Goal: Task Accomplishment & Management: Manage account settings

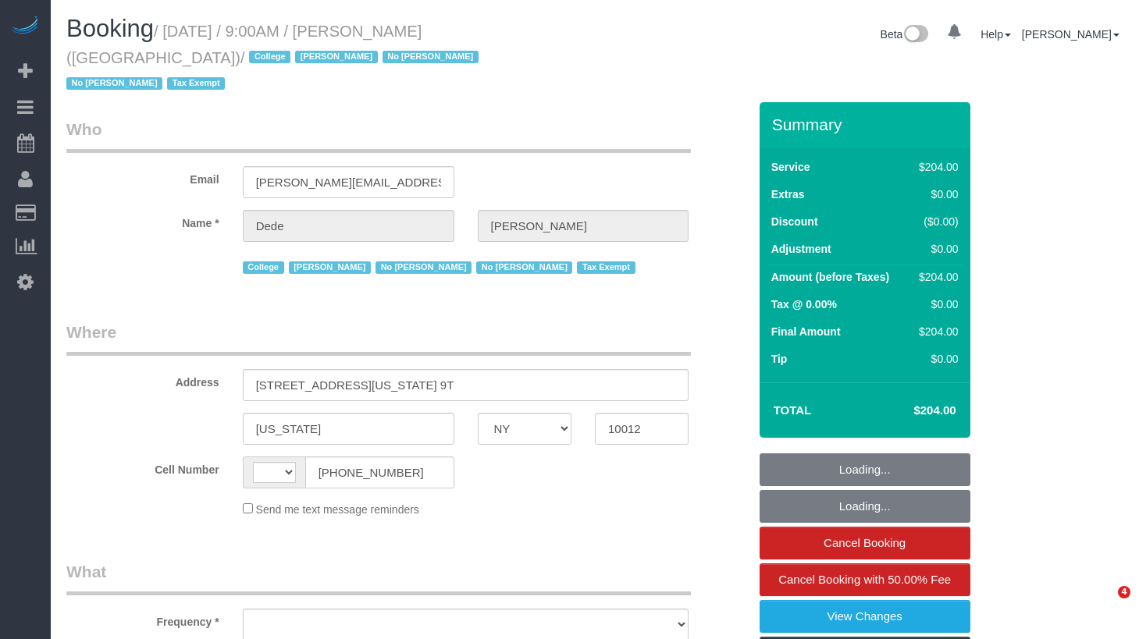
select select "NY"
select select "string:[GEOGRAPHIC_DATA]"
select select "object:503"
select select "number:56"
select select "number:79"
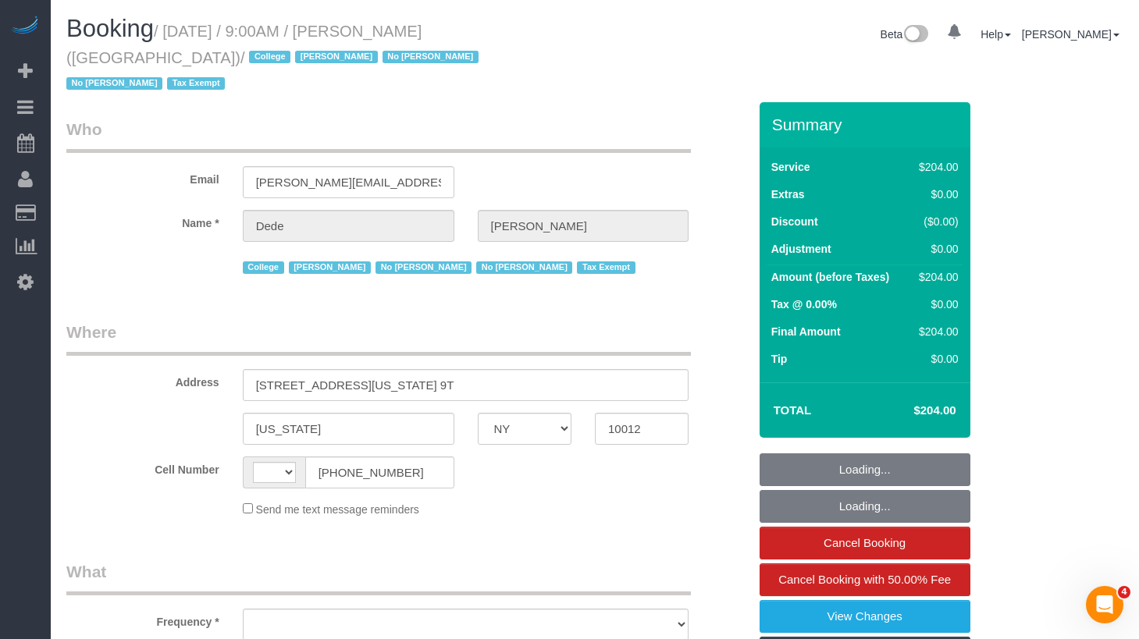
select select "number:15"
select select "number:6"
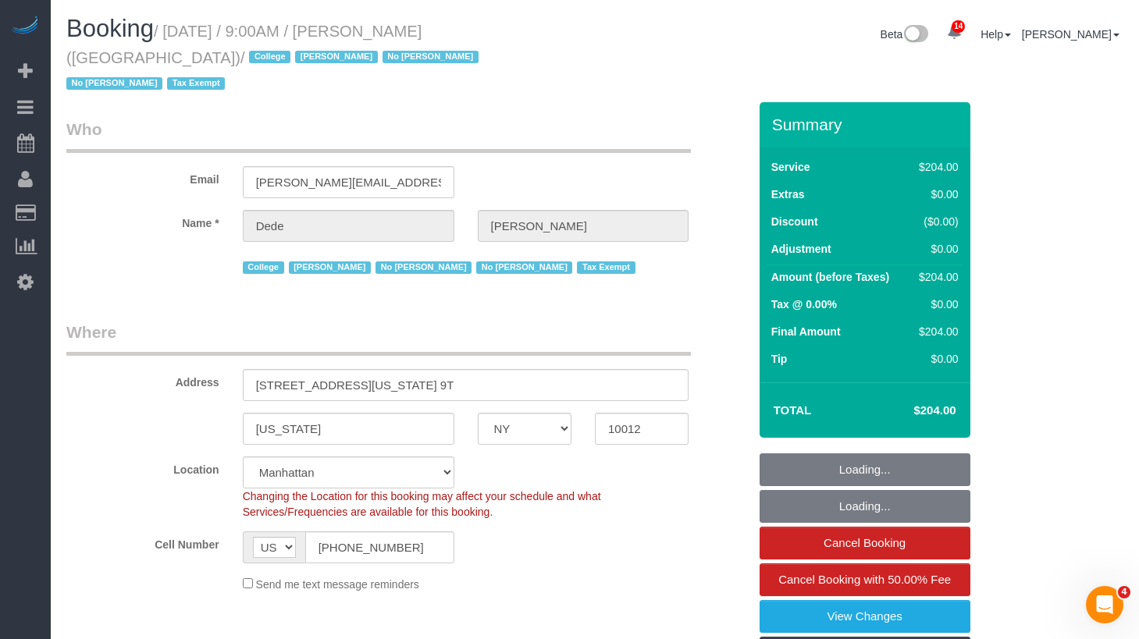
select select "180"
select select "spot1"
select select "object:1221"
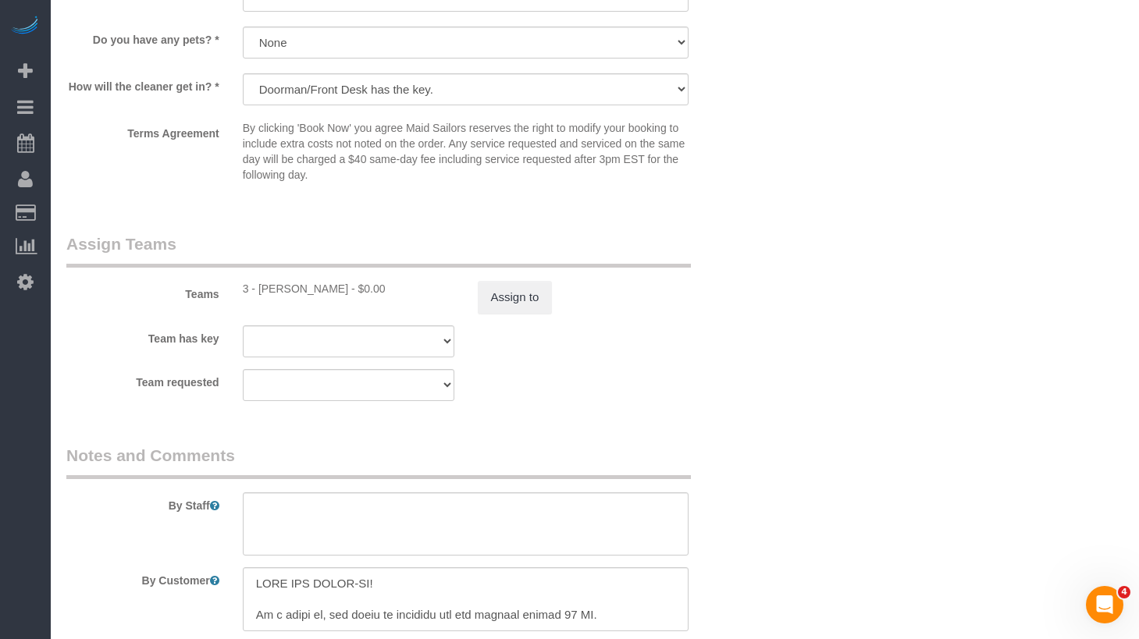
scroll to position [1757, 0]
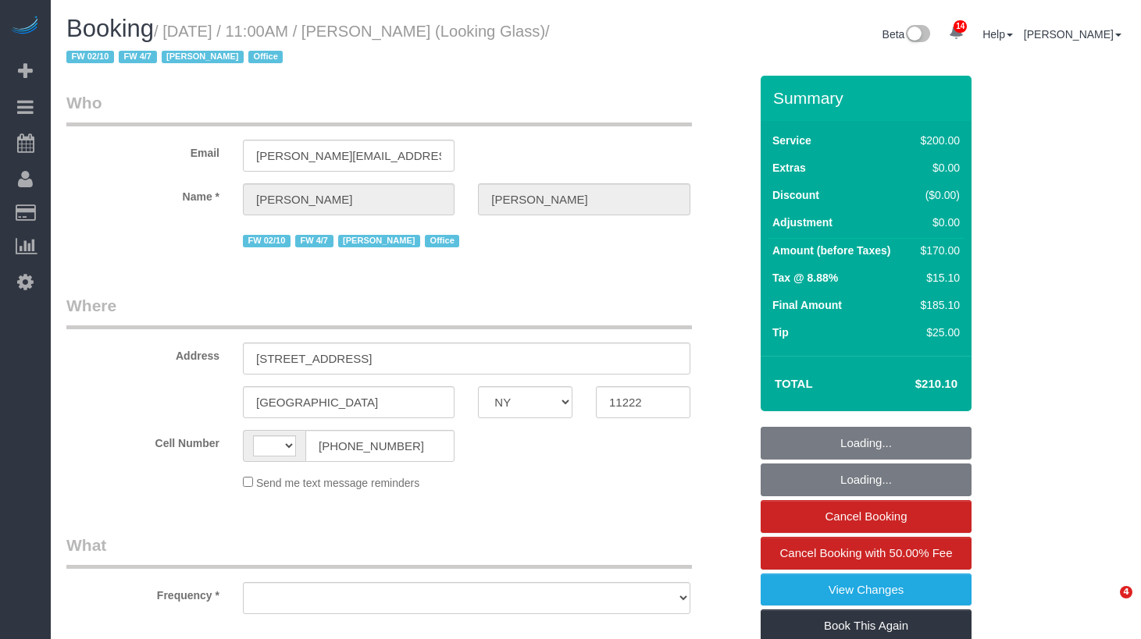
select select "NY"
select select "number:59"
select select "number:73"
select select "number:15"
select select "number:5"
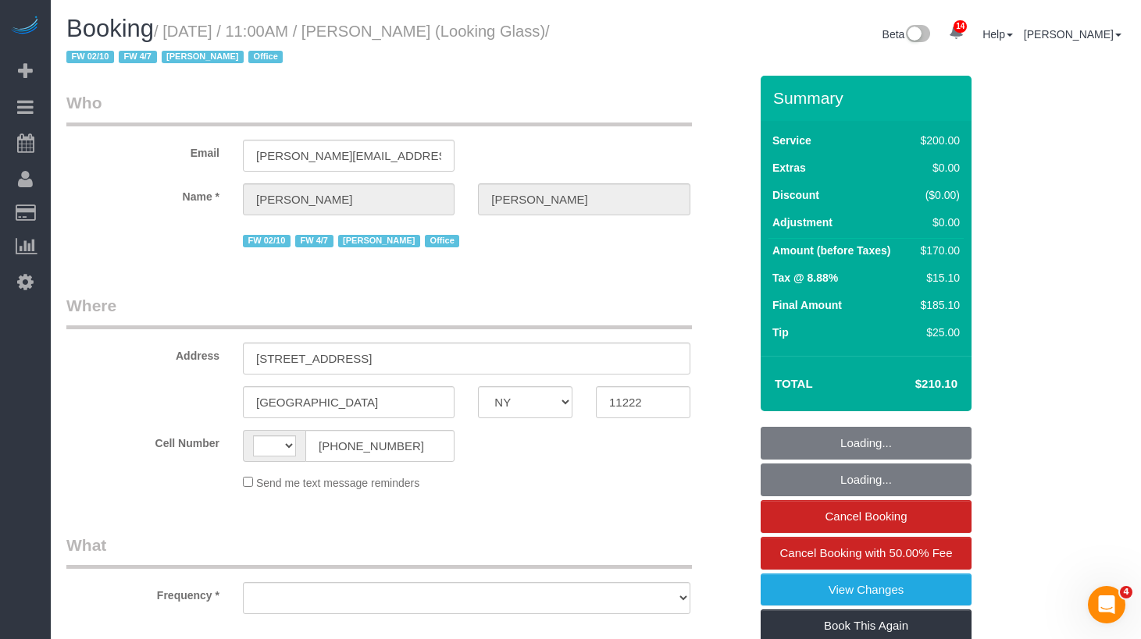
select select "string:[GEOGRAPHIC_DATA]"
select select "object:909"
select select "string:stripe-pm_1Pk9r74VGloSiKo7ygf3bK1Q"
select select "spot1"
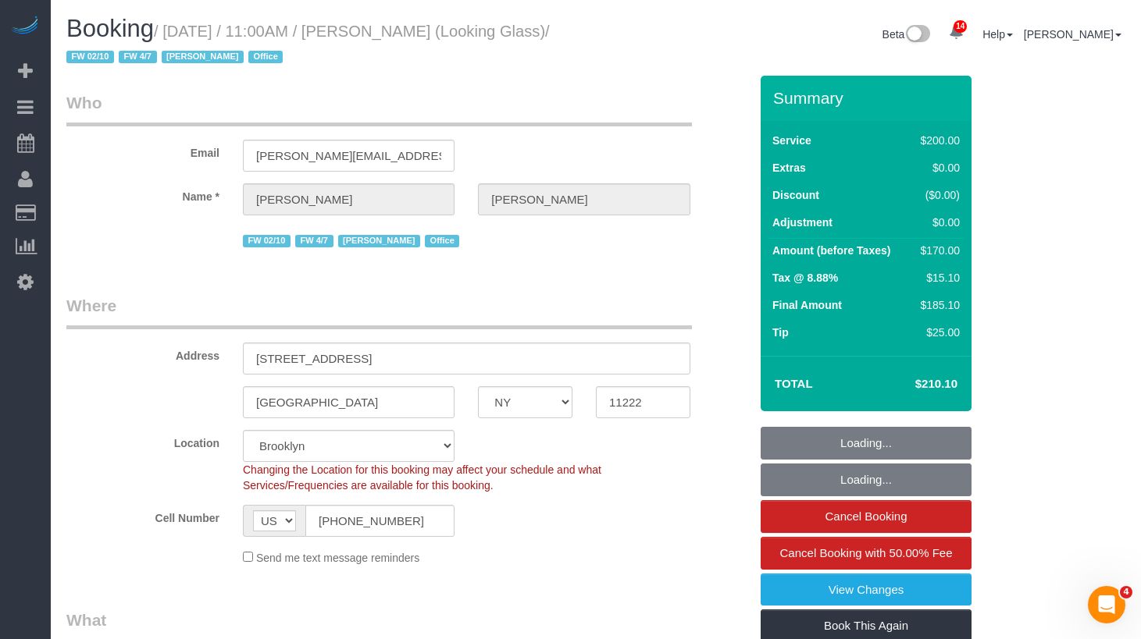
click at [393, 439] on select "Manhattan Austin Boston Bronx Brooklyn Charlotte Denver New Jersey Portland Que…" at bounding box center [349, 446] width 212 height 32
select select "150"
select select "object:1002"
click at [392, 527] on input "(347) 834-3296" at bounding box center [379, 521] width 149 height 32
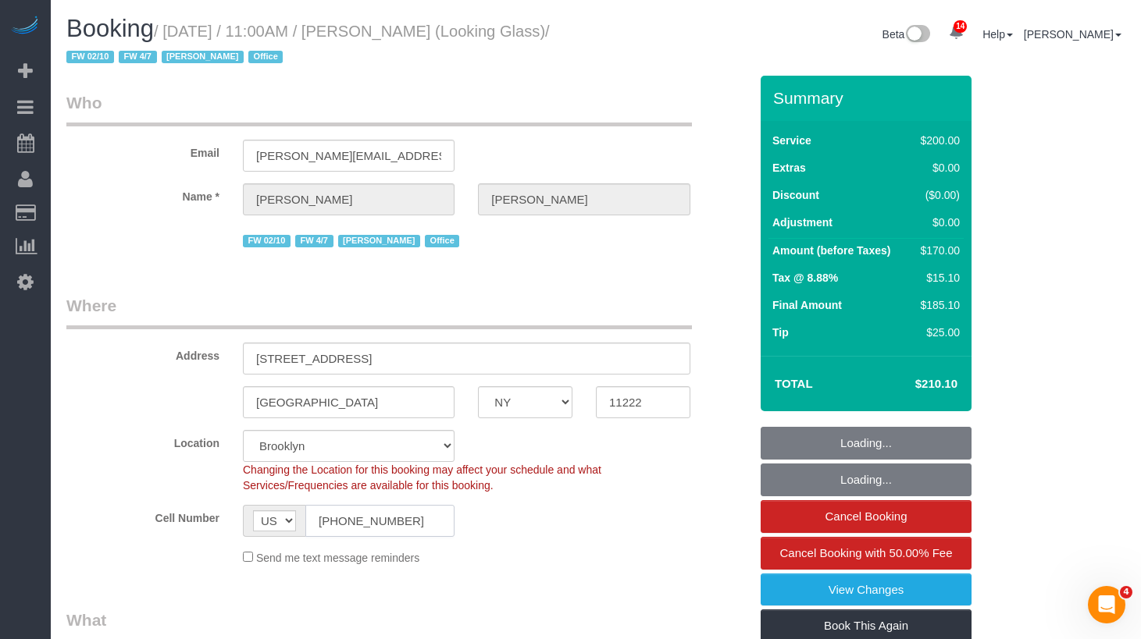
click at [392, 527] on input "(347) 834-3296" at bounding box center [379, 521] width 149 height 32
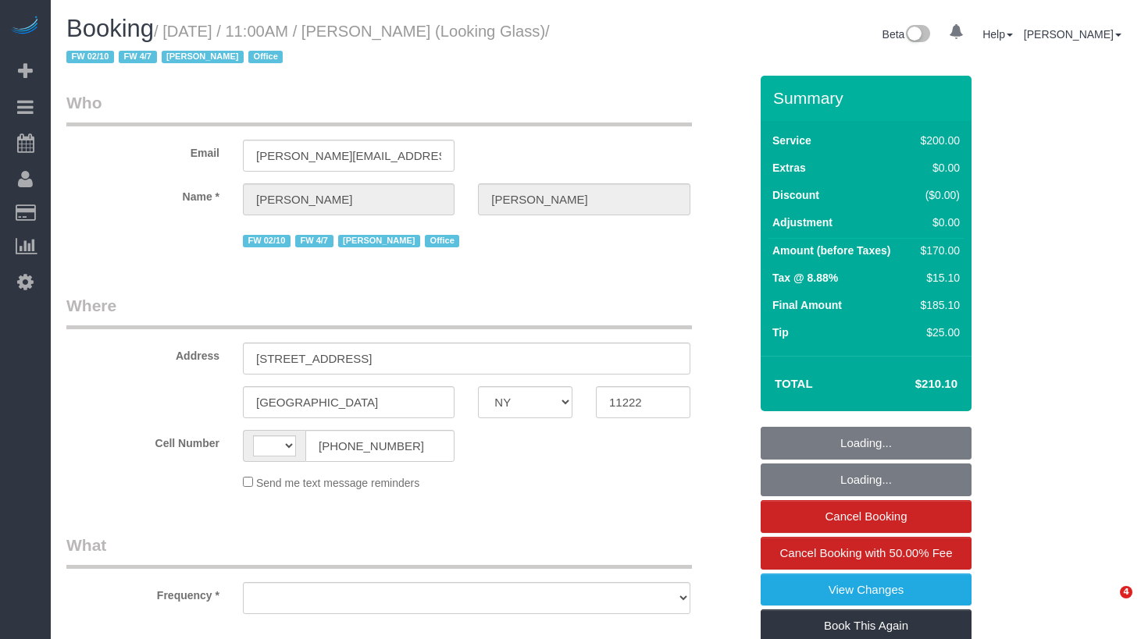
select select "NY"
select select "string:[GEOGRAPHIC_DATA]"
select select "object:762"
select select "string:stripe-pm_1Pk9r74VGloSiKo7ygf3bK1Q"
select select "spot1"
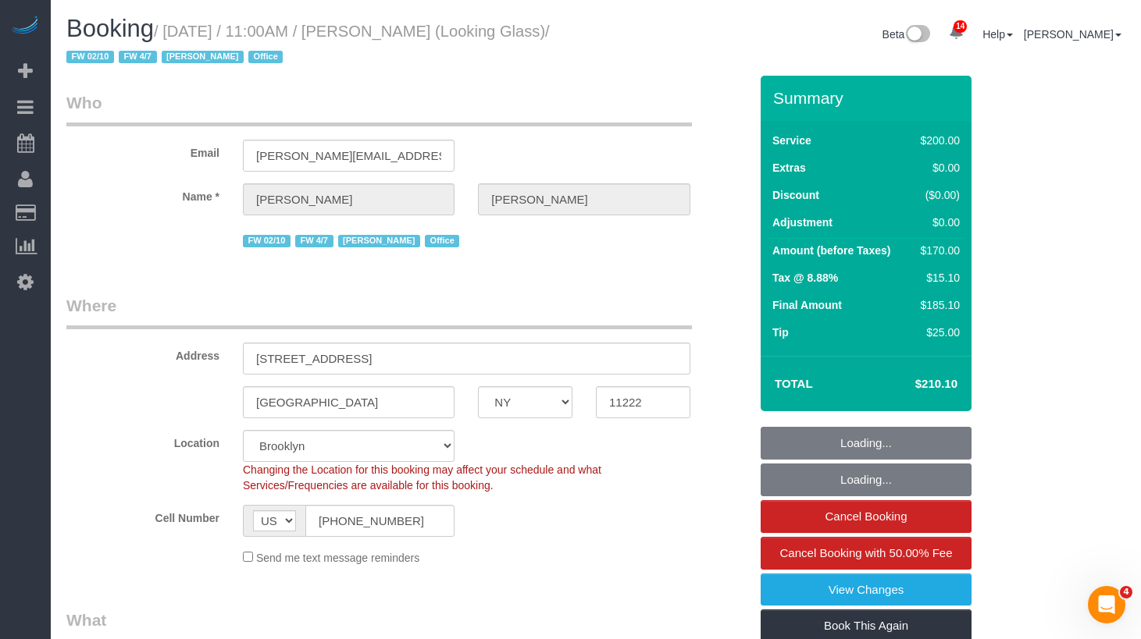
select select "object:1002"
select select "150"
select select "number:59"
select select "number:73"
select select "number:15"
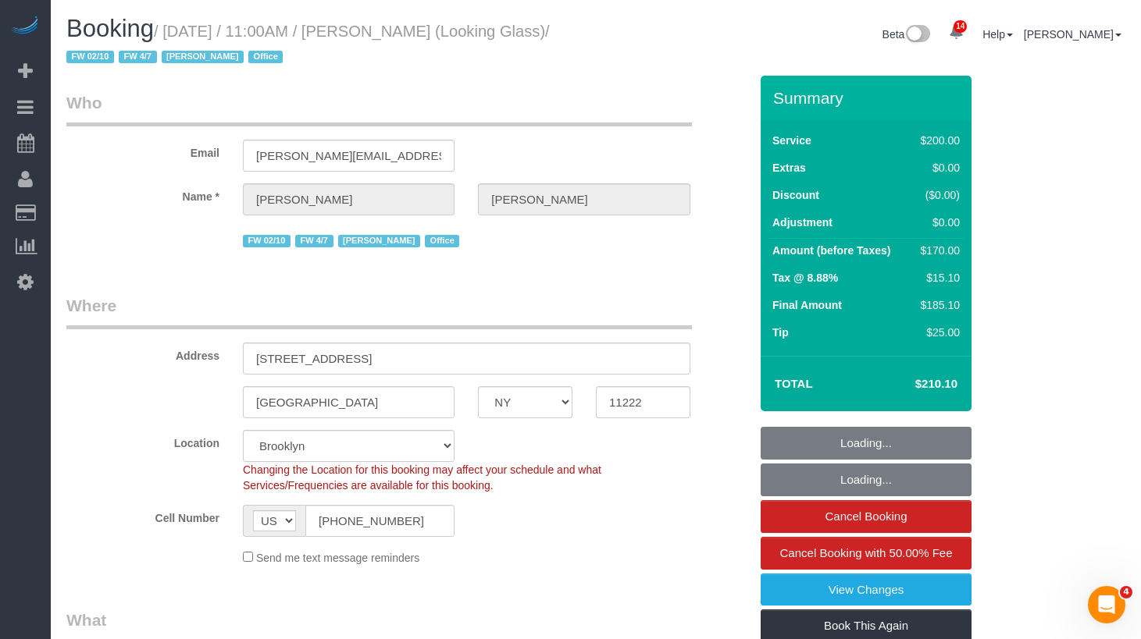
select select "number:5"
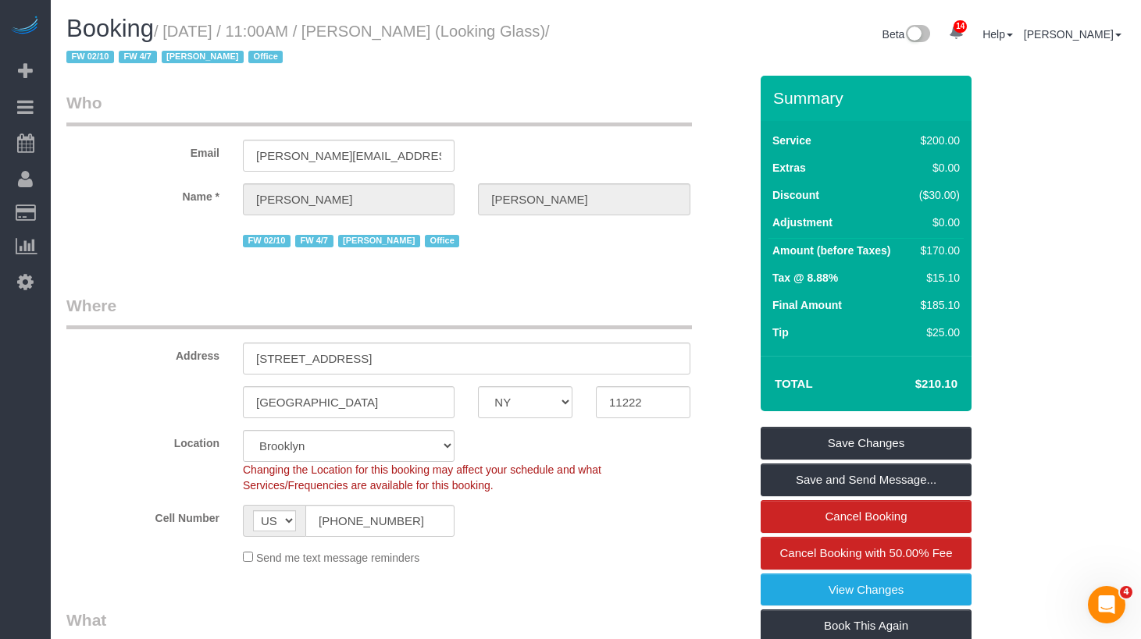
drag, startPoint x: 188, startPoint y: 77, endPoint x: 162, endPoint y: 59, distance: 31.6
drag, startPoint x: 178, startPoint y: 55, endPoint x: 173, endPoint y: 30, distance: 24.8
click at [173, 30] on small "/ September 09, 2025 / 11:00AM / Thomas Galarce (Looking Glass) / FW 02/10 FW 4…" at bounding box center [307, 45] width 483 height 44
copy small "September 09, 2025 / 11:00AM / Thomas Galarce (Looking Glass)"
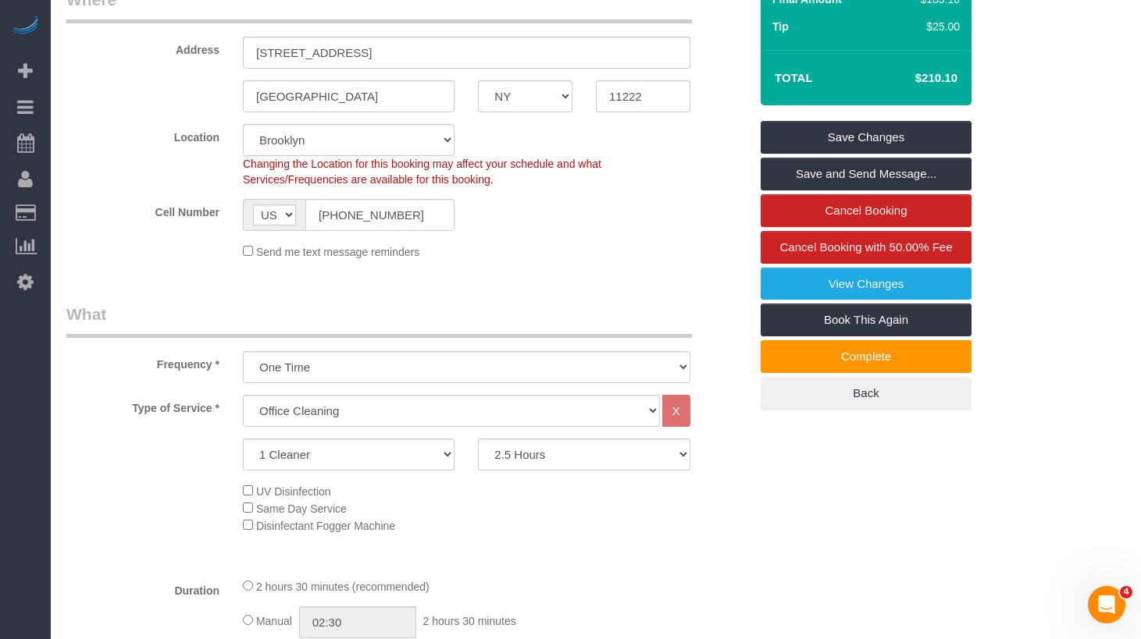
scroll to position [336, 0]
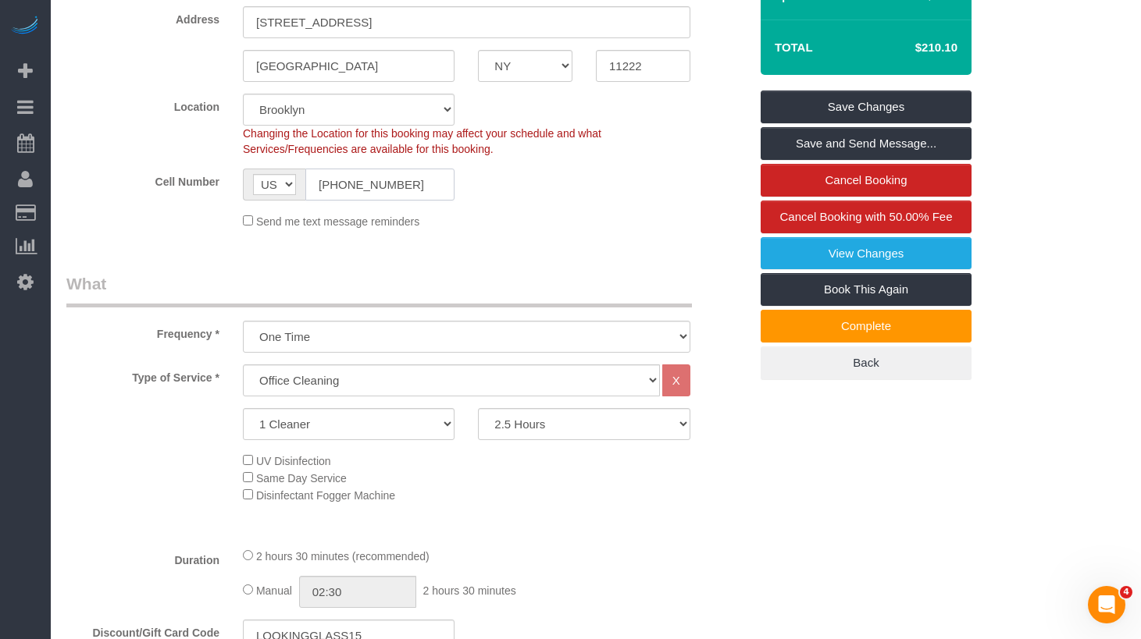
click at [337, 192] on input "(347) 834-3296" at bounding box center [379, 185] width 149 height 32
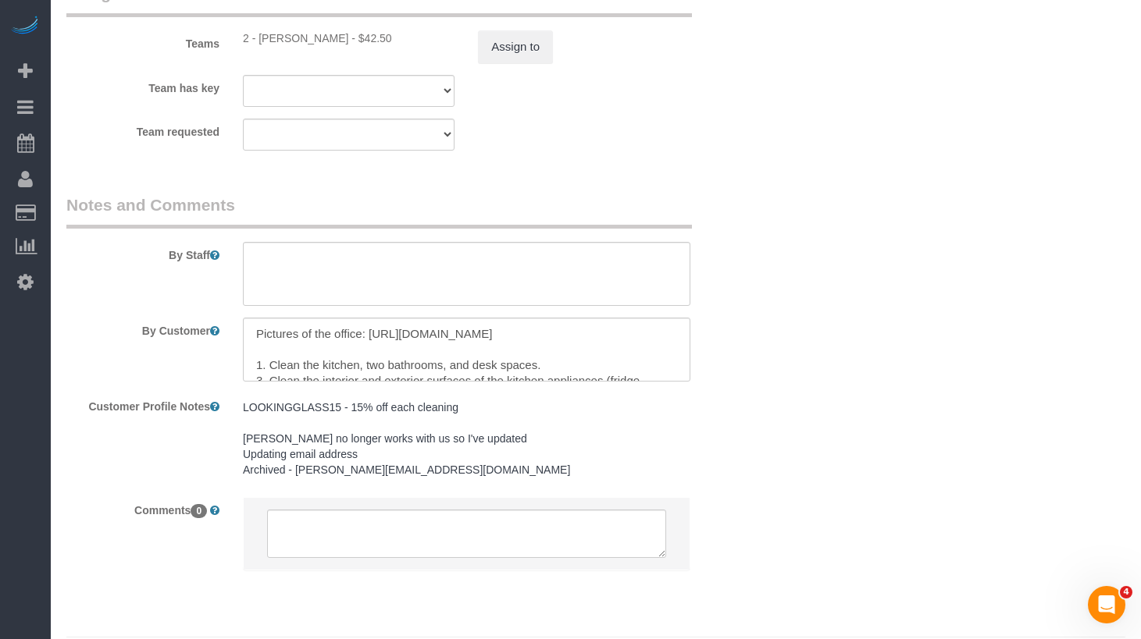
scroll to position [1828, 0]
click at [424, 462] on pre "LOOKINGGLASS15 - 15% off each cleaning Joe no longer works with us so I've upda…" at bounding box center [466, 436] width 447 height 78
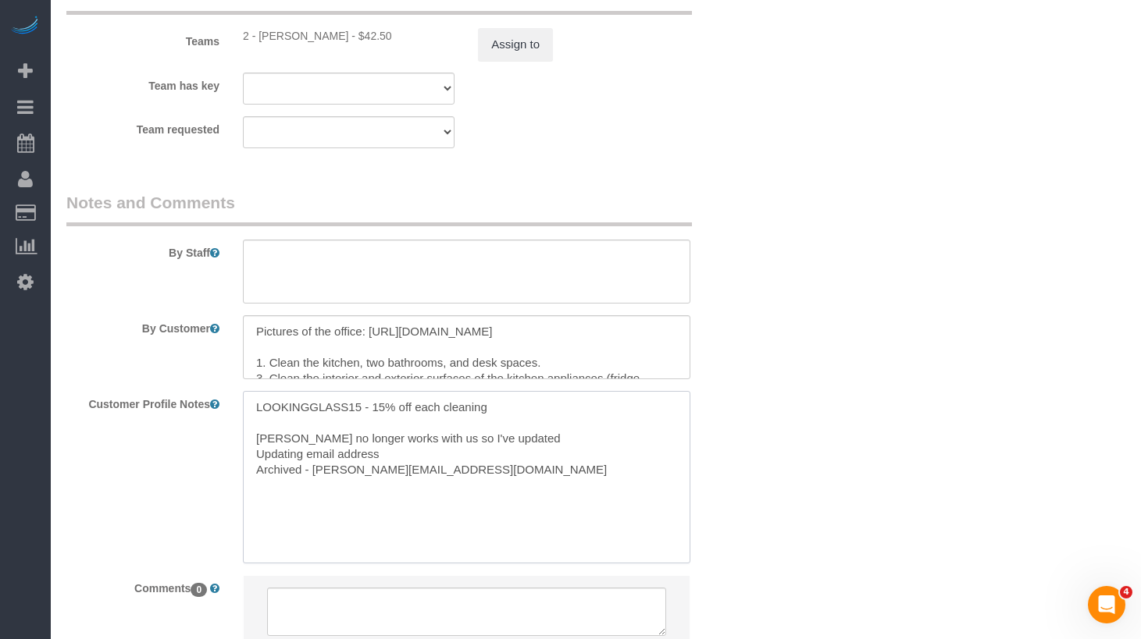
click at [479, 474] on textarea "LOOKINGGLASS15 - 15% off each cleaning Joe no longer works with us so I've upda…" at bounding box center [466, 477] width 447 height 173
click at [433, 458] on textarea "LOOKINGGLASS15 - 15% off each cleaning Joe no longer works with us so I've upda…" at bounding box center [466, 477] width 447 height 173
click at [468, 475] on textarea "LOOKINGGLASS15 - 15% off each cleaning Joe no longer works with us so I've upda…" at bounding box center [466, 477] width 447 height 173
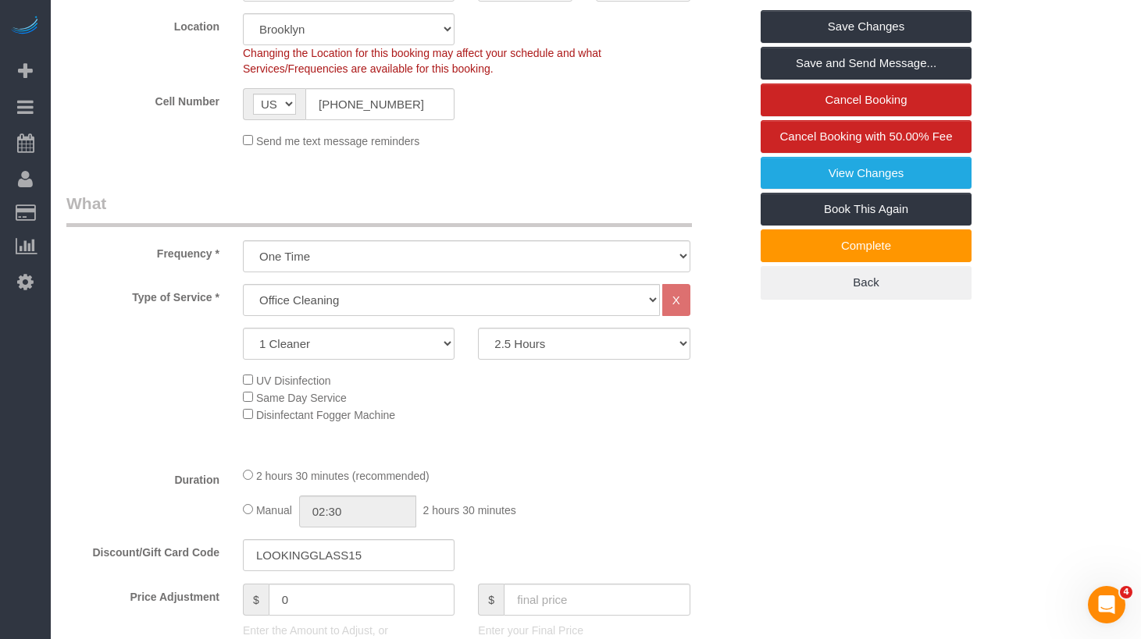
scroll to position [179, 0]
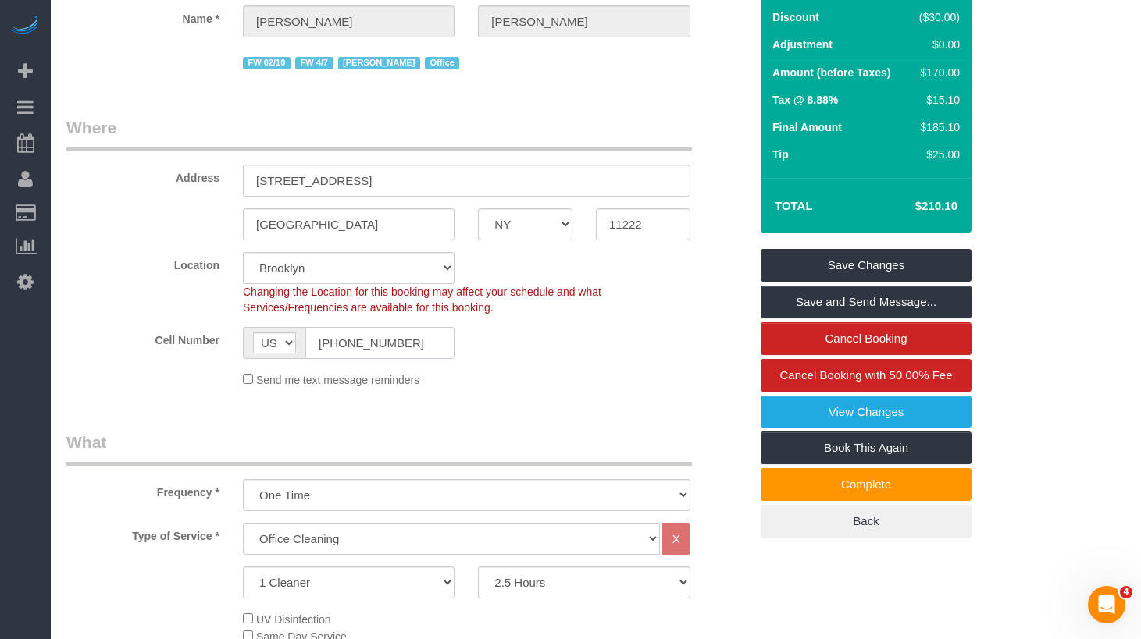
click at [348, 351] on input "(347) 834-3296" at bounding box center [379, 343] width 149 height 32
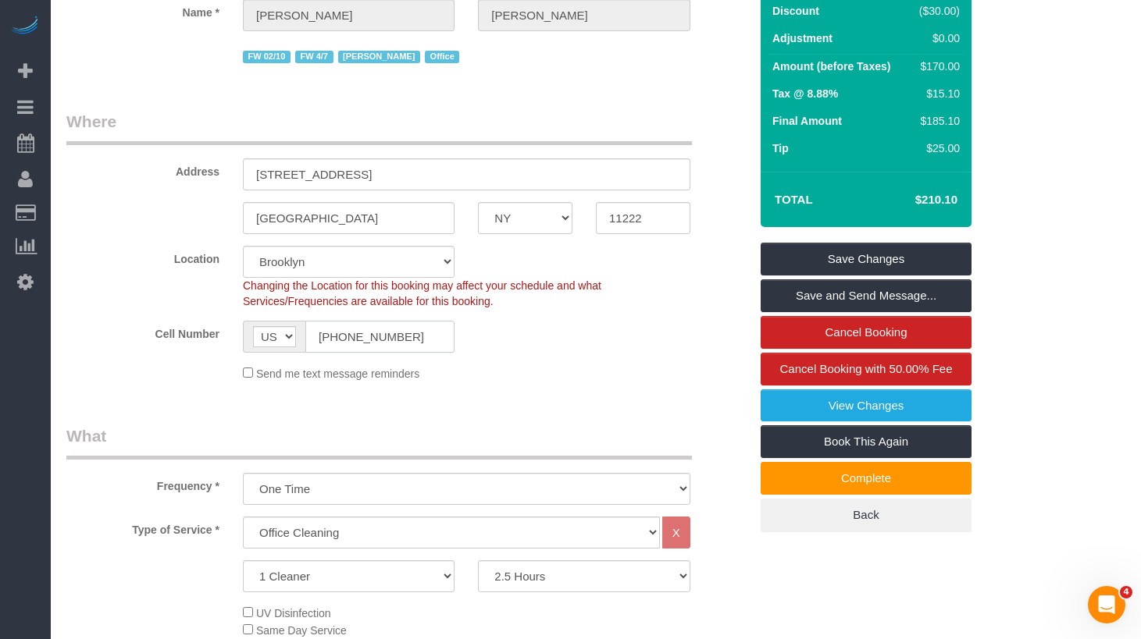
click at [348, 351] on input "(347) 834-3296" at bounding box center [379, 337] width 149 height 32
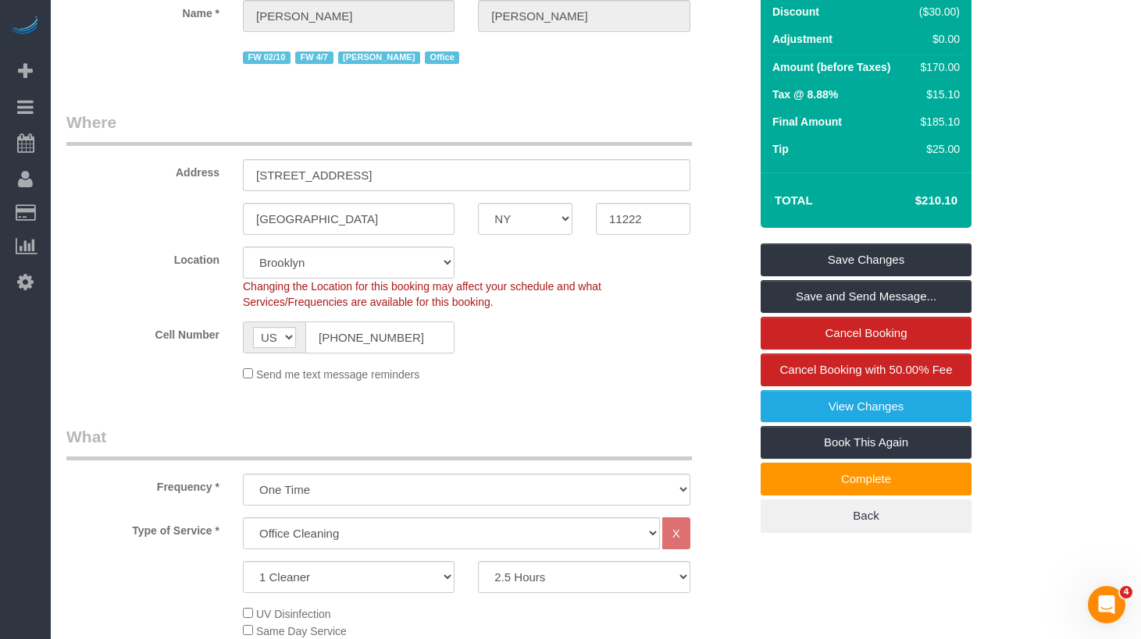
click at [348, 351] on input "(347) 834-3296" at bounding box center [379, 338] width 149 height 32
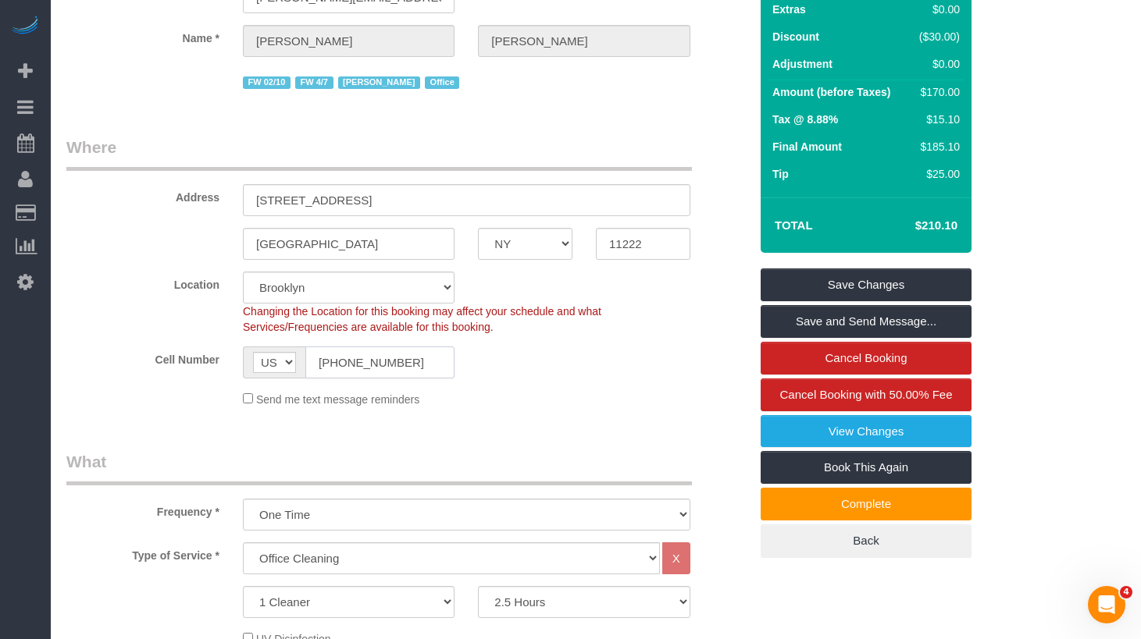
scroll to position [0, 0]
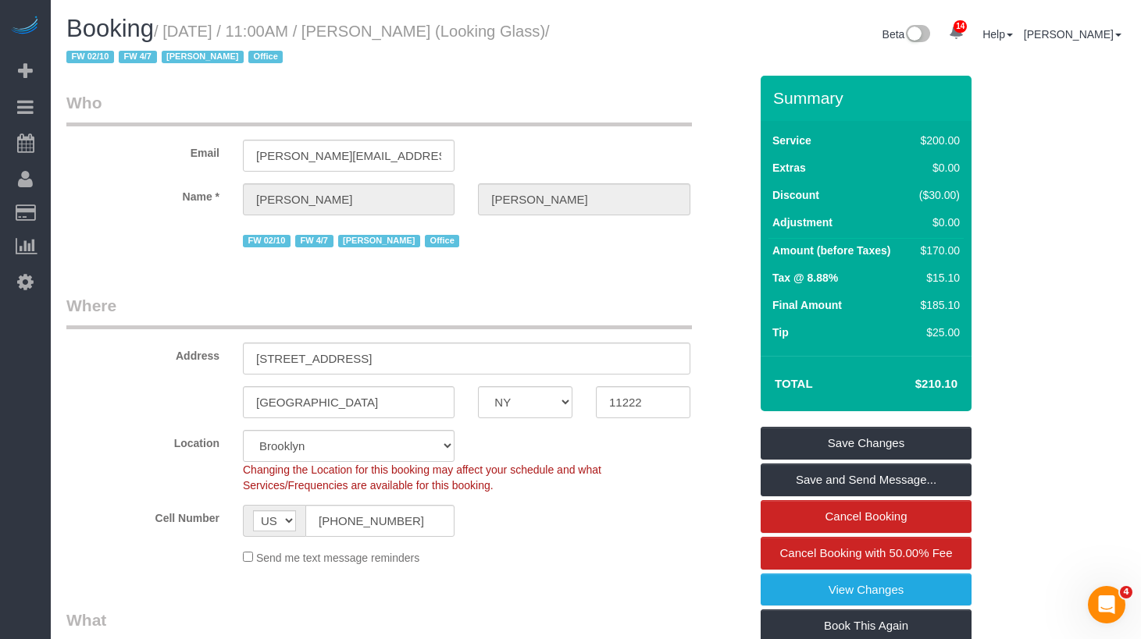
drag, startPoint x: 175, startPoint y: 59, endPoint x: 179, endPoint y: 30, distance: 28.4
click at [179, 30] on small "/ September 09, 2025 / 11:00AM / Thomas Galarce (Looking Glass) / FW 02/10 FW 4…" at bounding box center [307, 45] width 483 height 44
copy small "September 09, 2025 / 11:00AM / Thomas Galarce (Looking Glass)"
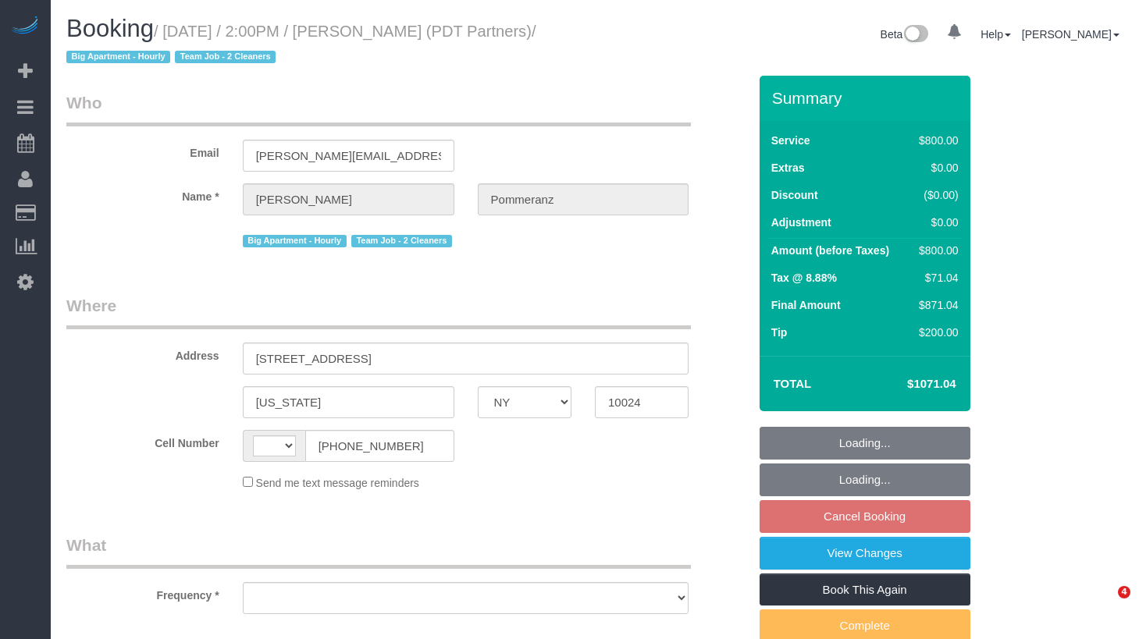
select select "NY"
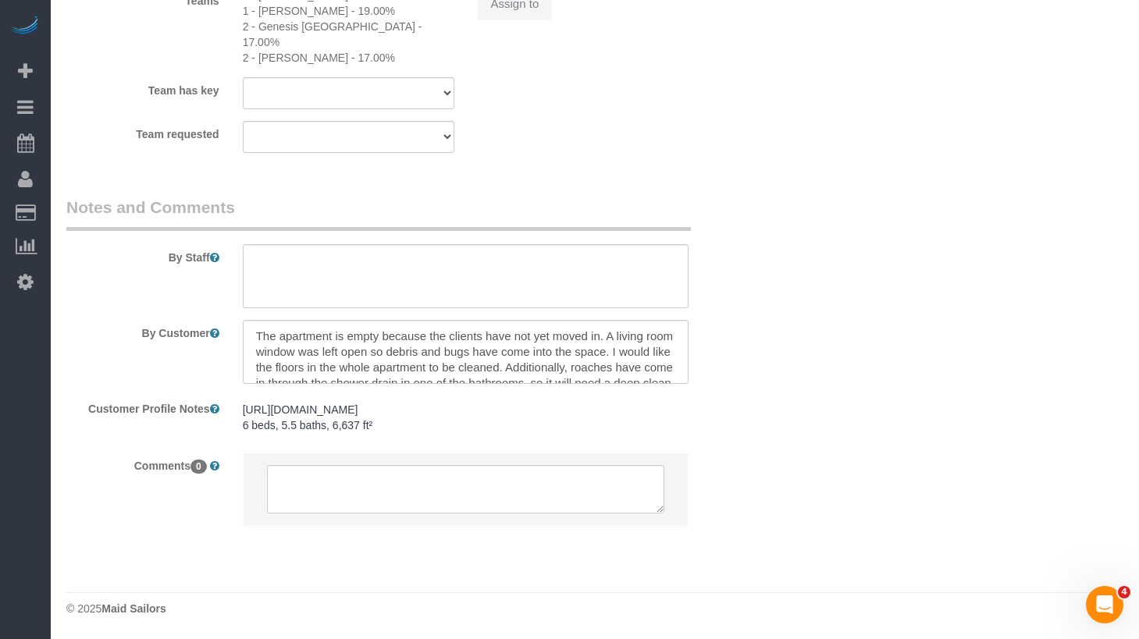
select select "string:[GEOGRAPHIC_DATA]"
select select "string:stripe-pm_1Rdx544VGloSiKo7eMdguZrP"
select select "4"
select select "150"
select select "object:855"
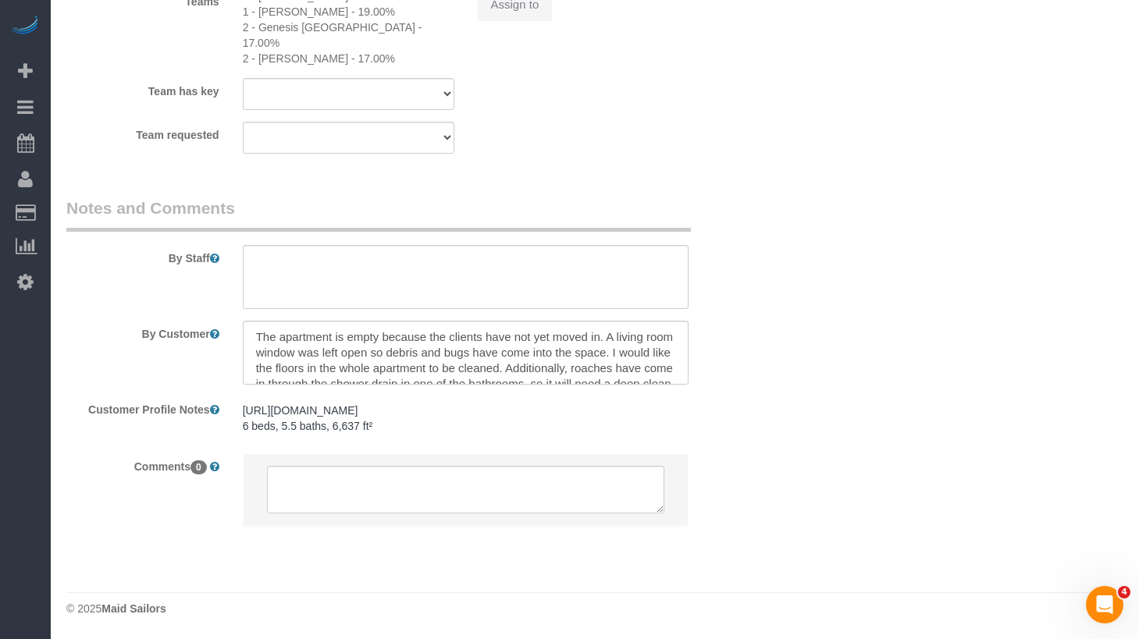
select select "spot3"
select select "number:60"
select select "number:76"
select select "number:15"
select select "number:5"
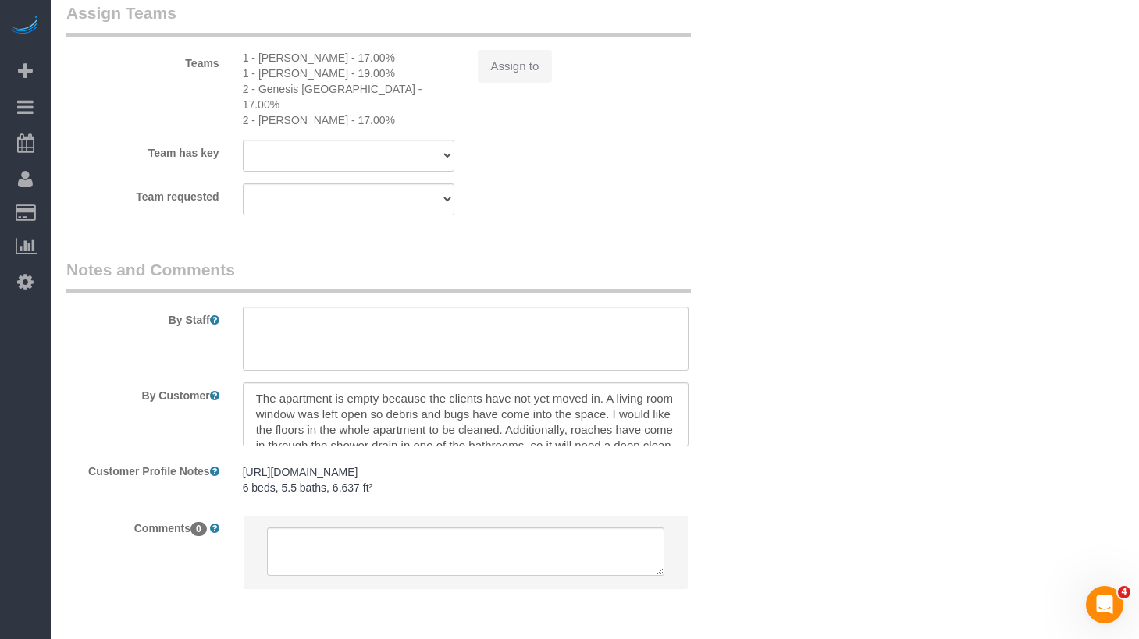
scroll to position [1836, 0]
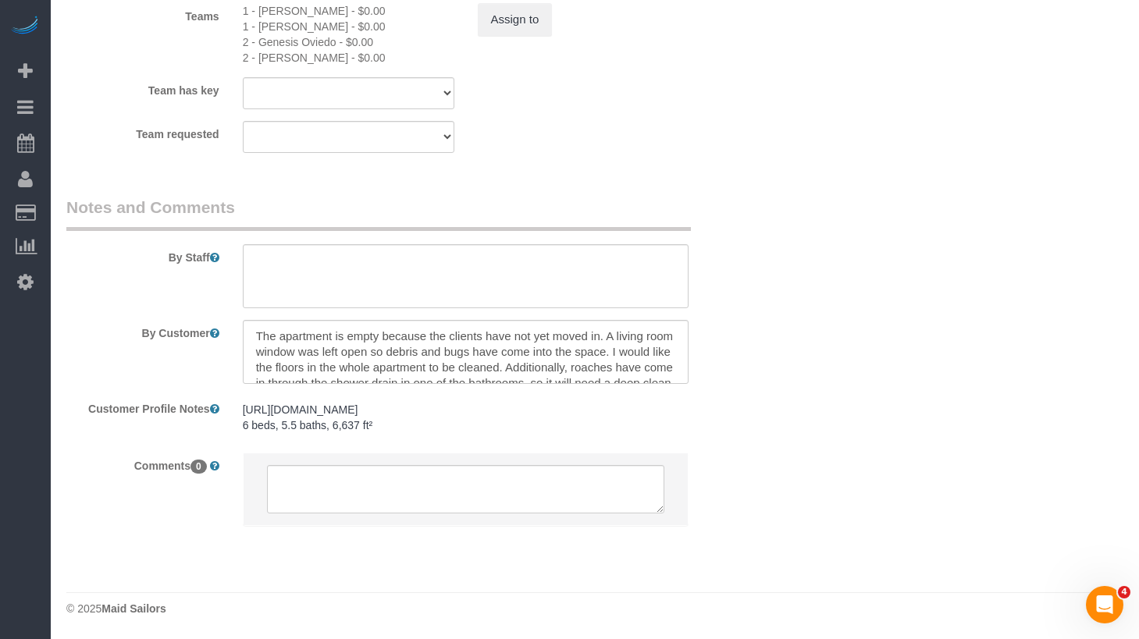
select select "object:1438"
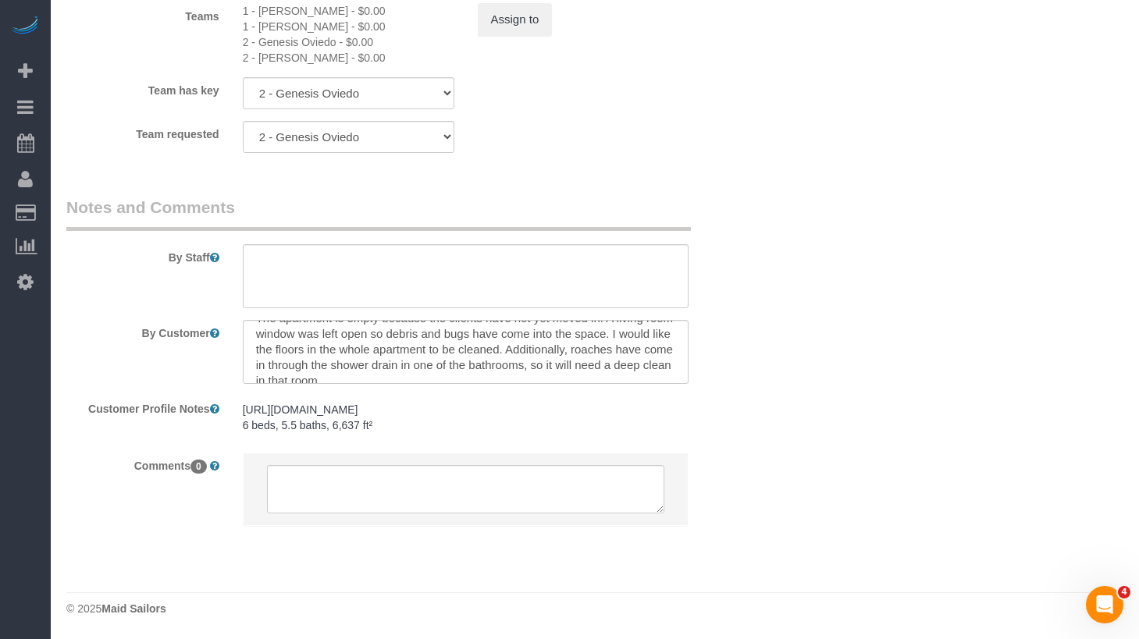
scroll to position [29, 0]
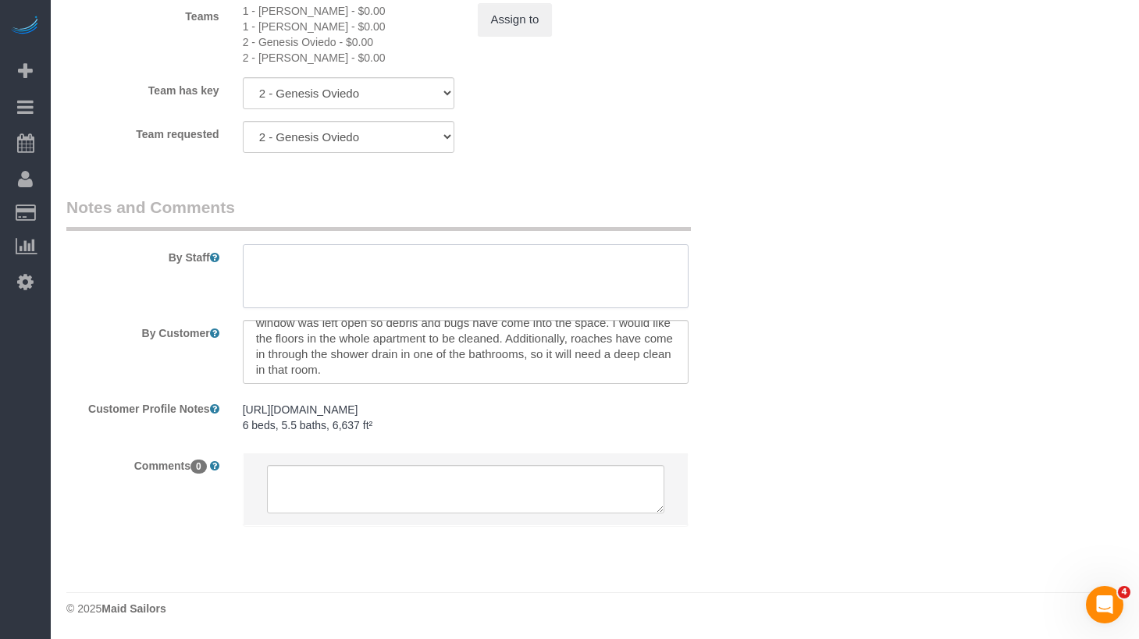
click at [367, 297] on textarea at bounding box center [466, 276] width 447 height 64
click at [348, 264] on textarea at bounding box center [466, 276] width 447 height 64
paste textarea "Hello, yes that's right. Order of priorities is: 1) The living area immediately…"
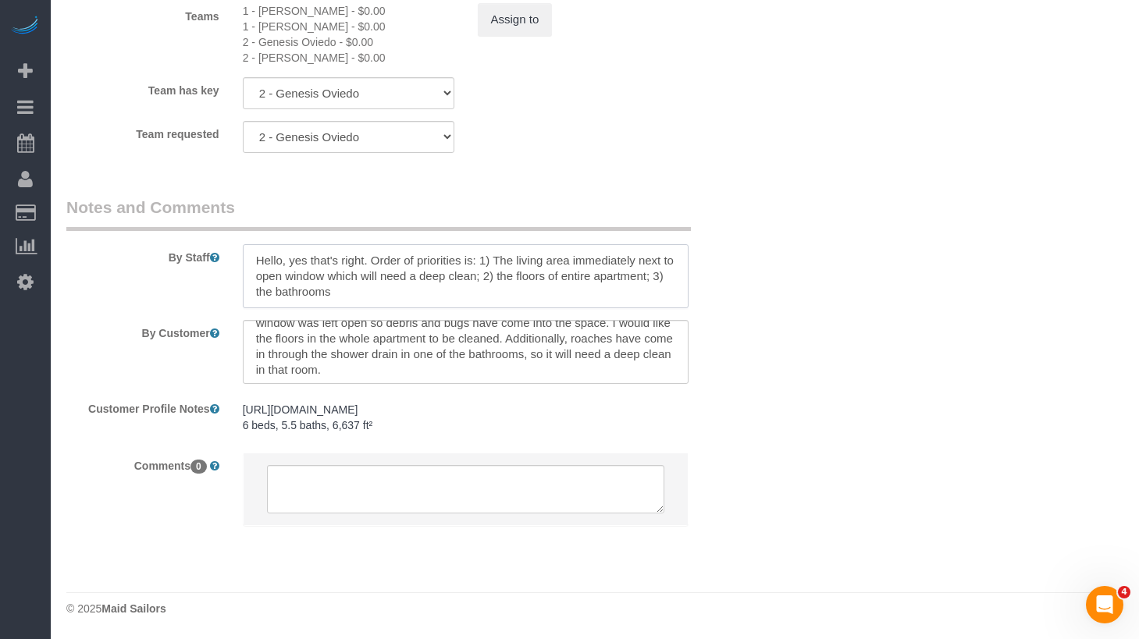
scroll to position [0, 0]
drag, startPoint x: 376, startPoint y: 260, endPoint x: 121, endPoint y: 241, distance: 255.2
click at [122, 241] on div "By Staff" at bounding box center [407, 252] width 705 height 112
click at [365, 262] on textarea at bounding box center [466, 276] width 447 height 64
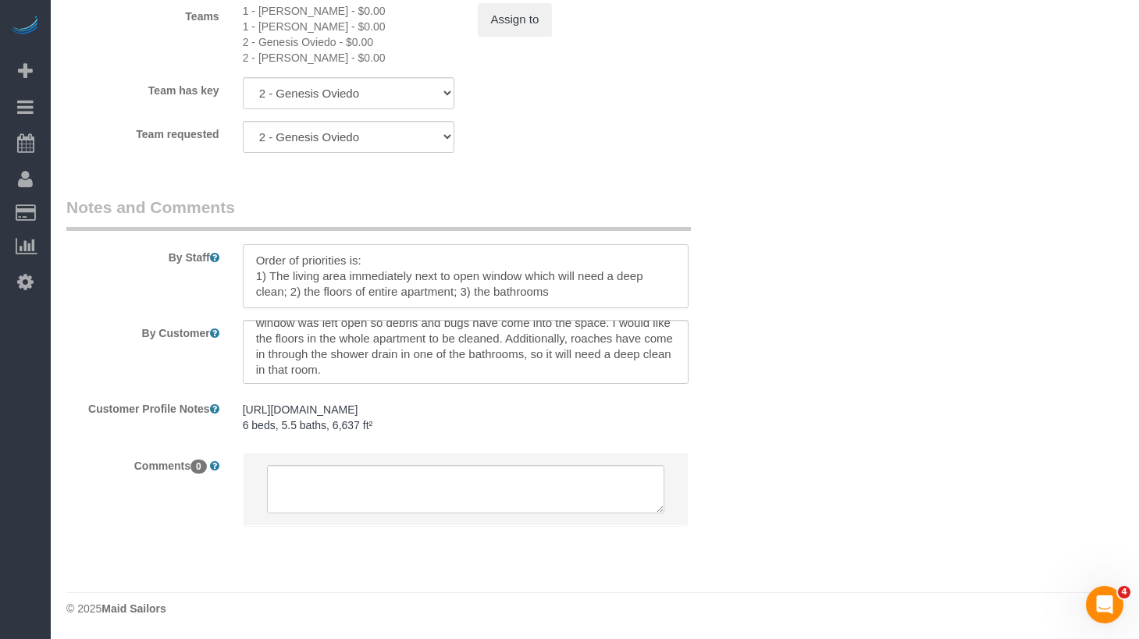
click at [294, 289] on textarea at bounding box center [466, 276] width 447 height 64
click at [291, 292] on textarea at bounding box center [466, 276] width 447 height 64
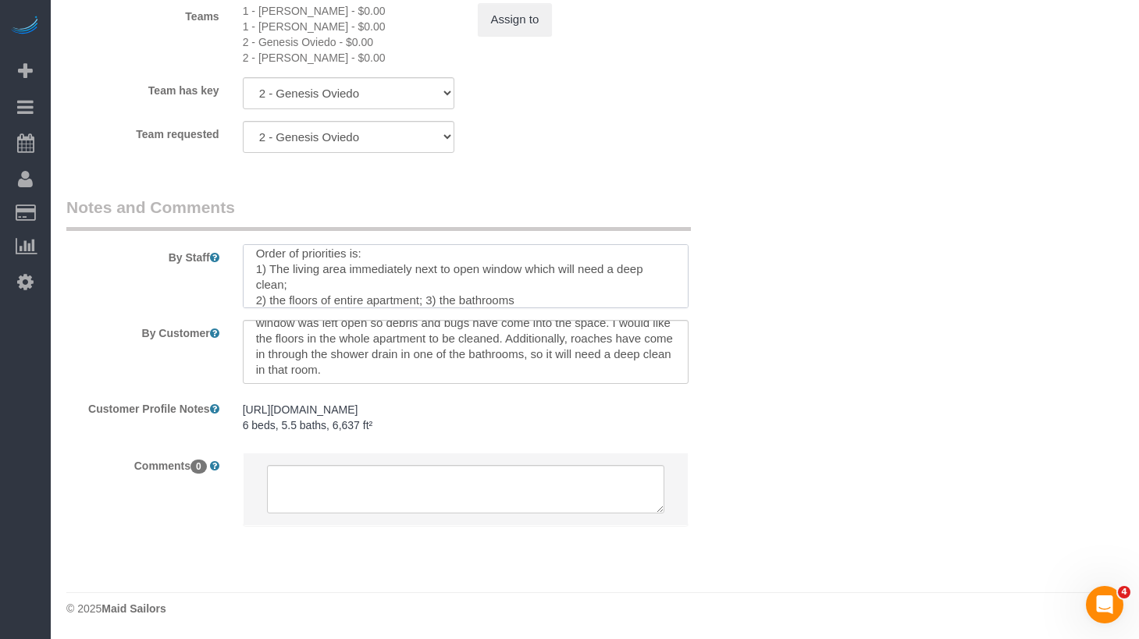
click at [427, 302] on textarea at bounding box center [466, 276] width 447 height 64
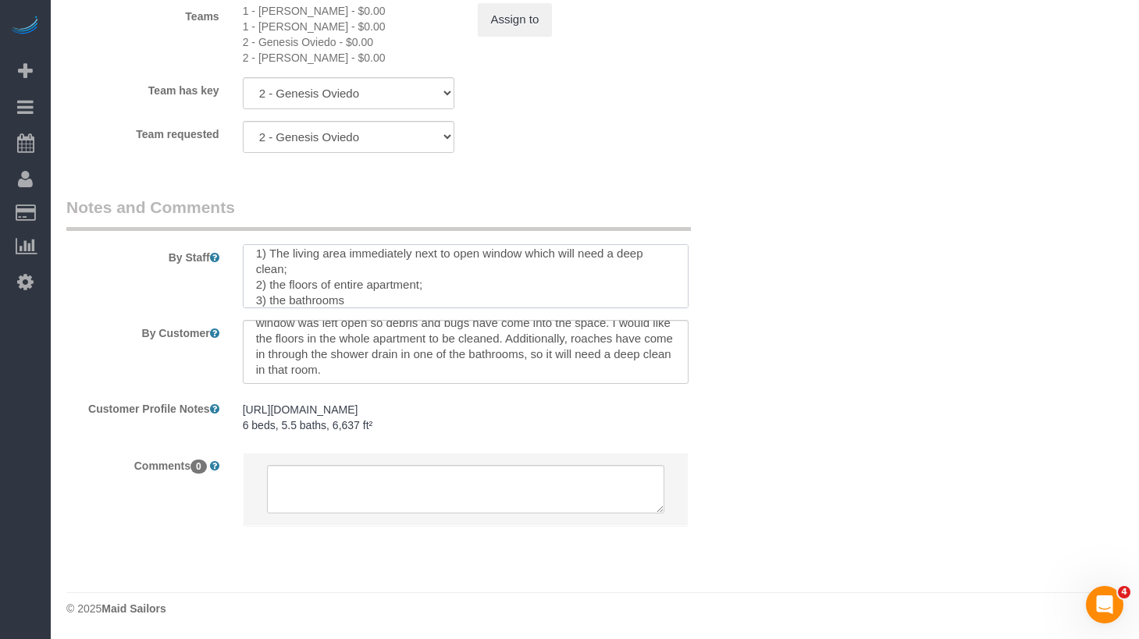
scroll to position [0, 0]
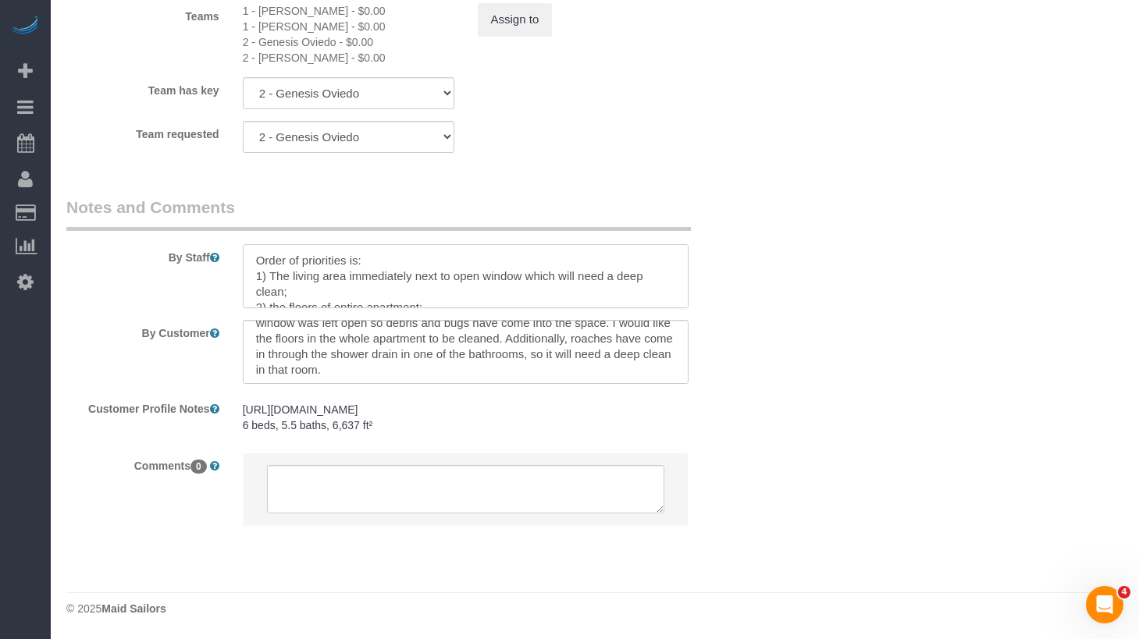
drag, startPoint x: 381, startPoint y: 297, endPoint x: 148, endPoint y: 188, distance: 257.0
type textarea "Order of priorities is: 1) The living area immediately next to open window whic…"
click at [404, 374] on textarea at bounding box center [466, 352] width 447 height 64
paste textarea "Order of priorities is: 1) The living area immediately next to open window whic…"
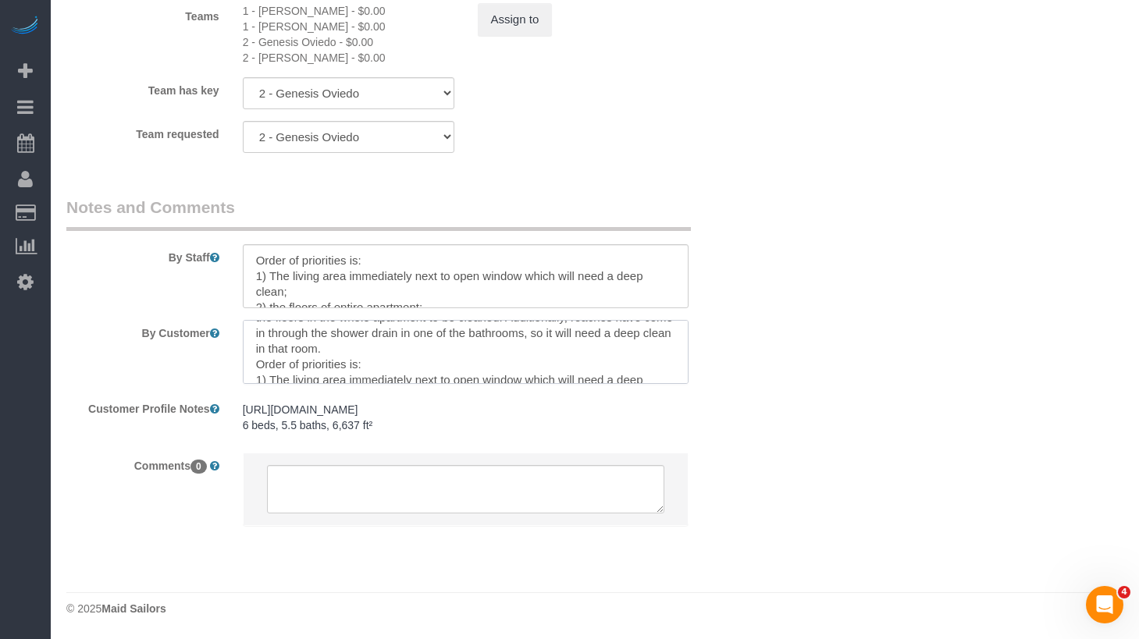
scroll to position [49, 0]
click at [404, 355] on textarea at bounding box center [466, 352] width 447 height 64
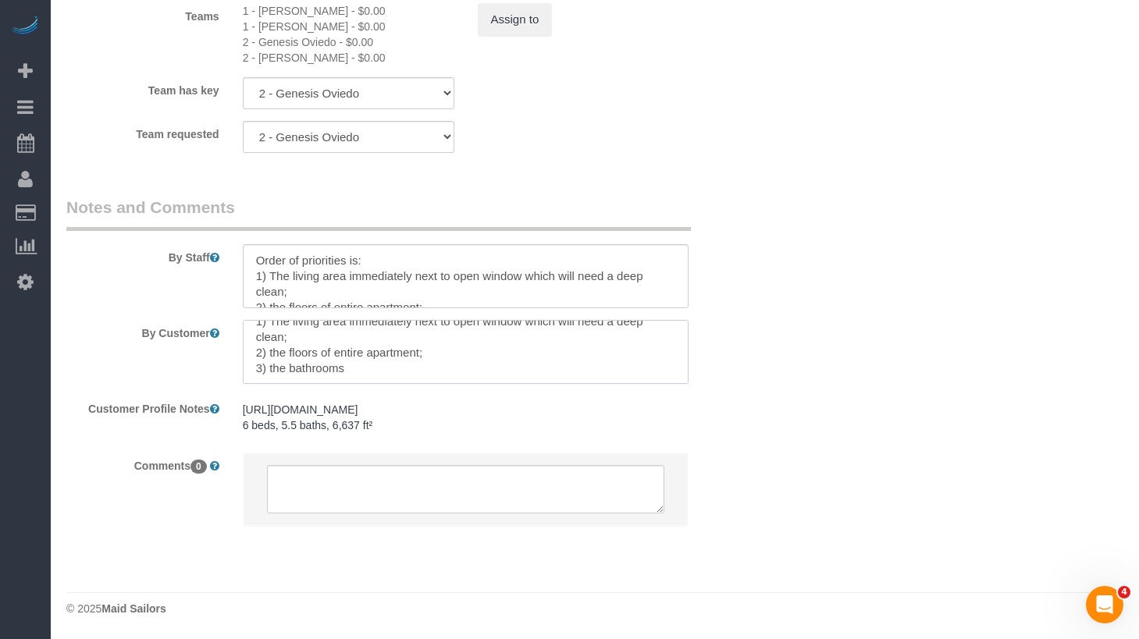
type textarea "The apartment is empty because the clients have not yet moved in. A living room…"
click at [728, 355] on div "By Customer" at bounding box center [407, 352] width 705 height 64
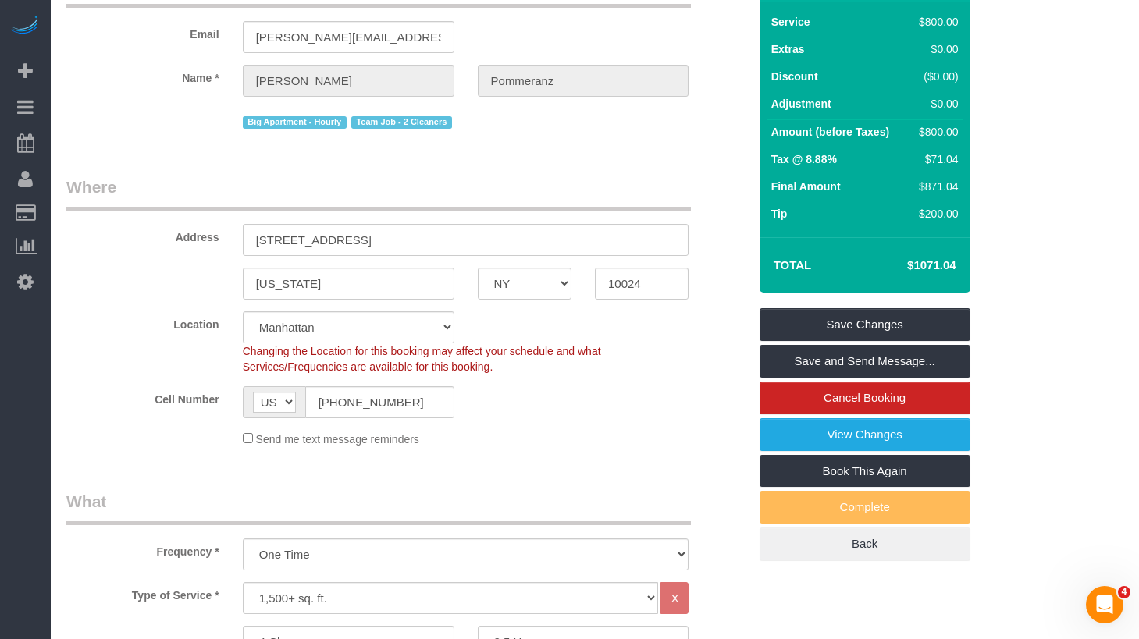
scroll to position [116, 0]
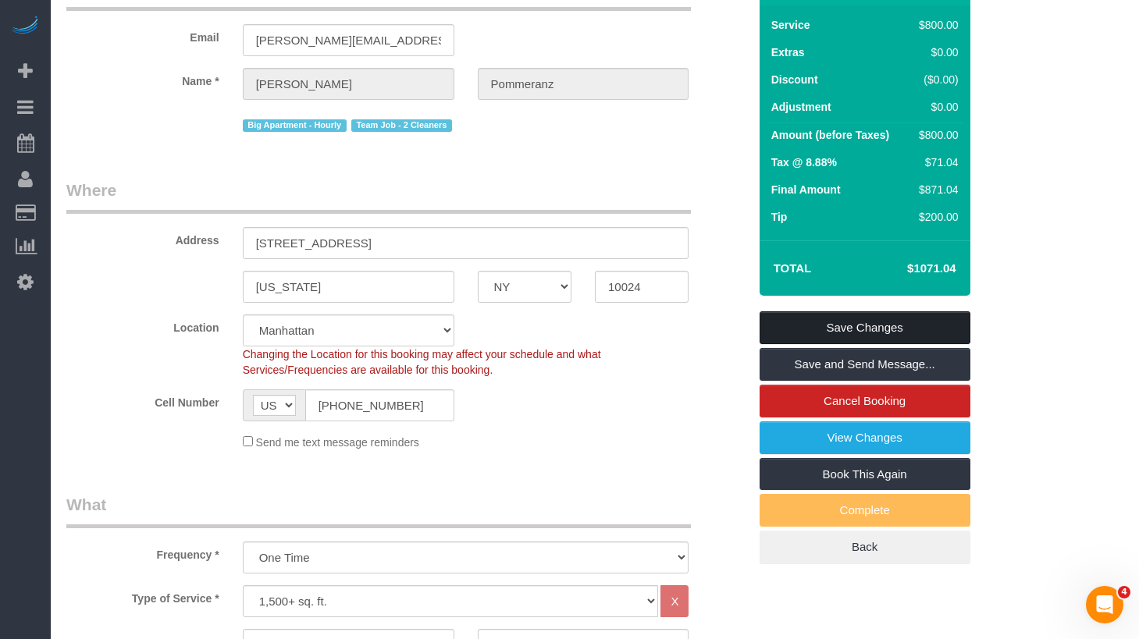
click at [799, 328] on link "Save Changes" at bounding box center [865, 327] width 211 height 33
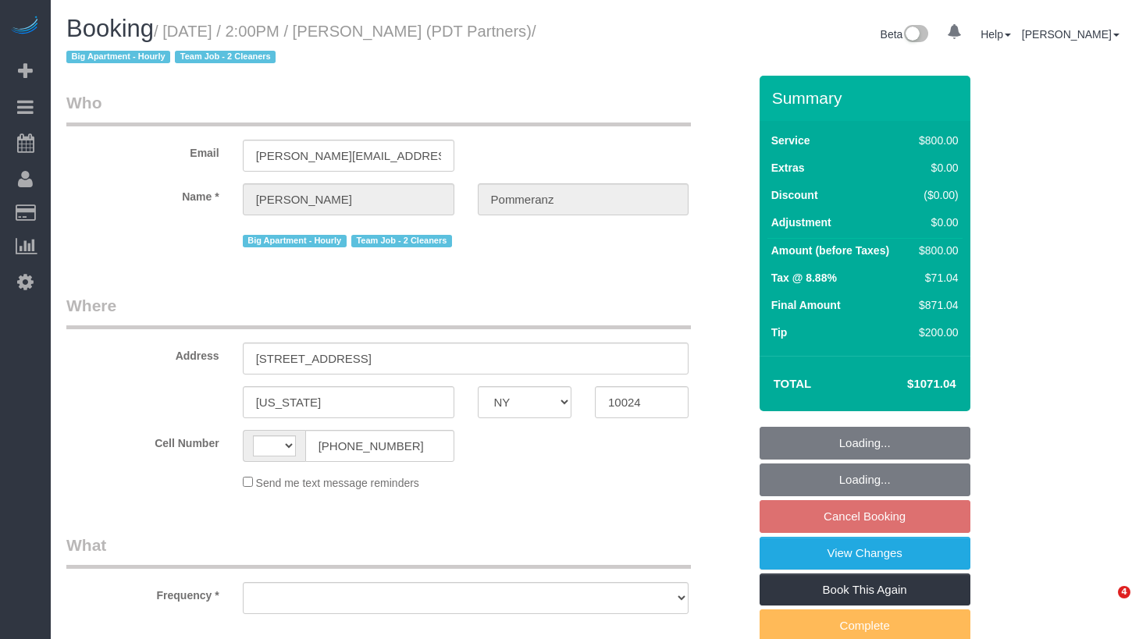
select select "NY"
select select "string:[GEOGRAPHIC_DATA]"
select select "object:762"
select select "string:stripe-pm_1Rdx544VGloSiKo7eMdguZrP"
select select "4"
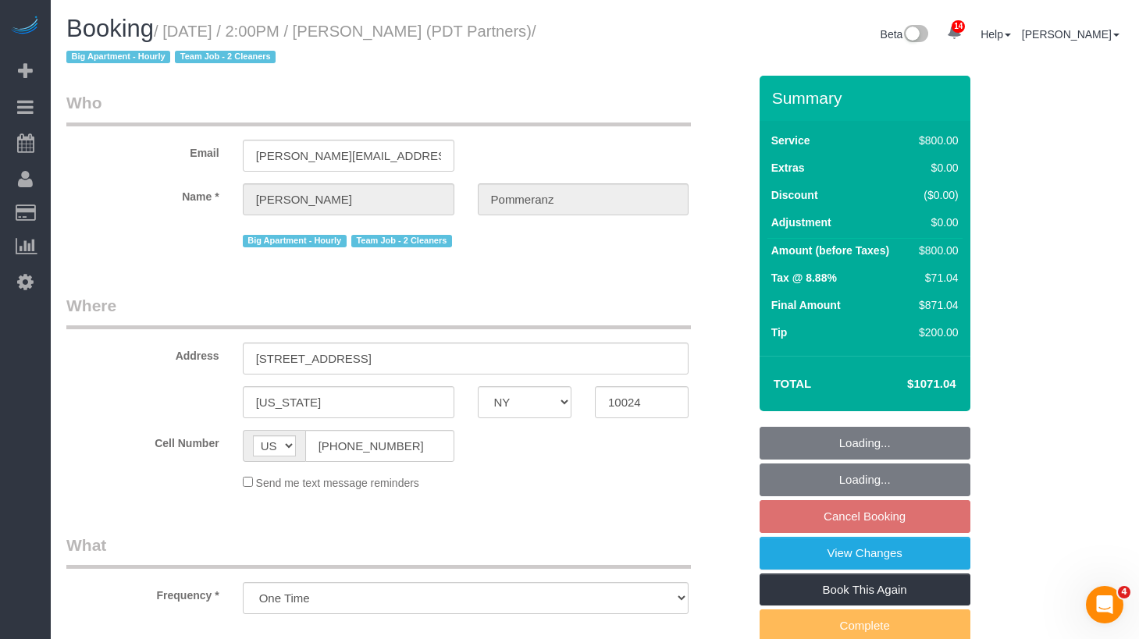
select select "150"
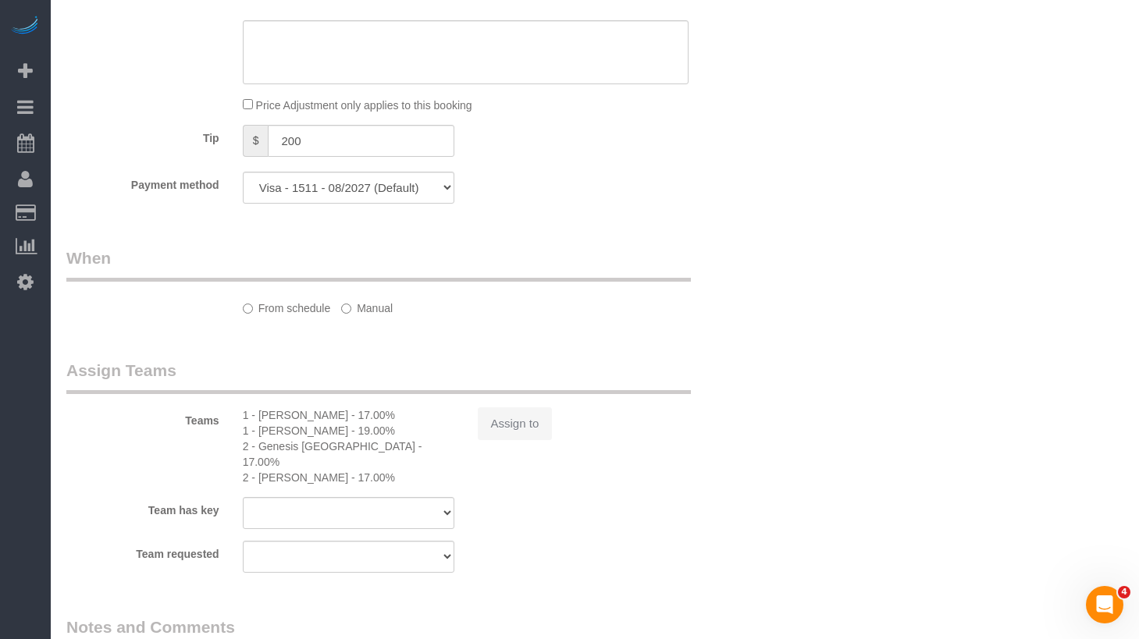
select select "object:859"
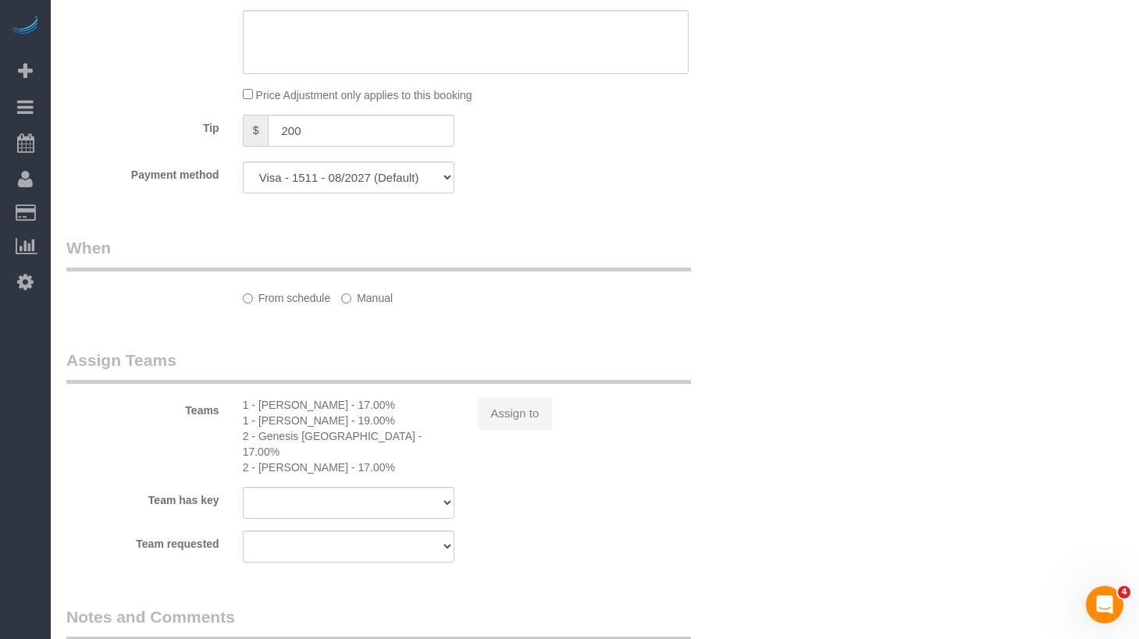
select select "spot3"
select select "number:60"
select select "number:76"
select select "number:15"
select select "number:5"
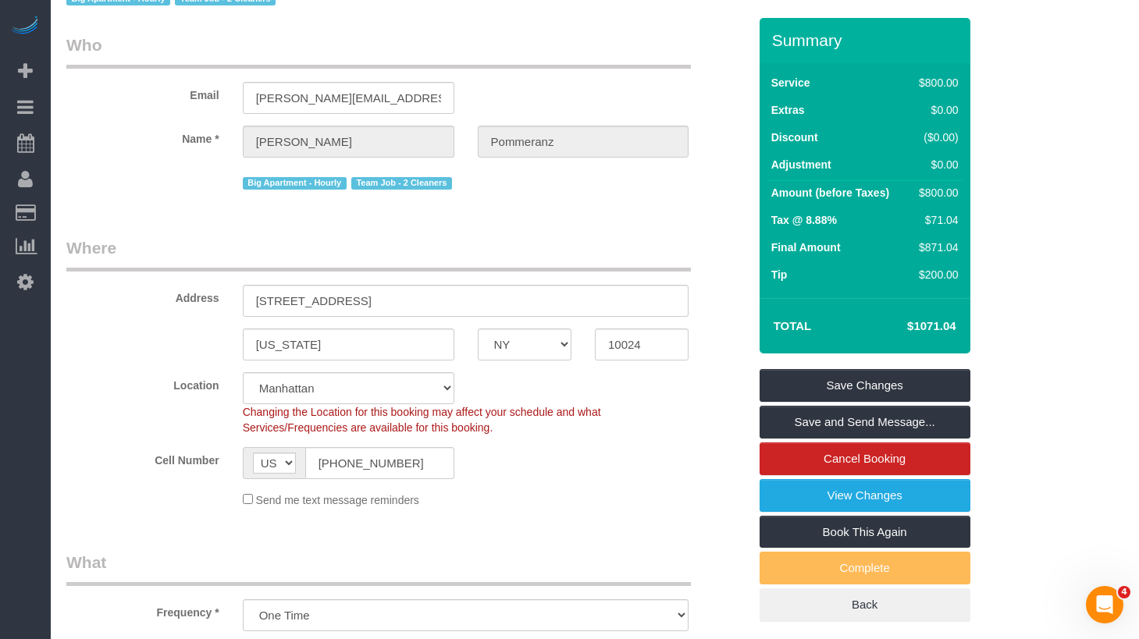
scroll to position [77, 0]
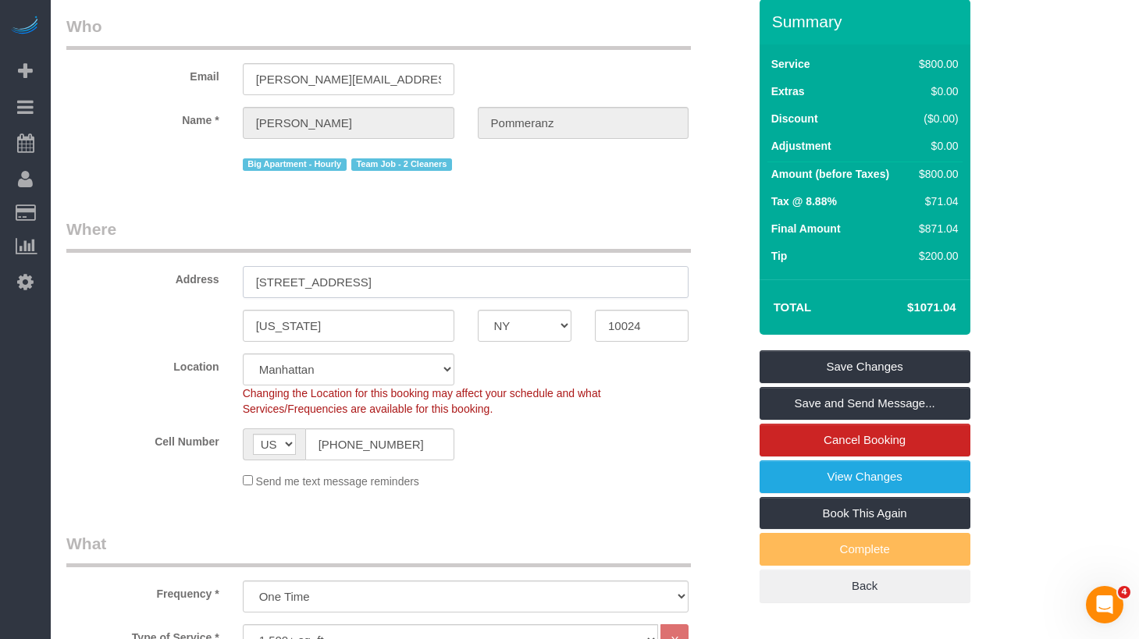
click at [352, 283] on input "535 West End Ave, Apt. 16" at bounding box center [466, 282] width 447 height 32
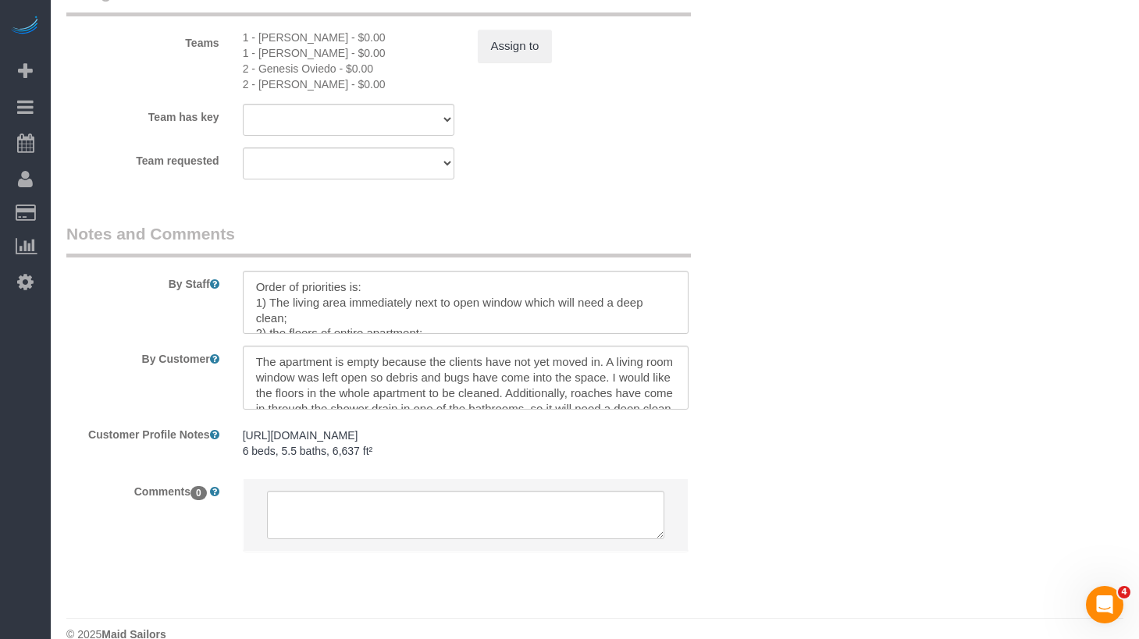
scroll to position [1866, 0]
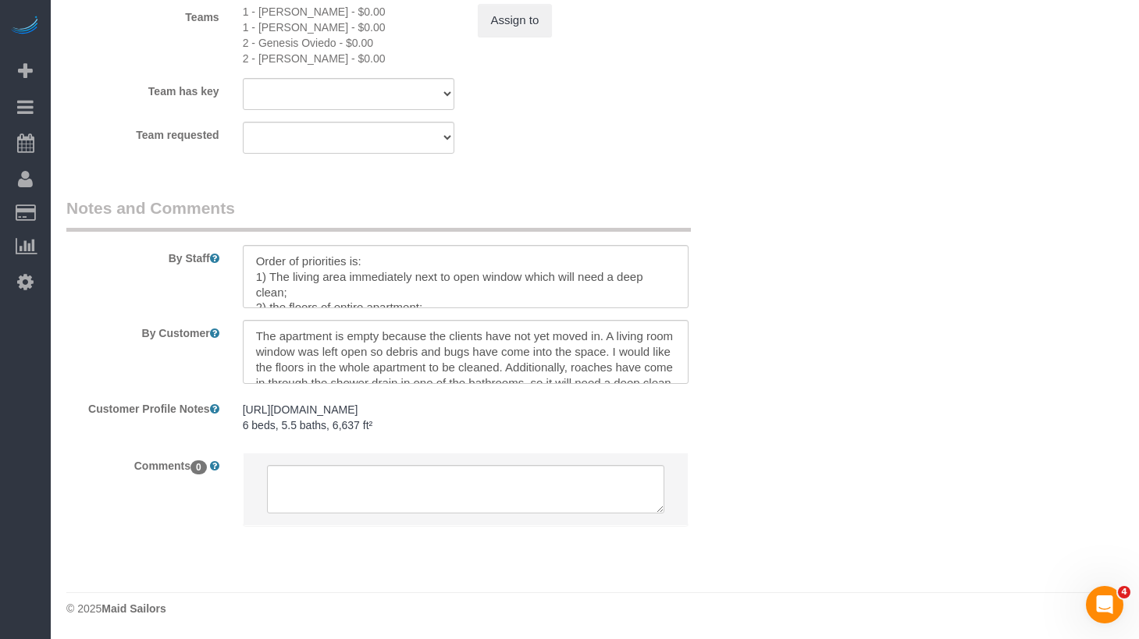
type input "535 West End Avenue, Apt. 16"
click at [371, 352] on textarea at bounding box center [466, 352] width 447 height 64
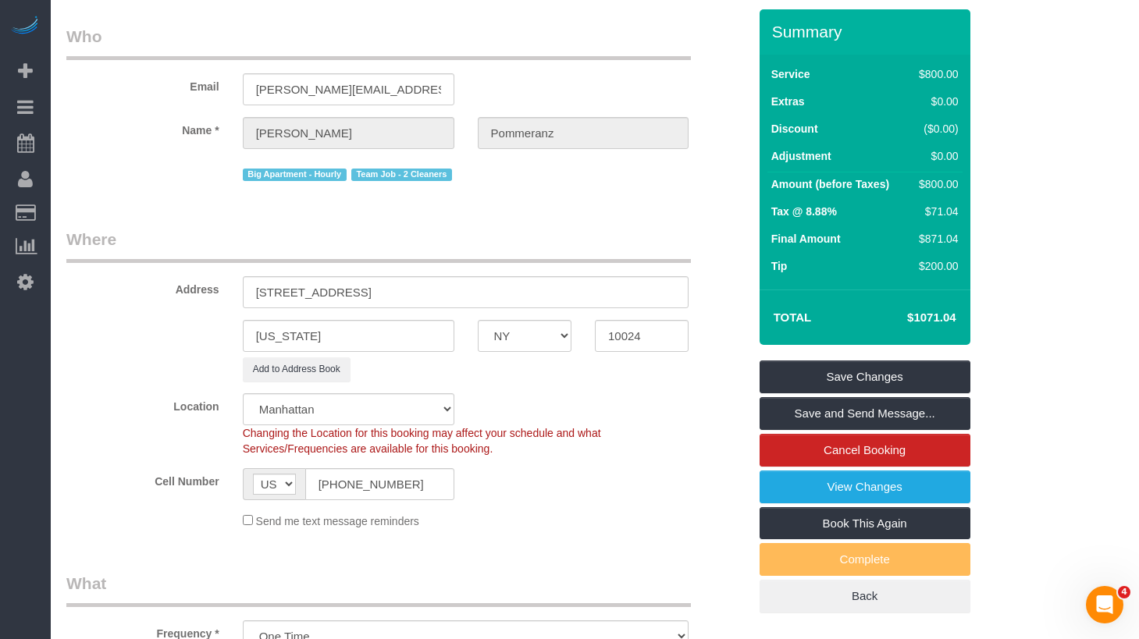
scroll to position [133, 0]
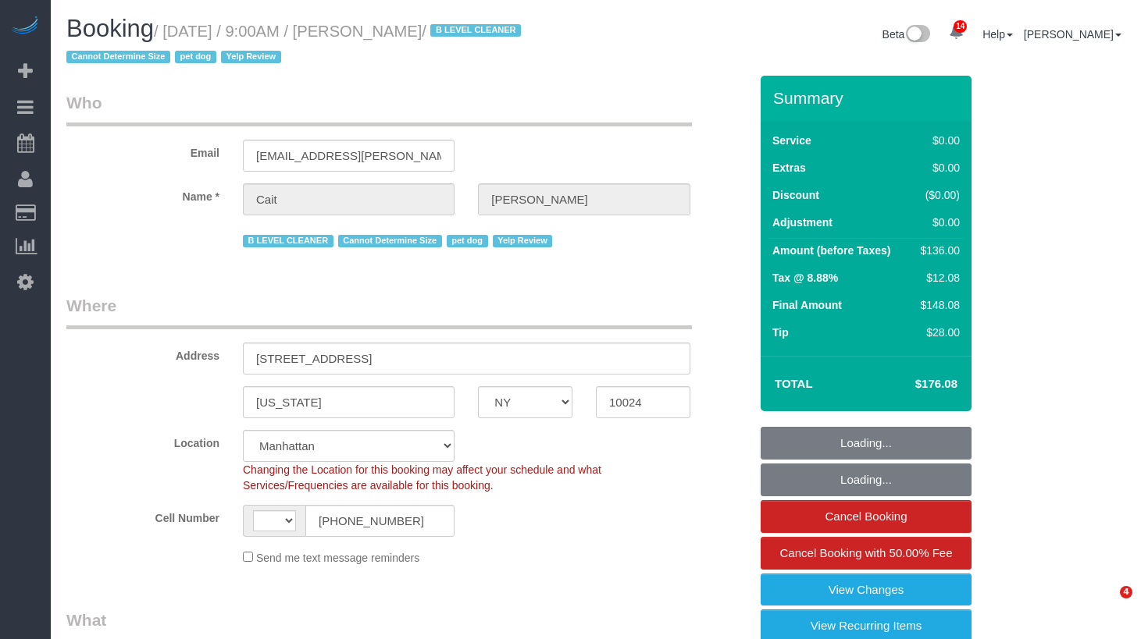
select select "NY"
select select "string:[GEOGRAPHIC_DATA]"
select select "object:1014"
select select "string:stripe-pm_1PtyBH4VGloSiKo7pgkIsidZ"
select select "1"
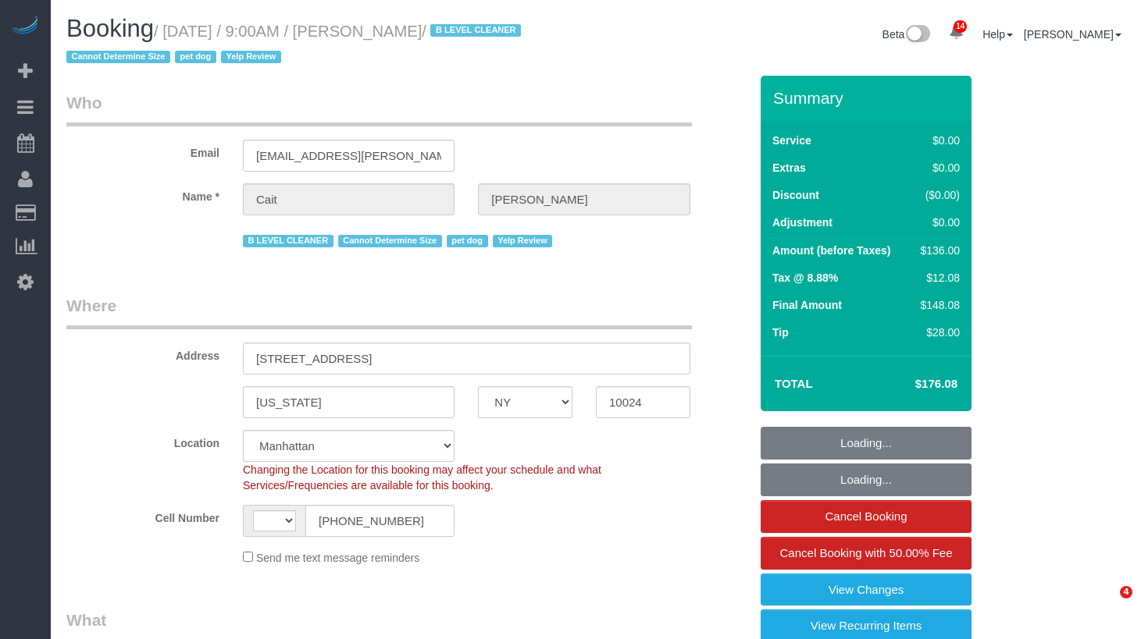
select select "number:89"
select select "number:90"
select select "number:13"
select select "number:6"
select select "object:1485"
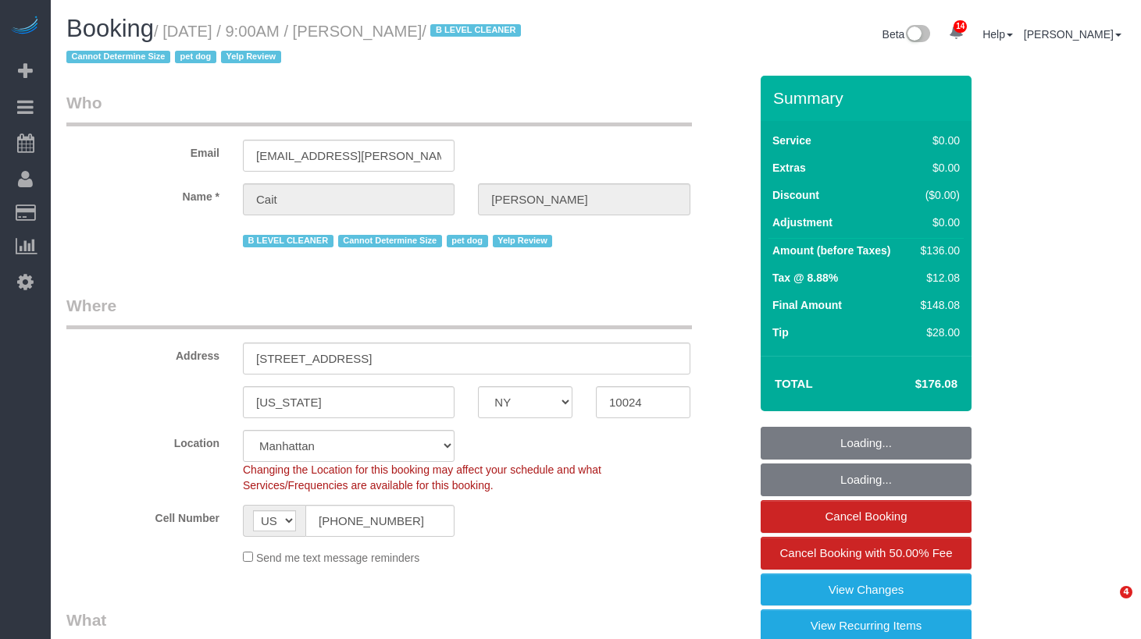
select select "spot1"
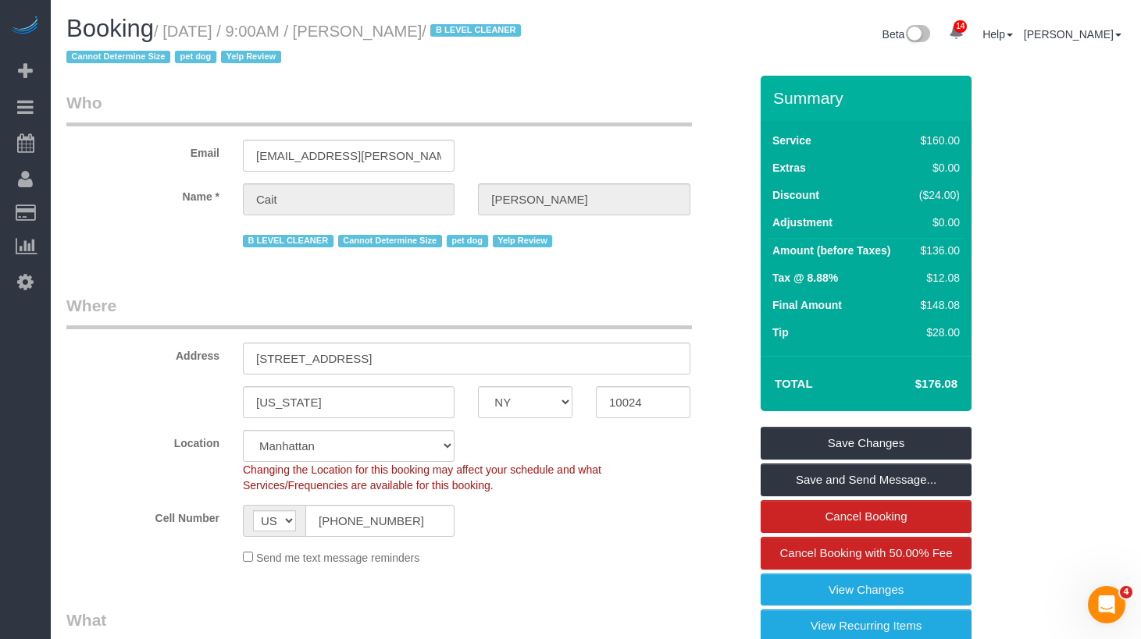
click at [518, 59] on h1 "Booking / [DATE] / 9:00AM / [PERSON_NAME] / B LEVEL CLEANER Cannot Determine Si…" at bounding box center [325, 42] width 518 height 53
drag, startPoint x: 512, startPoint y: 34, endPoint x: 180, endPoint y: 33, distance: 332.6
click at [180, 33] on small "/ [DATE] / 9:00AM / [PERSON_NAME] / B LEVEL CLEANER Cannot Determine Size pet d…" at bounding box center [295, 45] width 459 height 44
copy small "[DATE] / 9:00AM / [PERSON_NAME]"
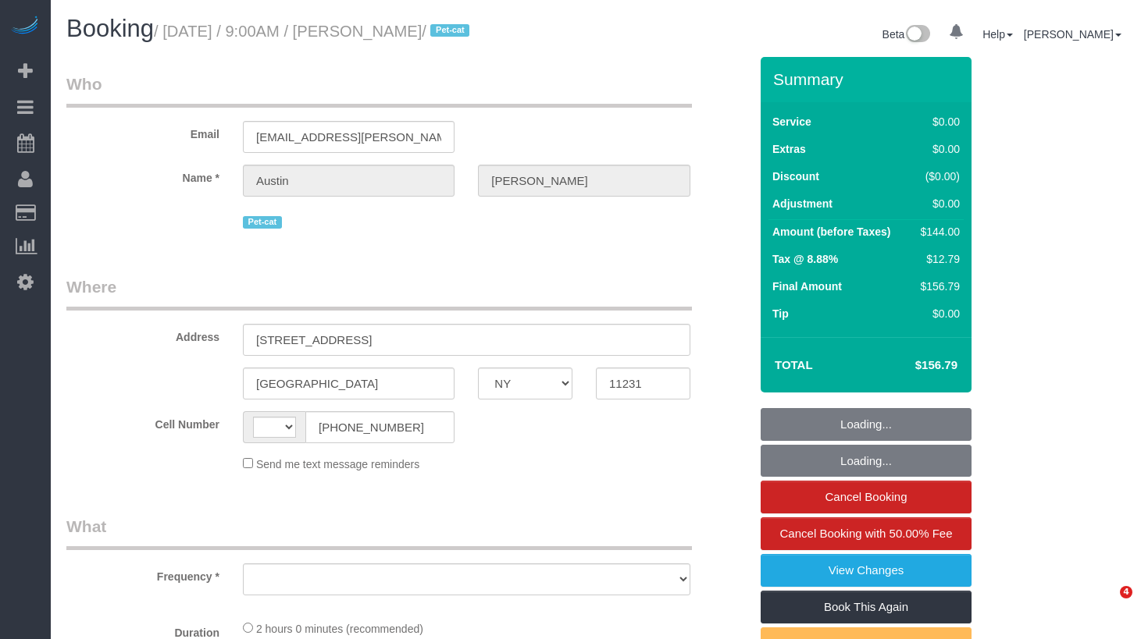
select select "NY"
select select "string:US"
select select "object:750"
select select "1"
select select "spot1"
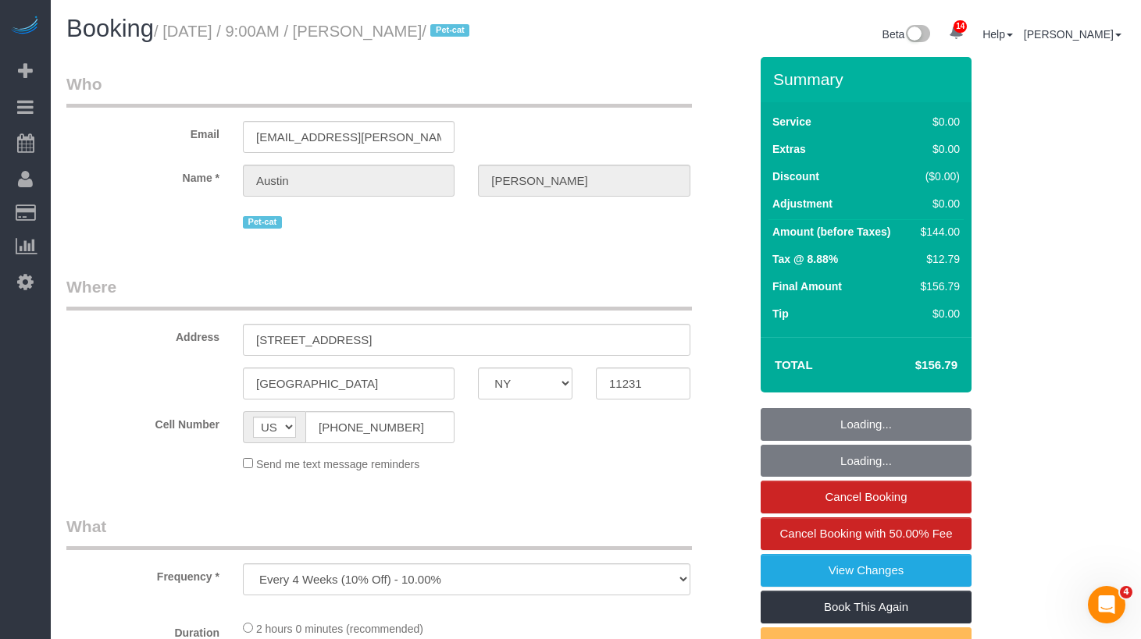
select select "number:57"
select select "number:74"
select select "number:14"
select select "number:7"
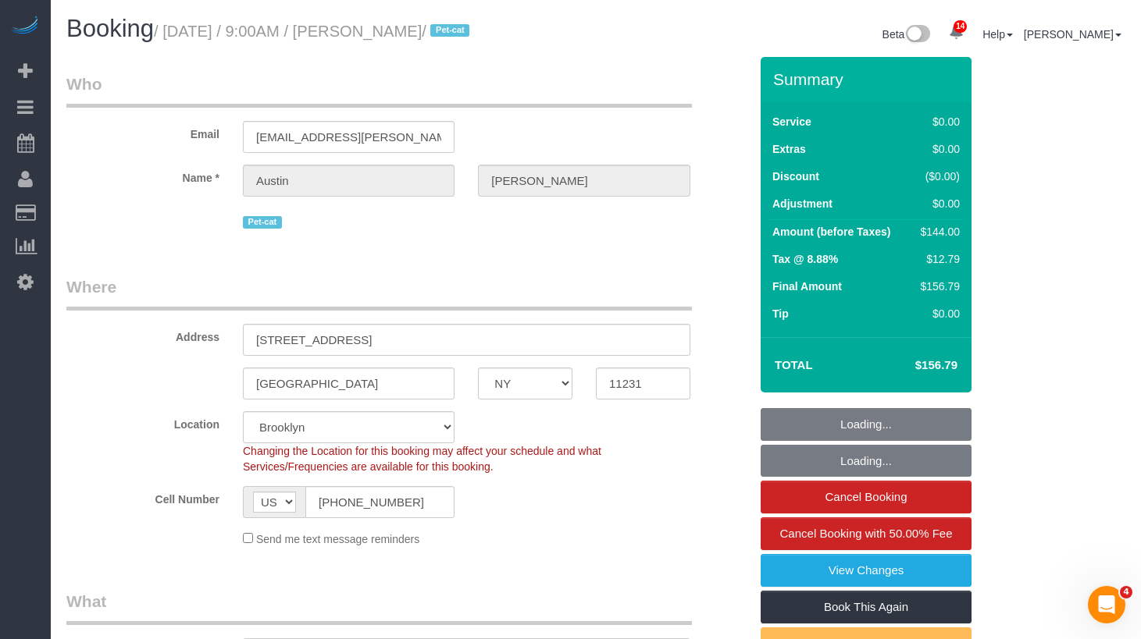
select select "object:1390"
select select "string:stripe-pm_1QD7FF4VGloSiKo7VTTiflzl"
drag, startPoint x: 0, startPoint y: 0, endPoint x: 179, endPoint y: 38, distance: 182.8
click at [179, 38] on small "/ September 09, 2025 / 9:00AM / Austin Williams / Pet-cat" at bounding box center [314, 31] width 320 height 17
select select "1"
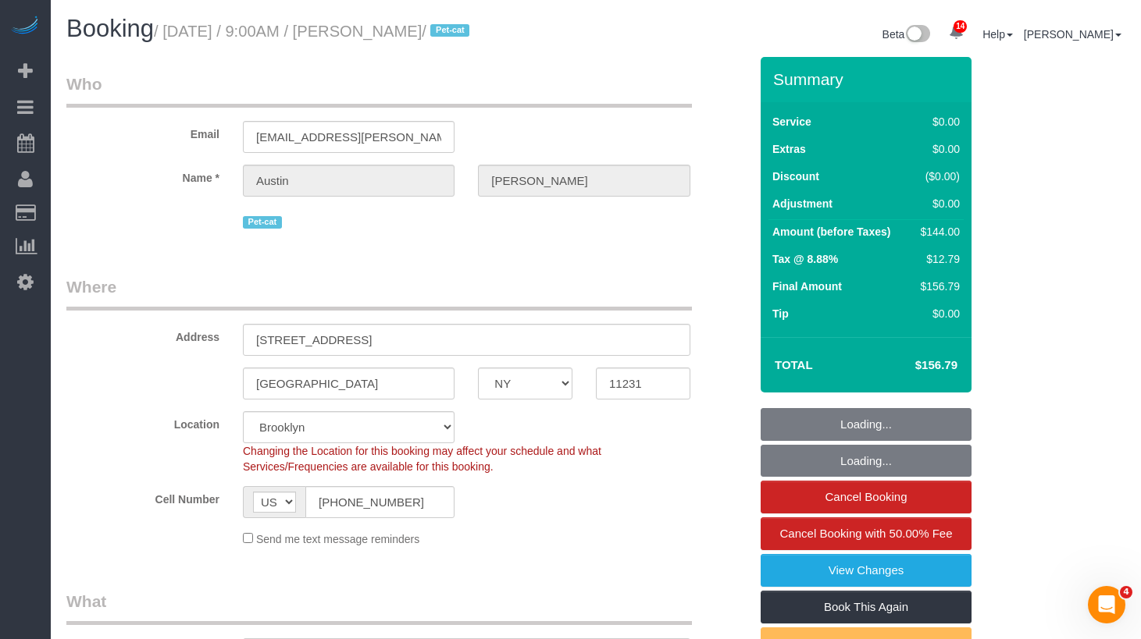
copy small "September 09, 2025 / 9:00AM / Austin Williams"
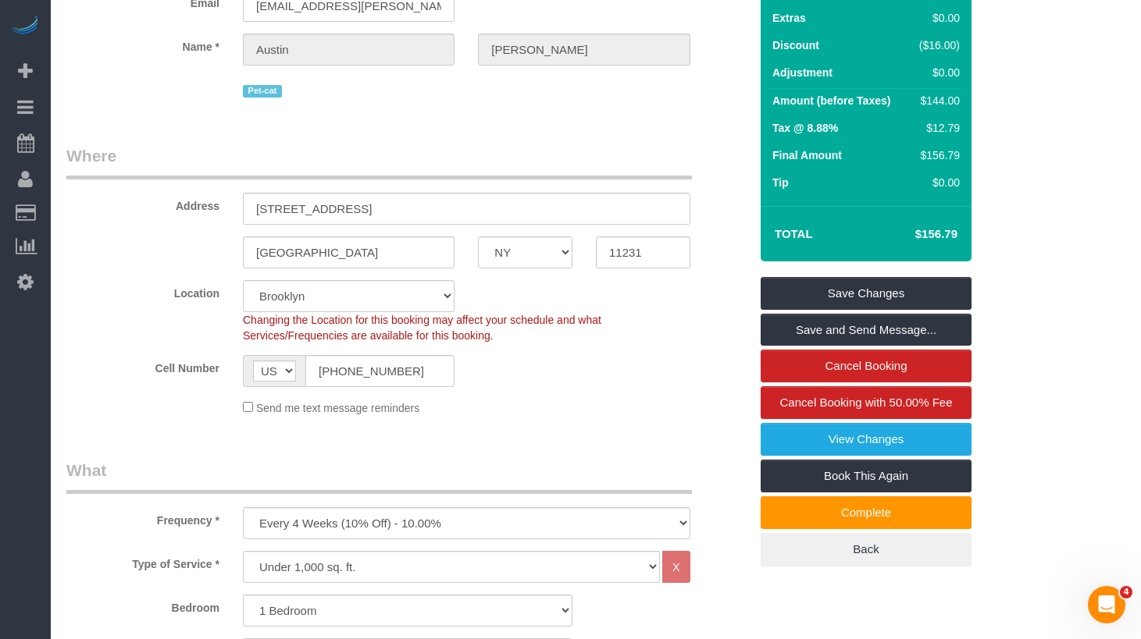
scroll to position [126, 0]
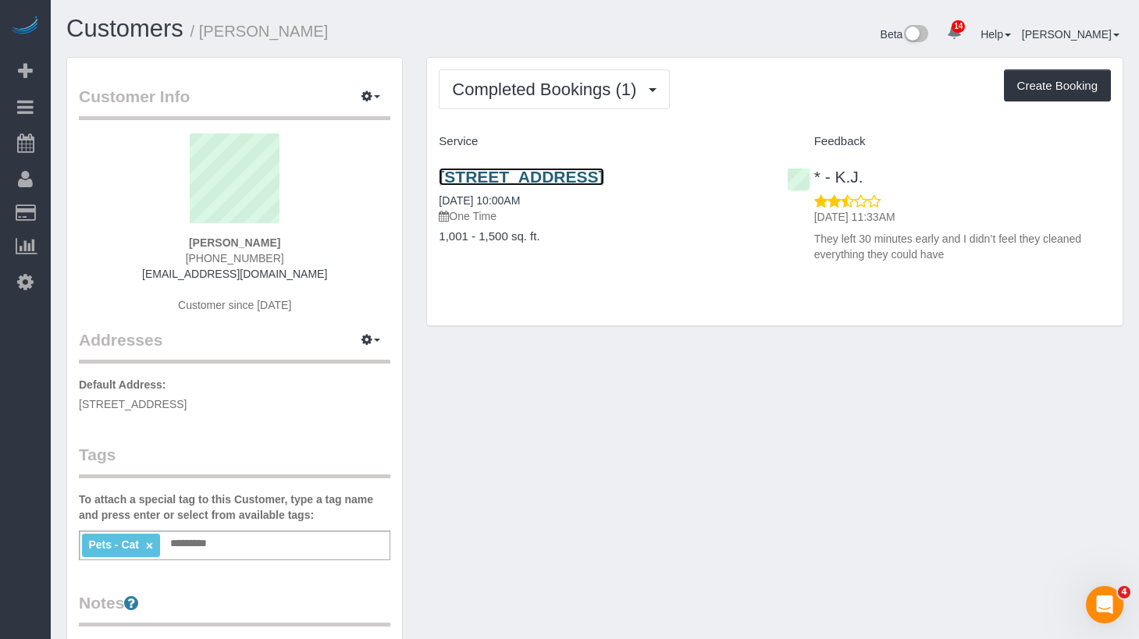
click at [459, 186] on link "[STREET_ADDRESS]" at bounding box center [521, 177] width 165 height 18
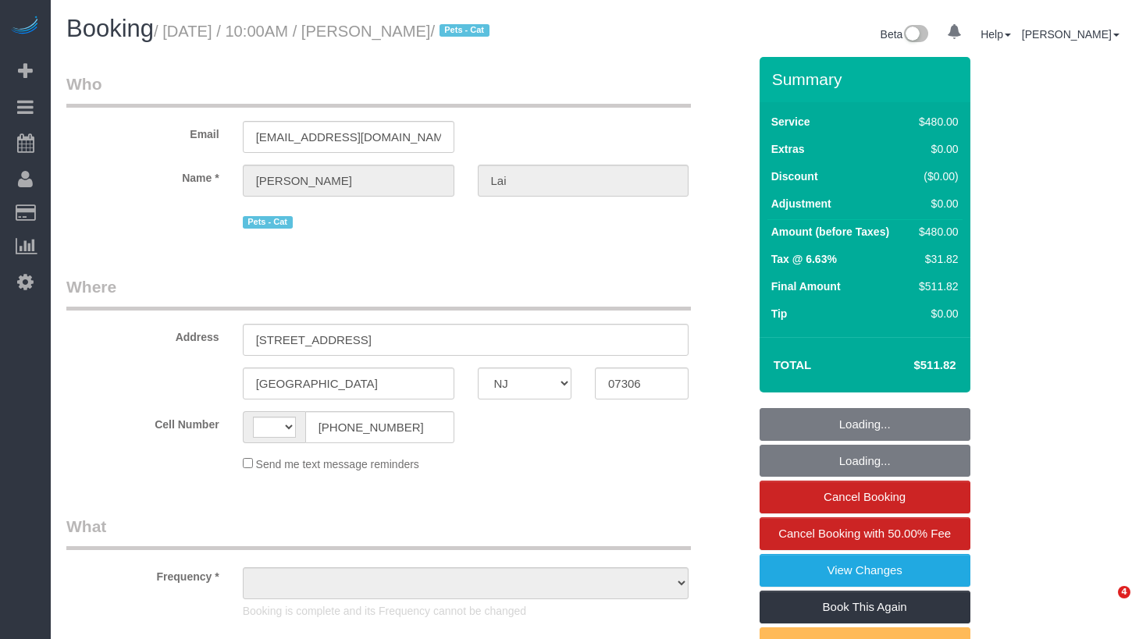
select select "NJ"
select select "string:[GEOGRAPHIC_DATA]"
select select "2"
select select "180"
select select "number:89"
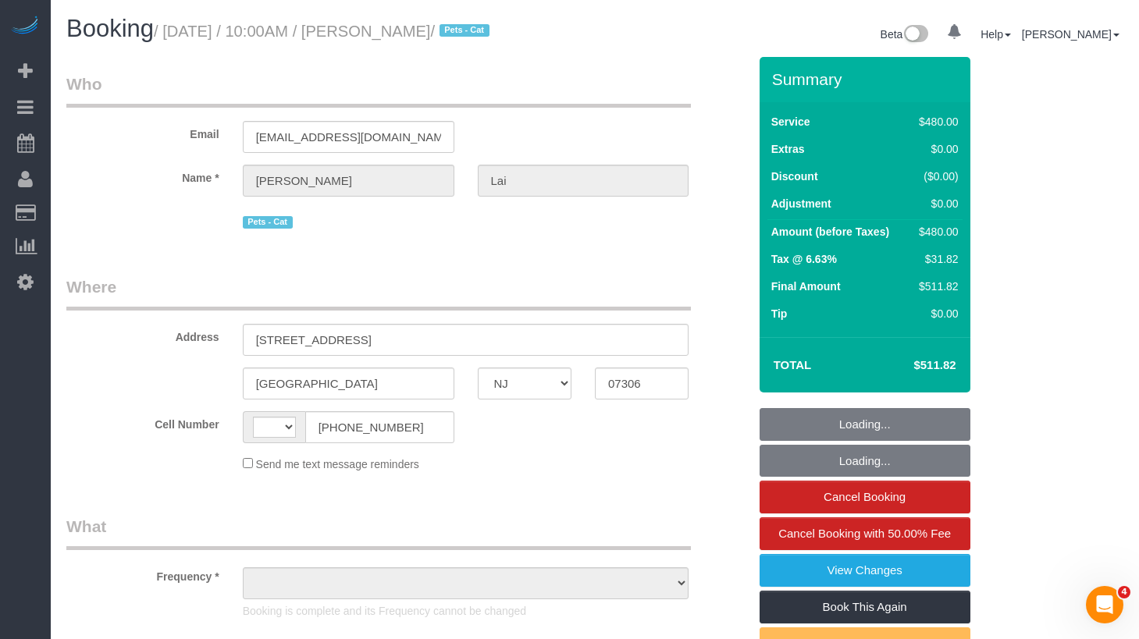
select select "number:90"
select select "number:14"
select select "number:5"
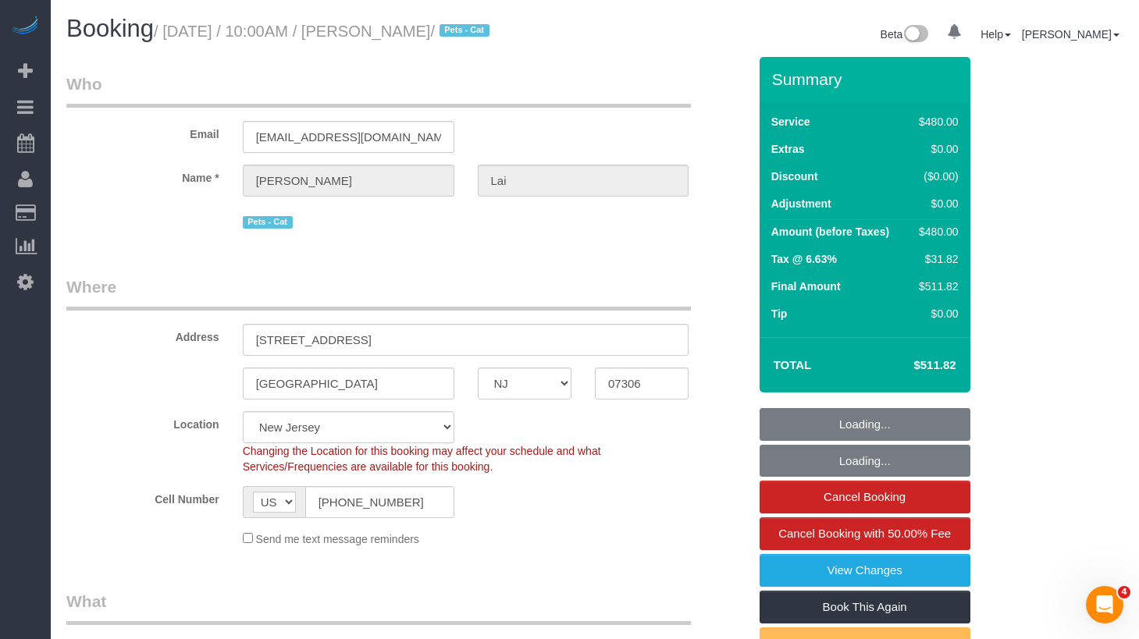
select select "object:1006"
select select "string:stripe-pm_1S2vxZ4VGloSiKo72XQYZoO4"
select select "spot1"
select select "object:1060"
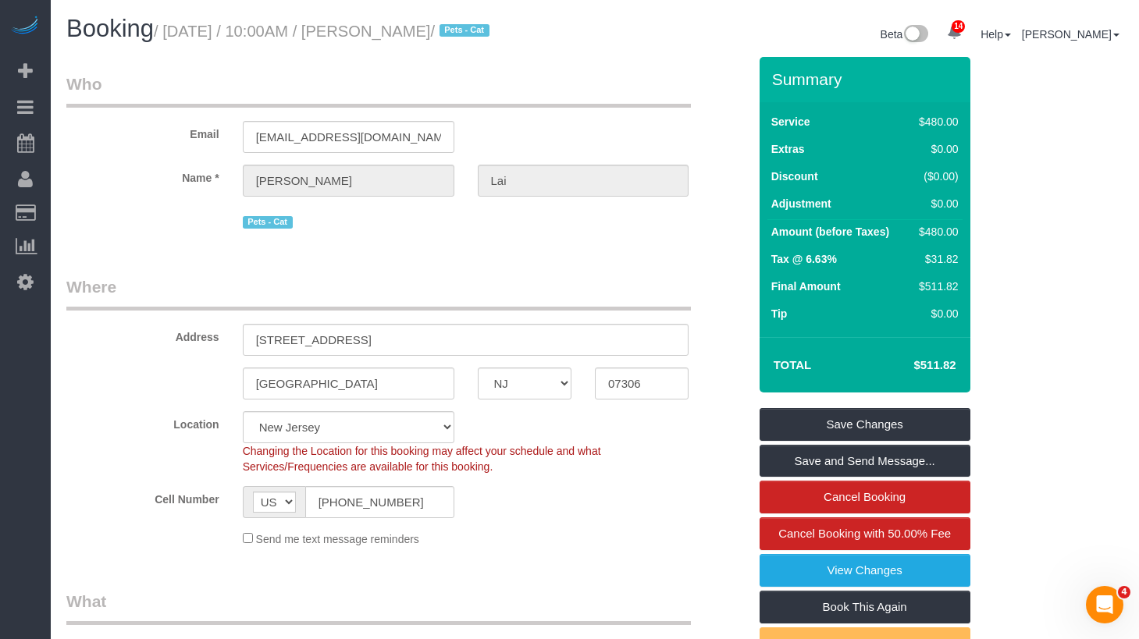
drag, startPoint x: 487, startPoint y: 33, endPoint x: 175, endPoint y: 30, distance: 312.3
click at [175, 30] on small "/ September 08, 2025 / 10:00AM / Stacey Lai / Pets - Cat" at bounding box center [324, 31] width 340 height 17
copy small "September 08, 2025 / 10:00AM / Stacey Lai"
click at [479, 32] on small "/ September 08, 2025 / 10:00AM / Stacey Lai / Pets - Cat" at bounding box center [324, 31] width 340 height 17
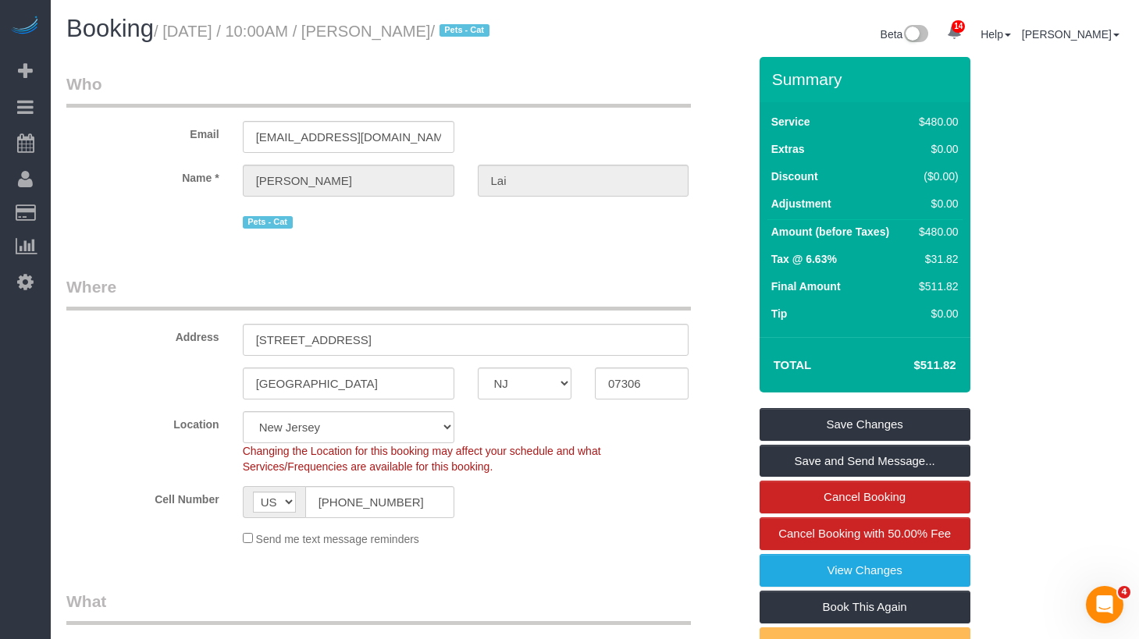
drag, startPoint x: 486, startPoint y: 32, endPoint x: 412, endPoint y: 38, distance: 74.4
click at [412, 38] on small "/ September 08, 2025 / 10:00AM / Stacey Lai / Pets - Cat" at bounding box center [324, 31] width 340 height 17
copy small "Stacey Lai"
drag, startPoint x: 386, startPoint y: 85, endPoint x: 403, endPoint y: 77, distance: 18.2
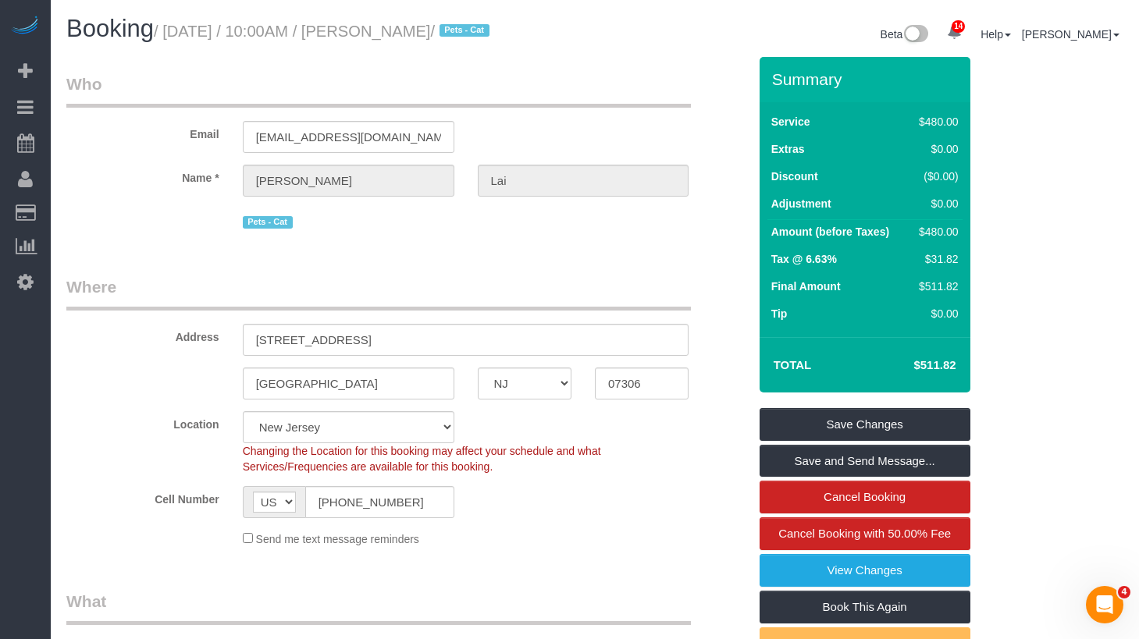
click at [392, 82] on legend "Who" at bounding box center [378, 90] width 625 height 35
drag, startPoint x: 485, startPoint y: 27, endPoint x: 412, endPoint y: 37, distance: 73.4
click at [412, 37] on small "/ September 08, 2025 / 10:00AM / Stacey Lai / Pets - Cat" at bounding box center [324, 31] width 340 height 17
copy small "Stacey Lai"
click at [244, 76] on legend "Who" at bounding box center [378, 90] width 625 height 35
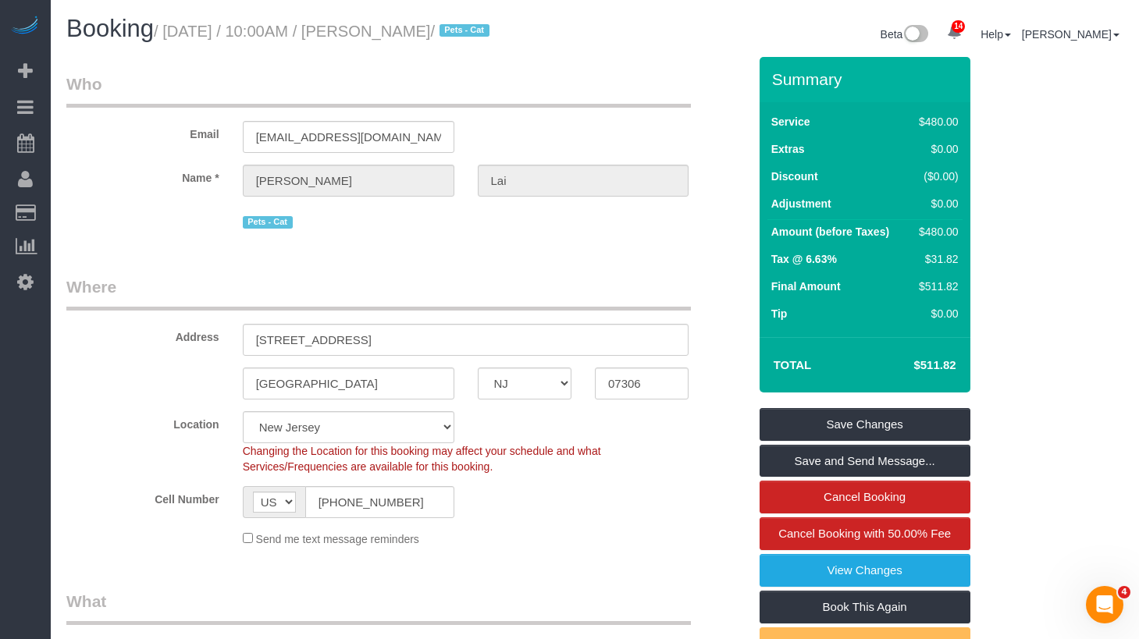
drag, startPoint x: 176, startPoint y: 33, endPoint x: 484, endPoint y: 38, distance: 307.6
click at [484, 38] on small "/ September 08, 2025 / 10:00AM / Stacey Lai / Pets - Cat" at bounding box center [324, 31] width 340 height 17
copy small "September 08, 2025 / 10:00AM / Stacey Lai"
click at [417, 336] on input "75 Liberty Avenue, Unit B12" at bounding box center [466, 340] width 447 height 32
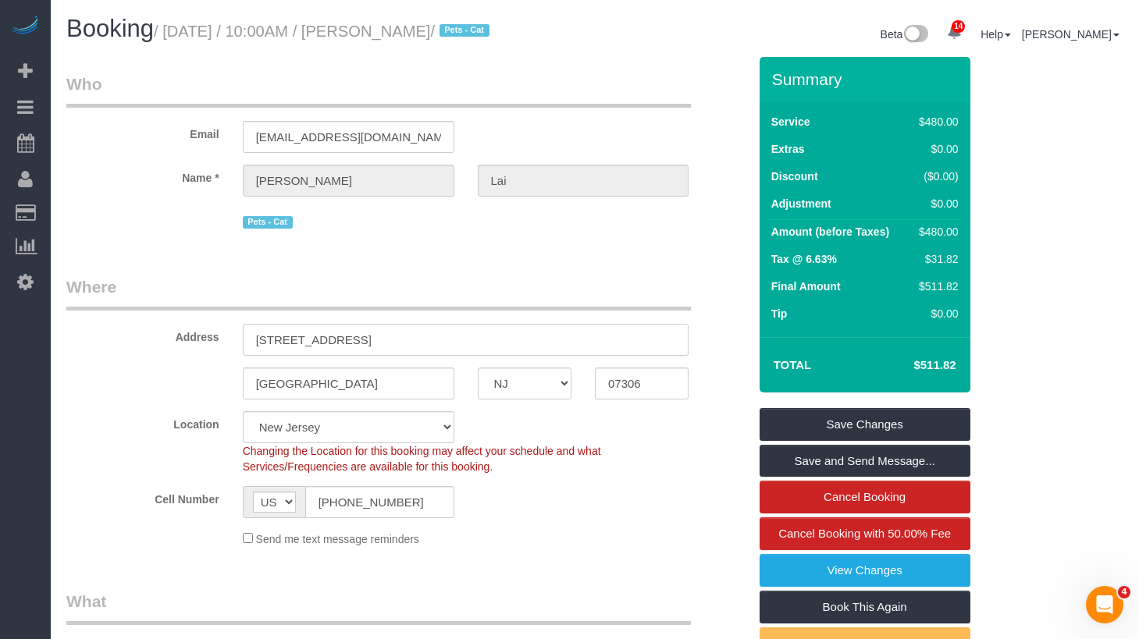
click at [417, 336] on input "75 Liberty Avenue, Unit B12" at bounding box center [466, 340] width 447 height 32
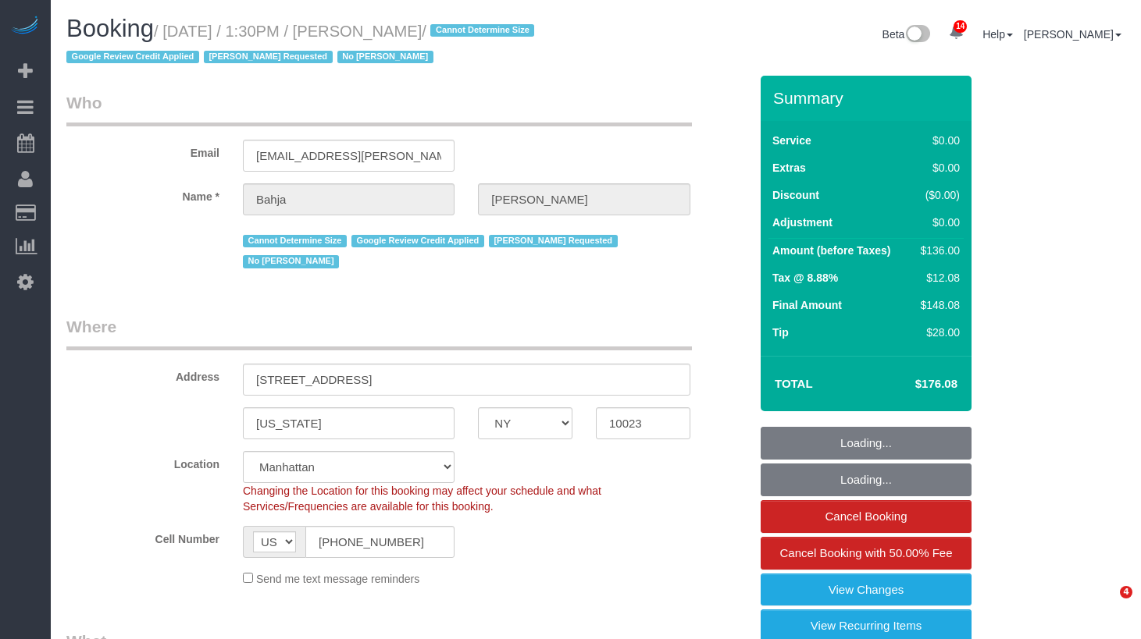
select select "NY"
select select "number:59"
select select "number:73"
select select "number:15"
select select "number:6"
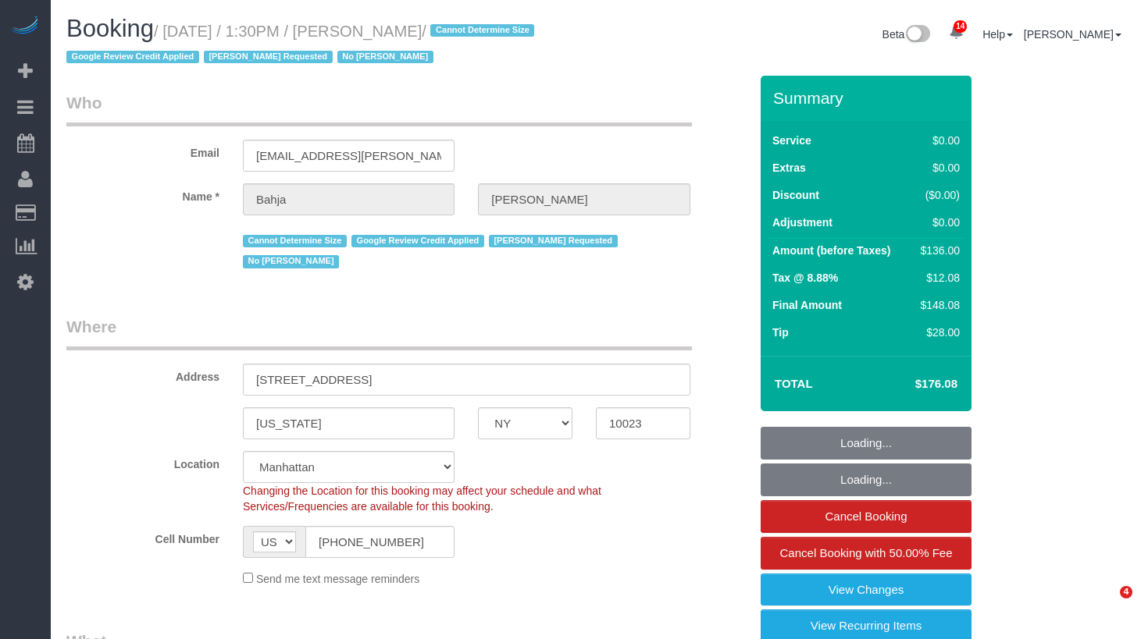
select select "object:932"
select select "1"
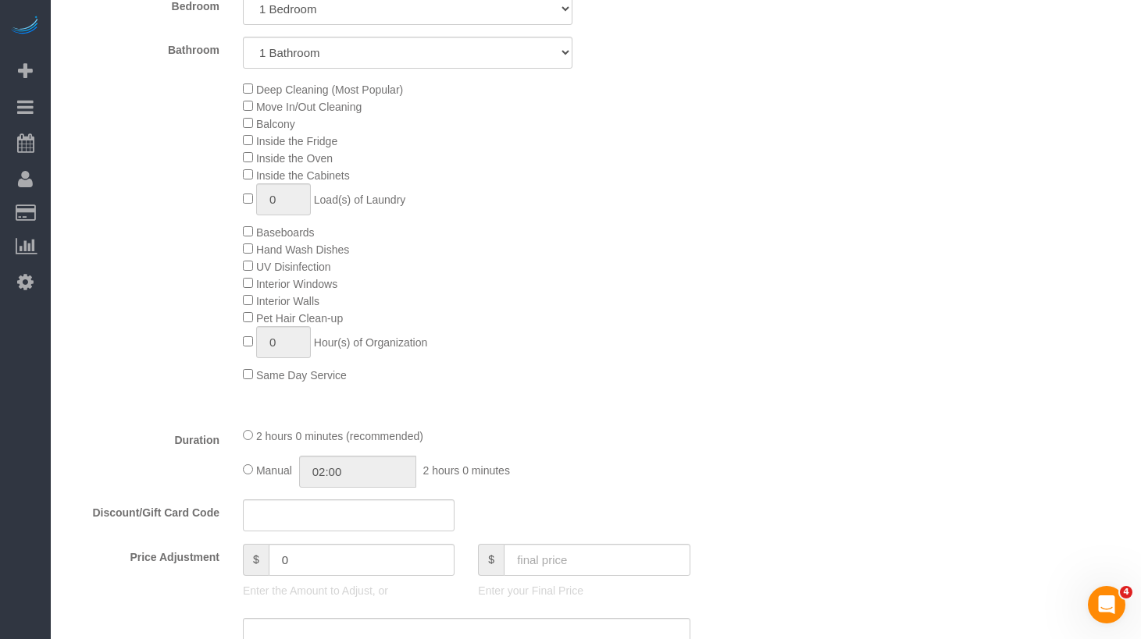
scroll to position [805, 0]
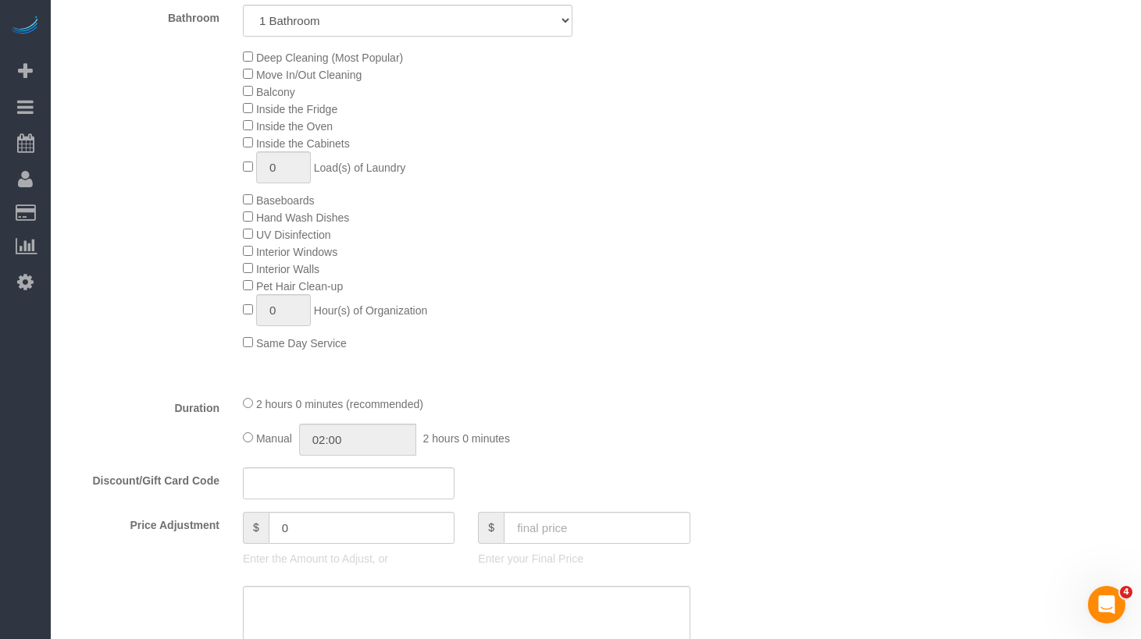
click at [603, 195] on div "Deep Cleaning (Most Popular) Move In/Out Cleaning Balcony Inside the Fridge Ins…" at bounding box center [495, 199] width 529 height 303
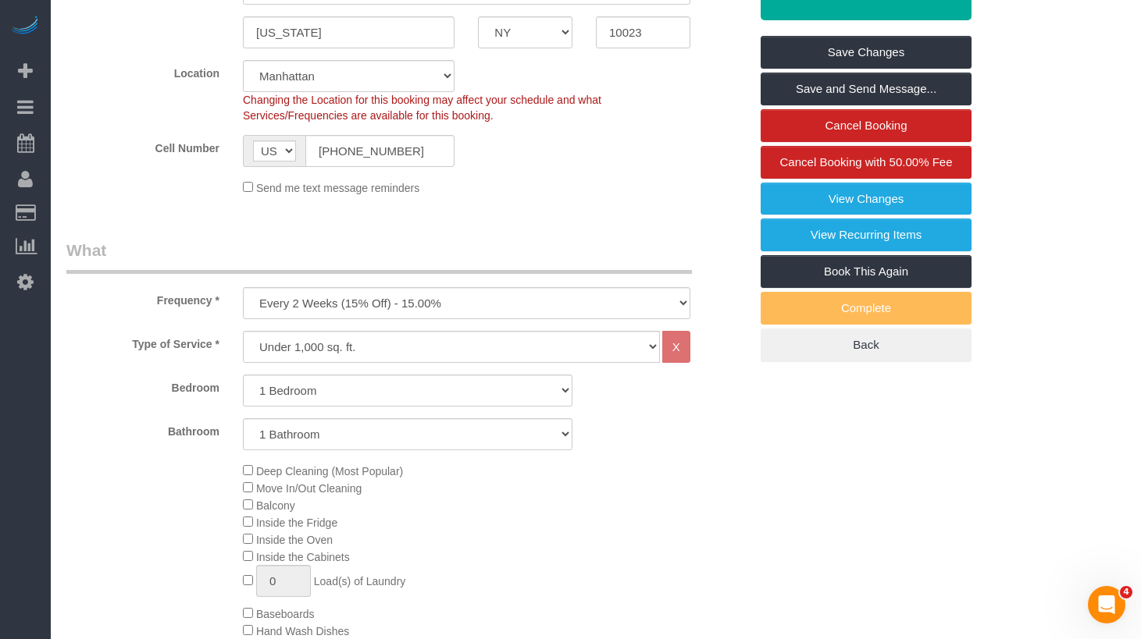
scroll to position [0, 0]
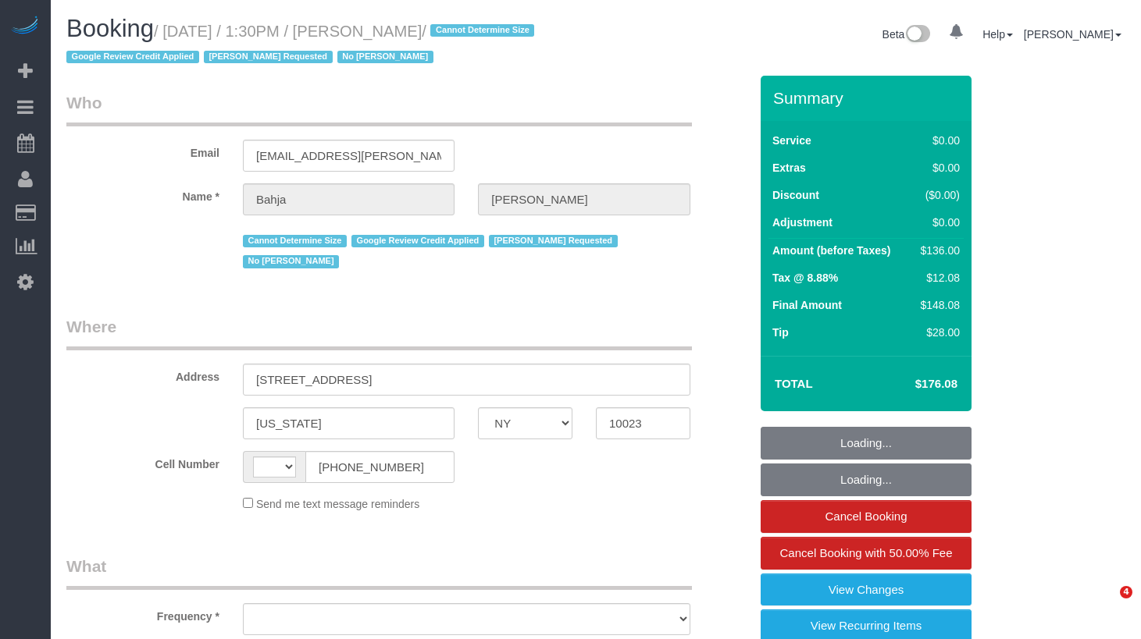
select select "NY"
select select "string:stripe-pm_1QCQ6R4VGloSiKo7hCjl4DkS"
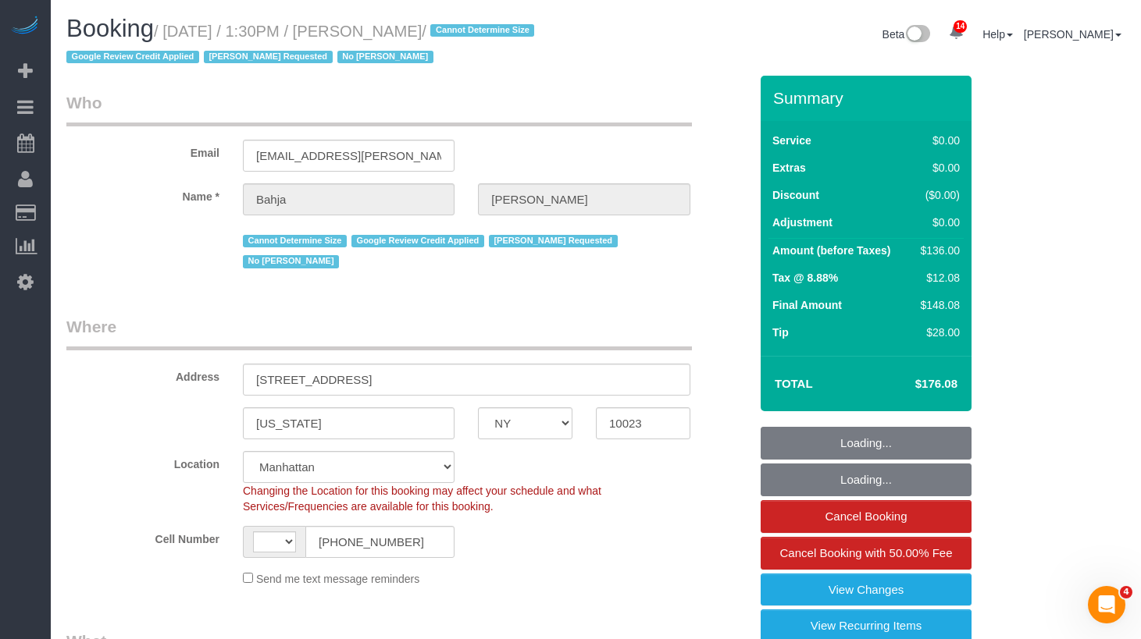
select select "string:[GEOGRAPHIC_DATA]"
select select "object:787"
select select "number:59"
select select "number:73"
select select "number:15"
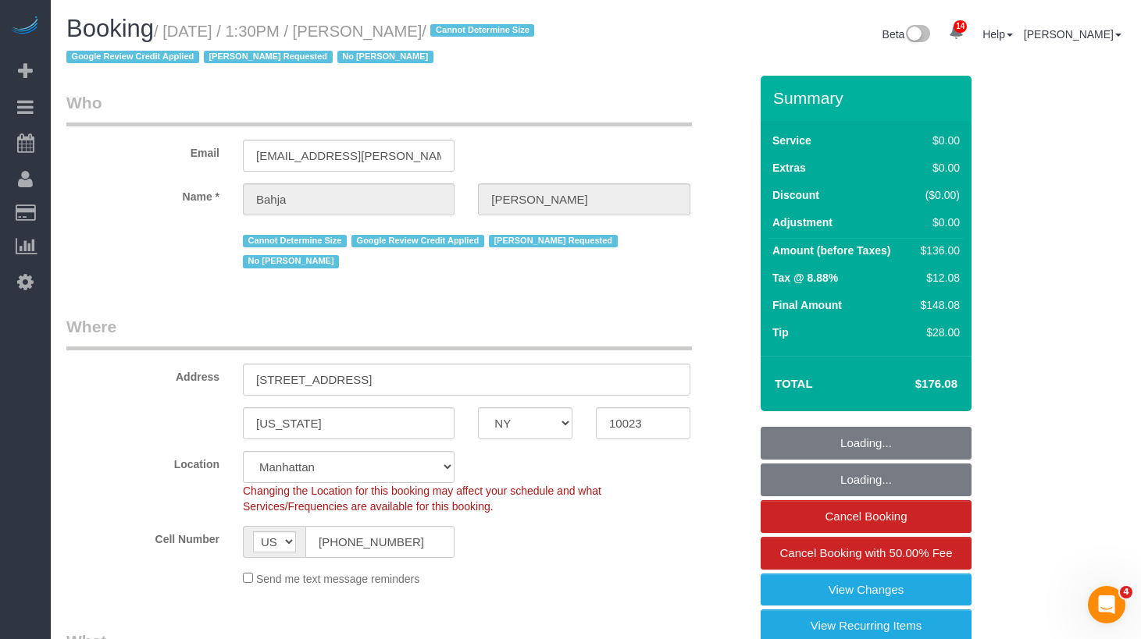
select select "number:6"
select select "1"
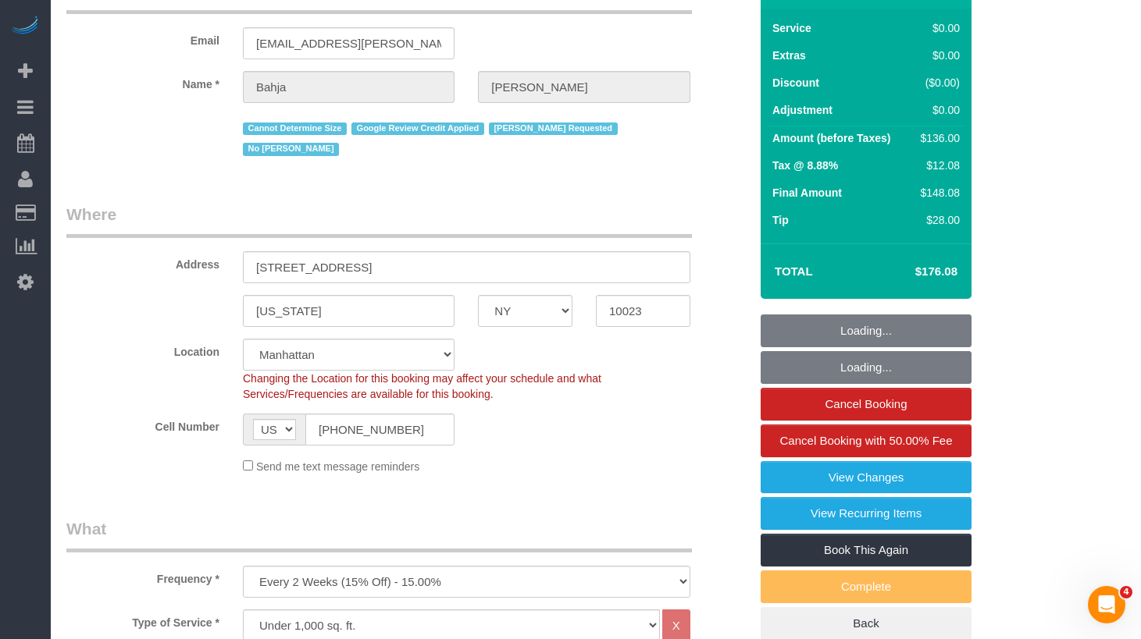
select select "1"
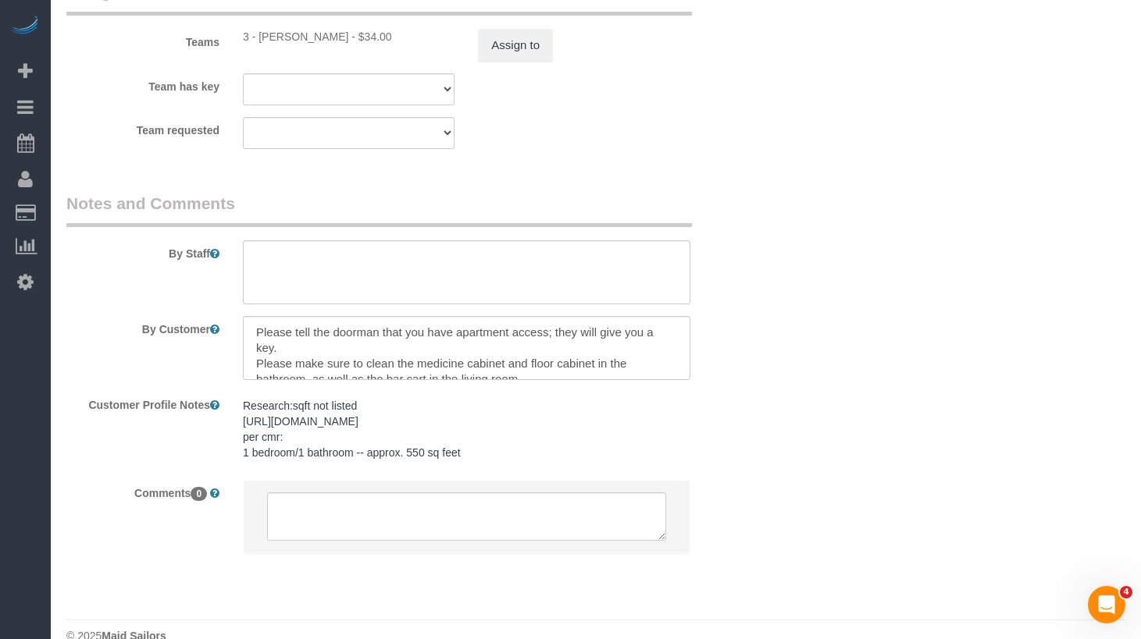
scroll to position [2315, 0]
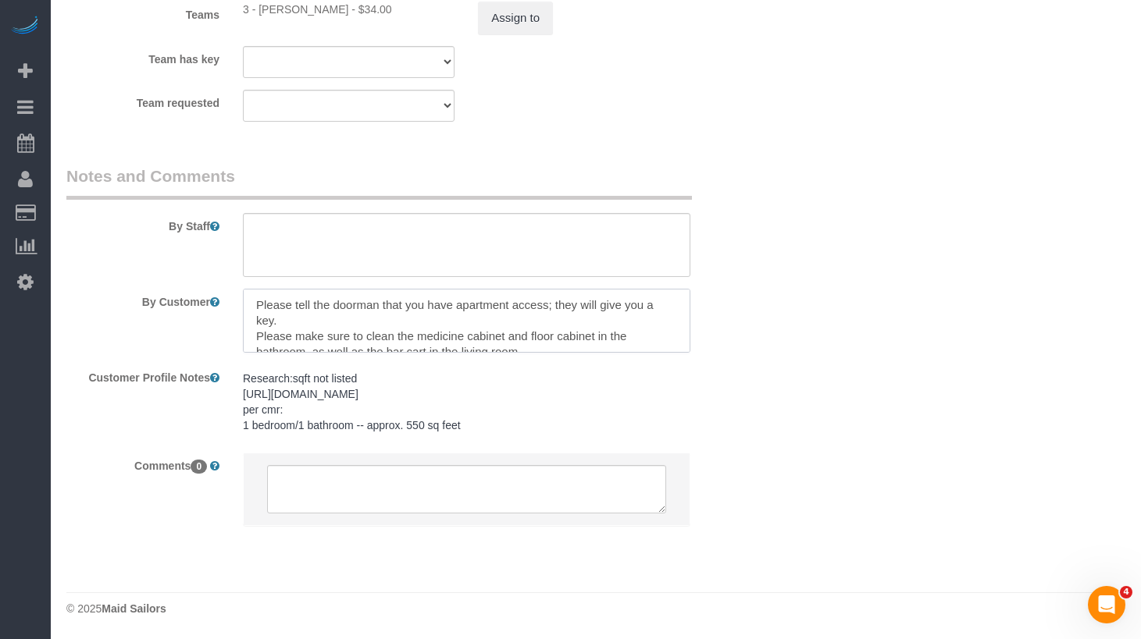
click at [493, 315] on textarea at bounding box center [466, 321] width 447 height 64
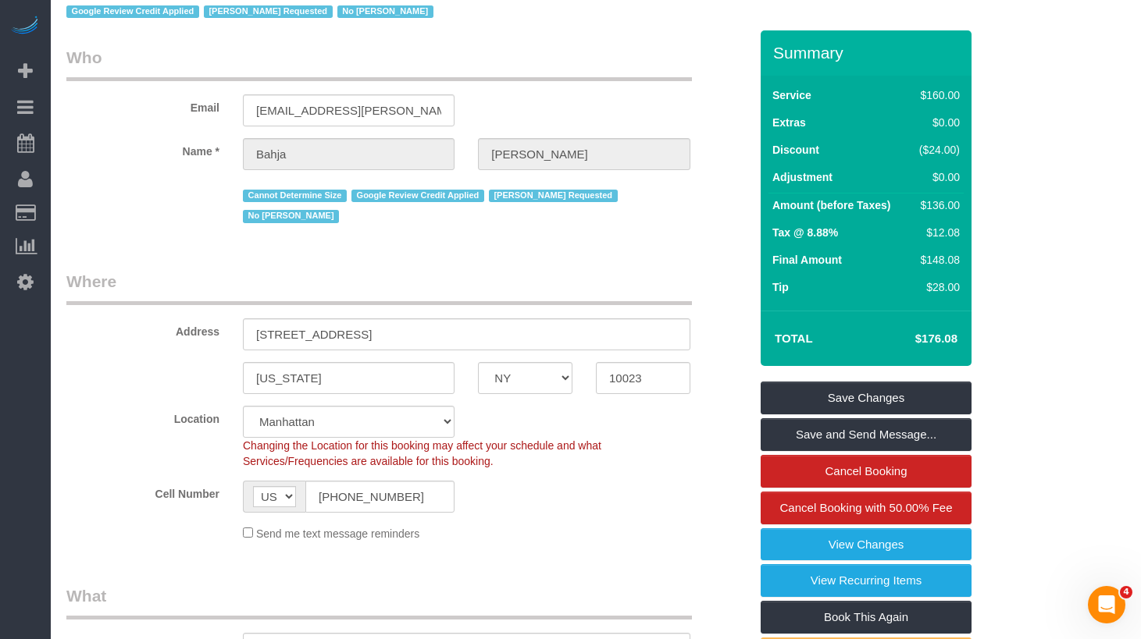
scroll to position [0, 0]
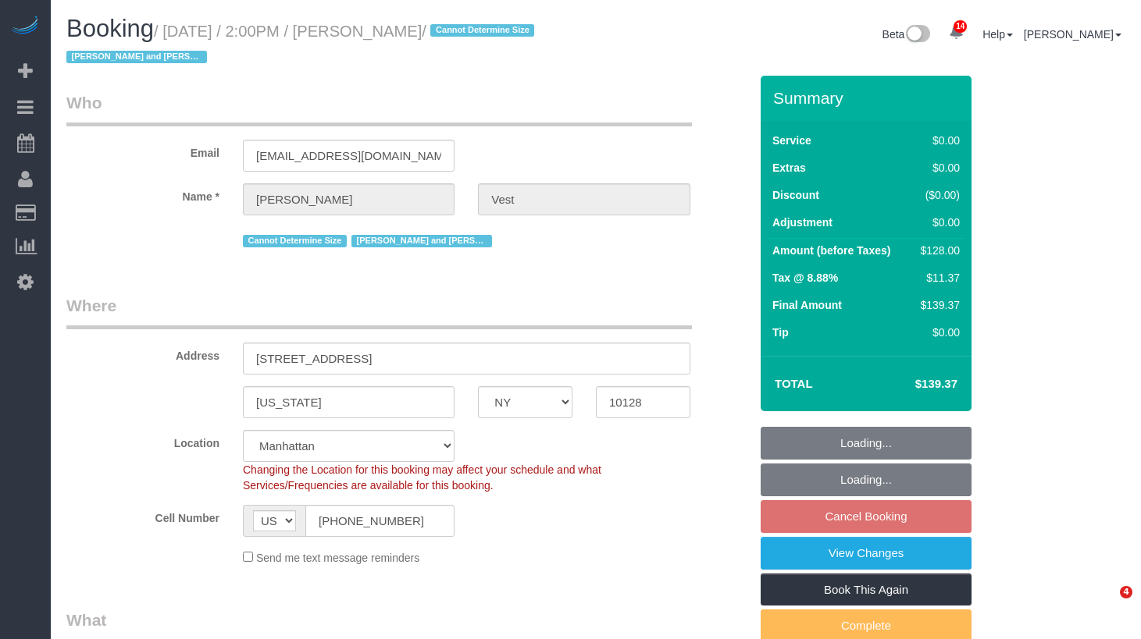
select select "NY"
select select "1"
select select "number:57"
select select "number:74"
select select "number:15"
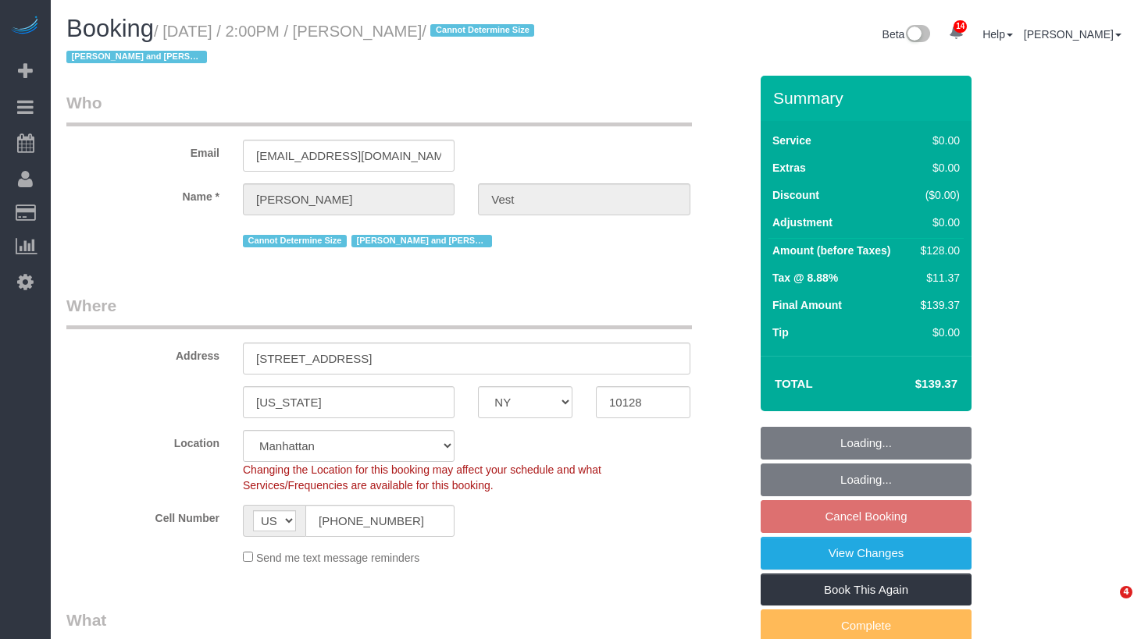
select select "number:6"
select select "object:1471"
select select "spot2"
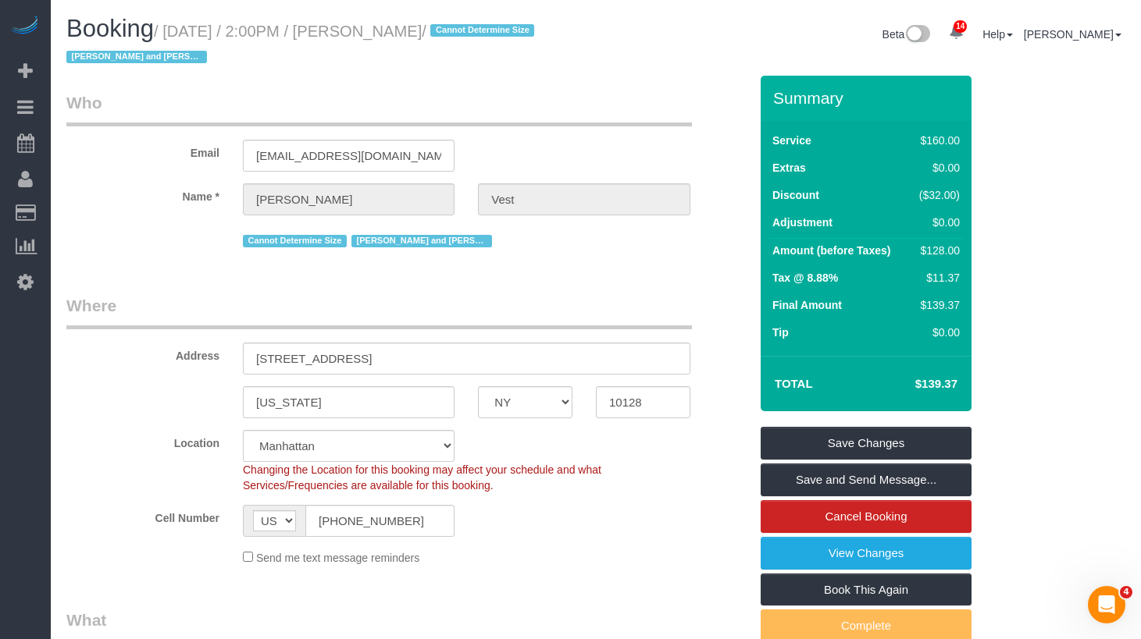
click at [499, 68] on h1 "Booking / September 10, 2025 / 2:00PM / Jennifer Vest / Cannot Determine Size I…" at bounding box center [325, 42] width 518 height 53
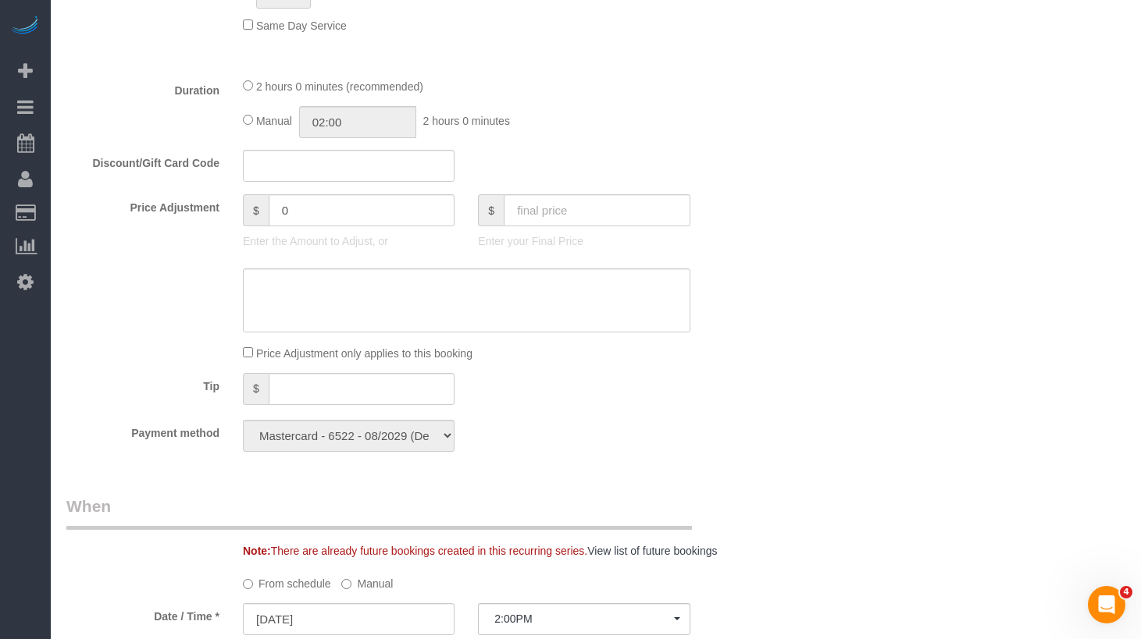
scroll to position [1583, 0]
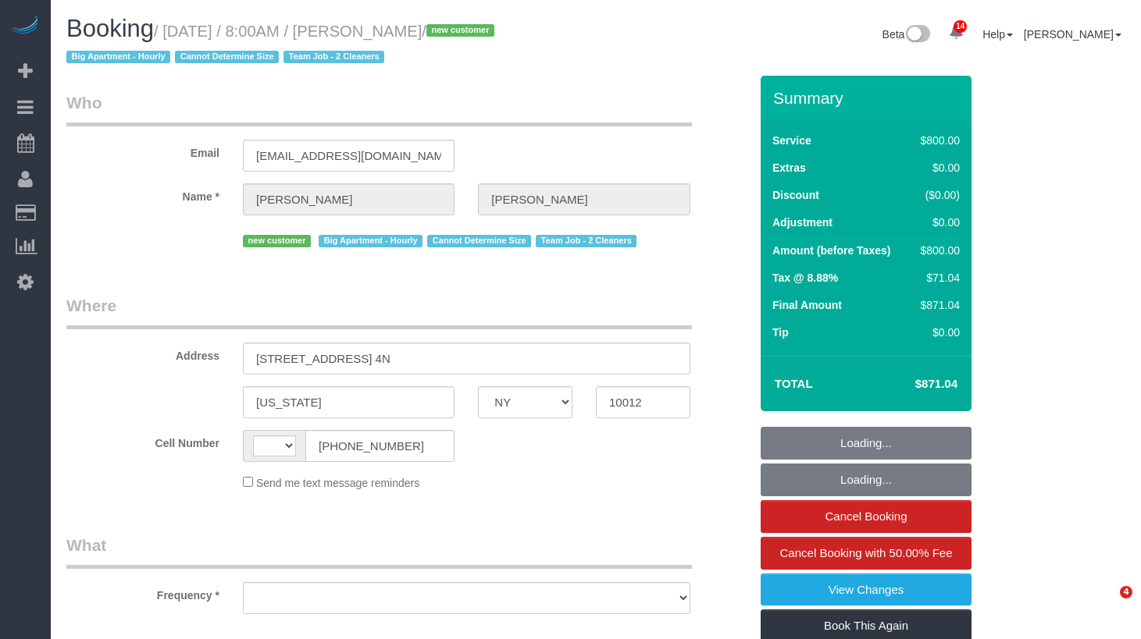
select select "NY"
select select "string:[GEOGRAPHIC_DATA]"
select select "object:766"
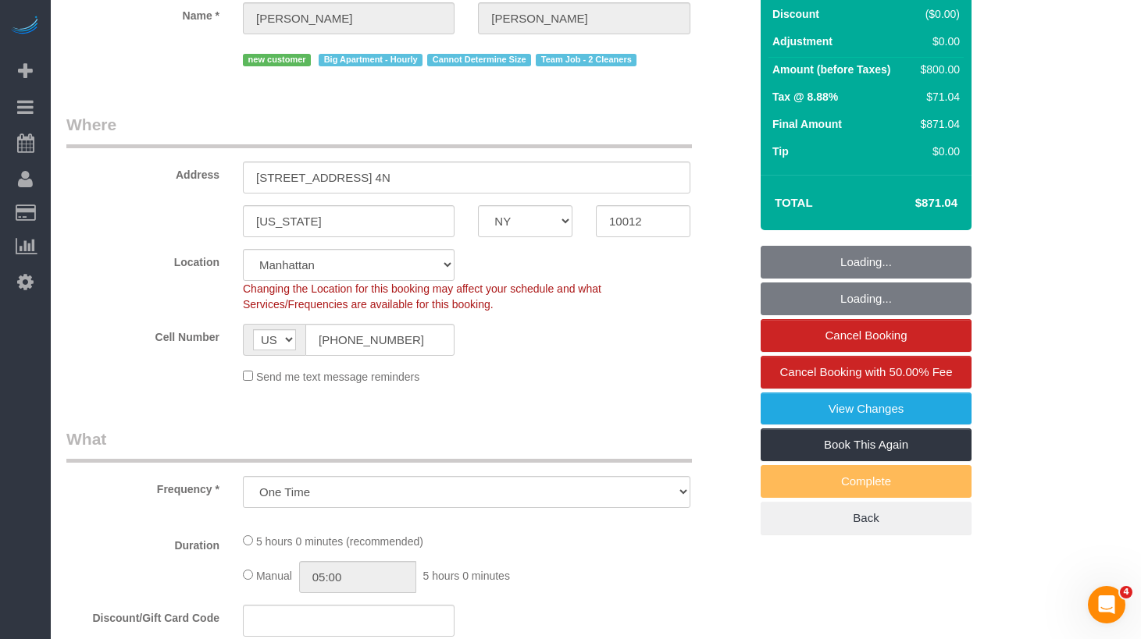
select select "string:stripe-pm_1S57QH4VGloSiKo71V2iCoVP"
select select "300"
select select "spot1"
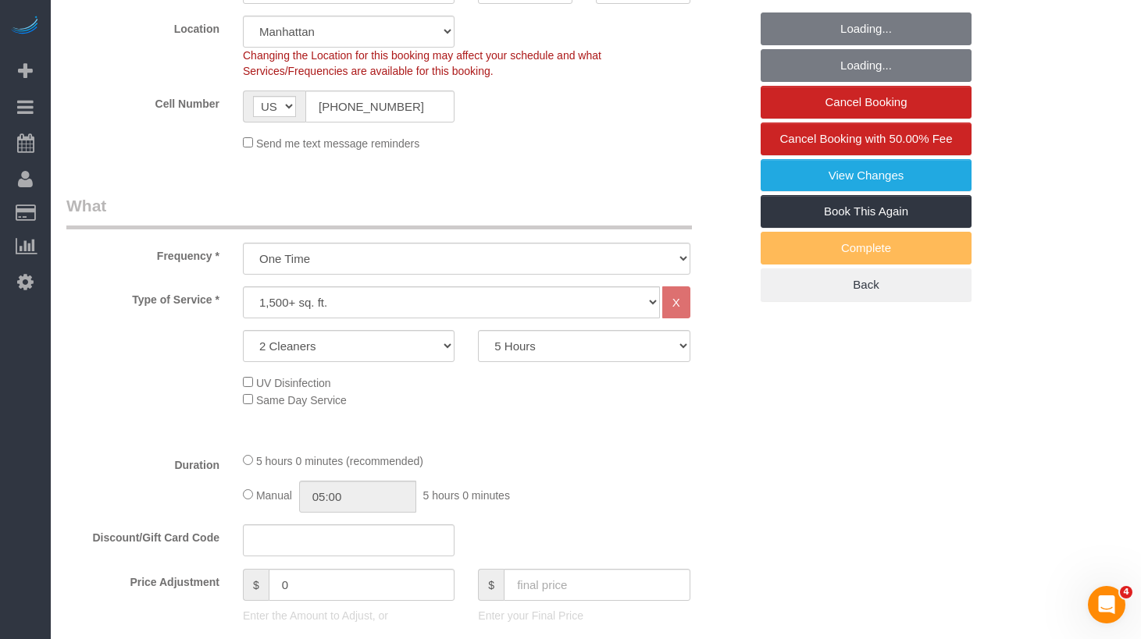
select select "object:868"
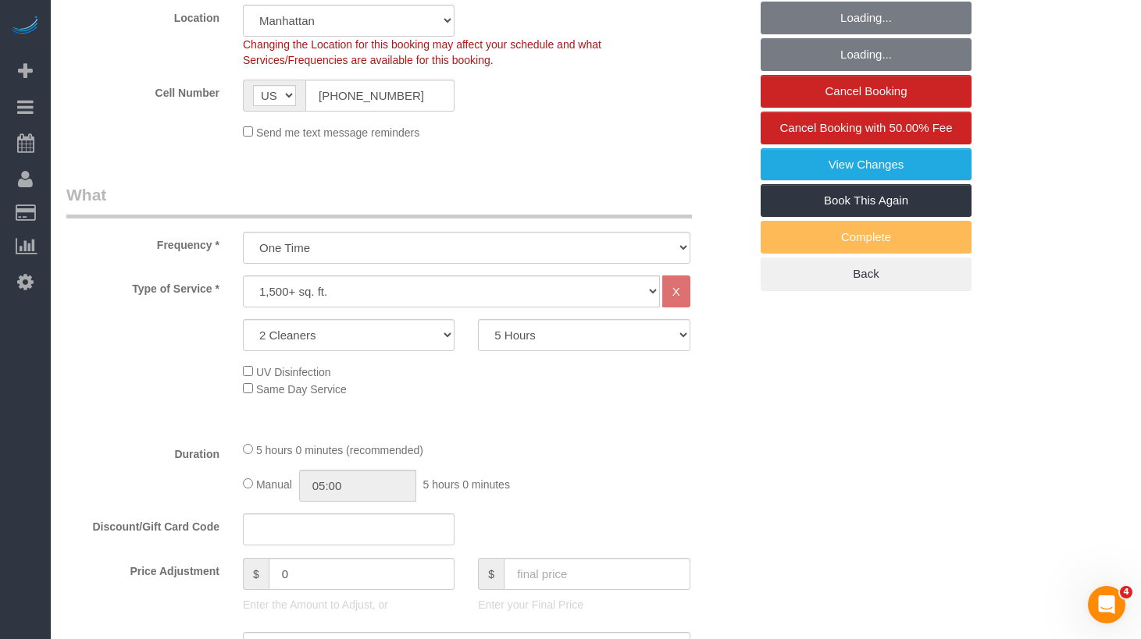
select select "number:89"
select select "number:72"
select select "number:15"
select select "number:5"
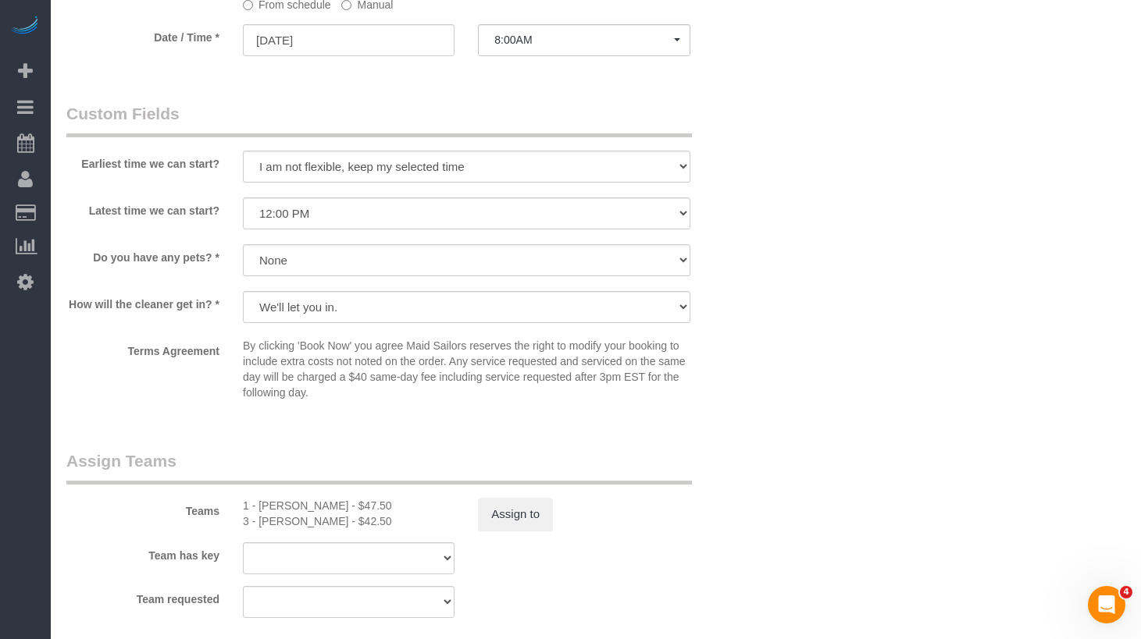
scroll to position [1394, 0]
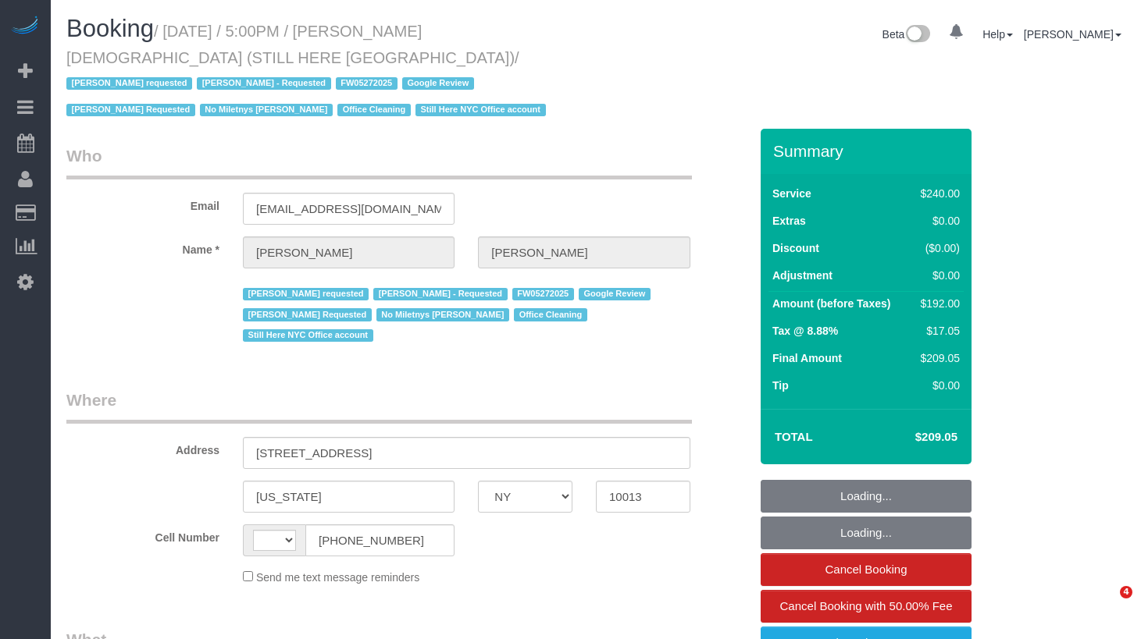
select select "NY"
select select "string:[GEOGRAPHIC_DATA]"
select select "object:778"
select select "number:89"
select select "number:90"
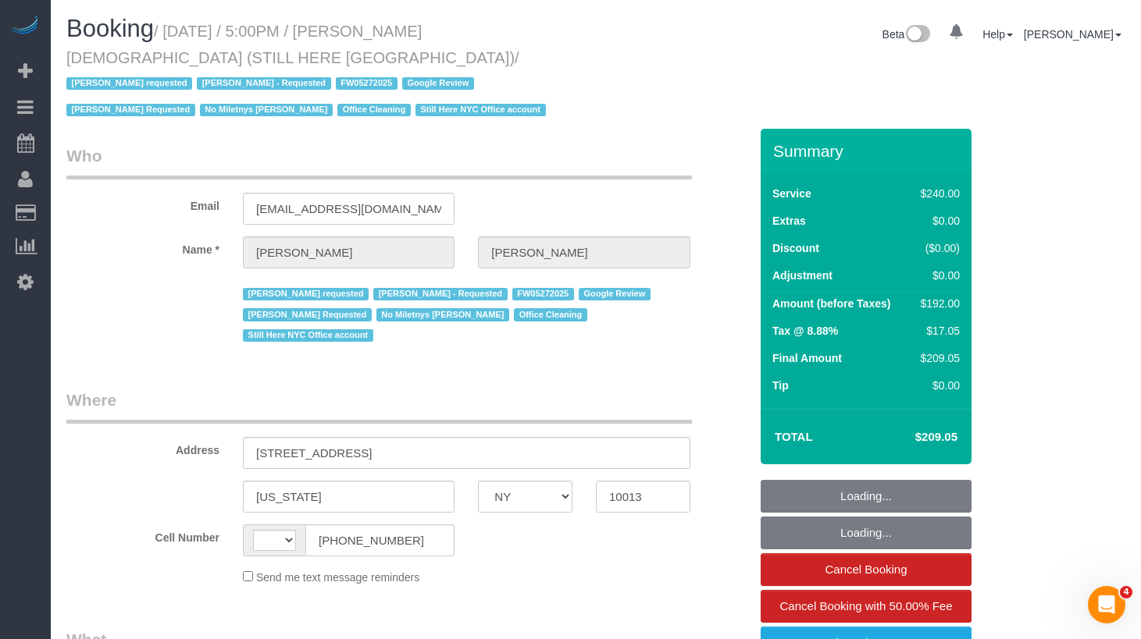
select select "number:15"
select select "number:5"
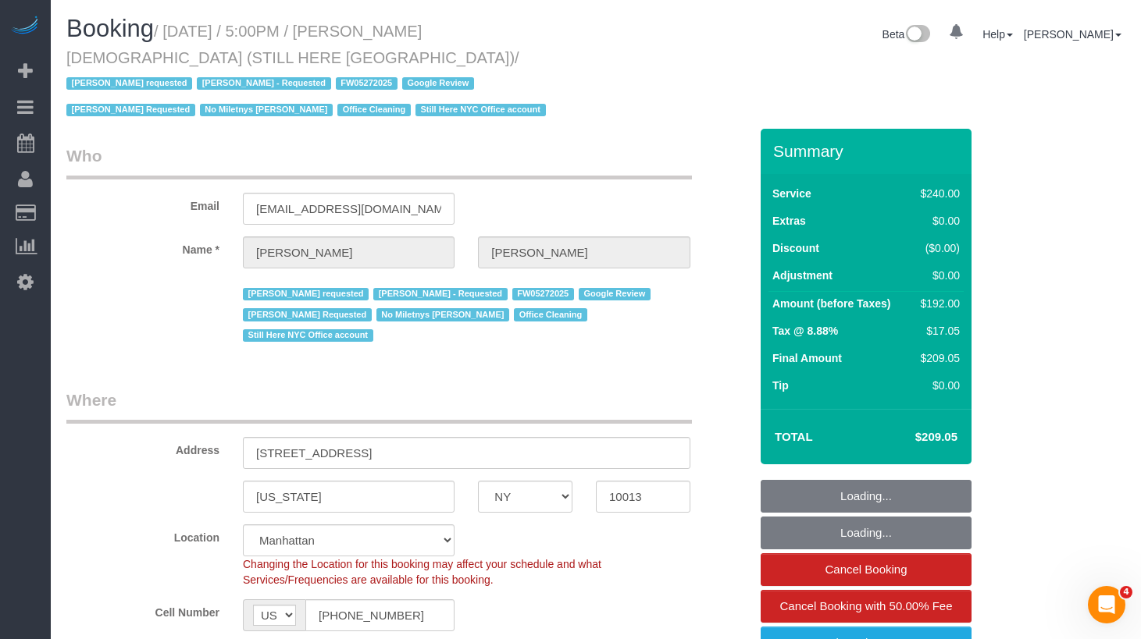
select select "object:1058"
select select "string:stripe-pm_1QY8Py4VGloSiKo7kVLuacfg"
select select "180"
select select "spot1"
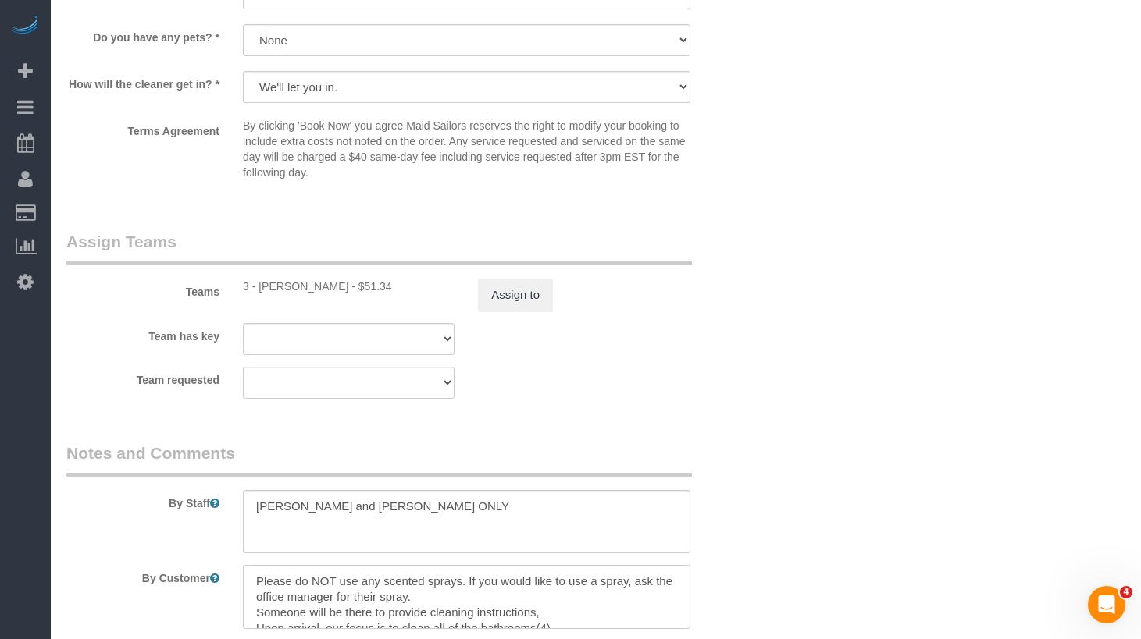
scroll to position [1885, 0]
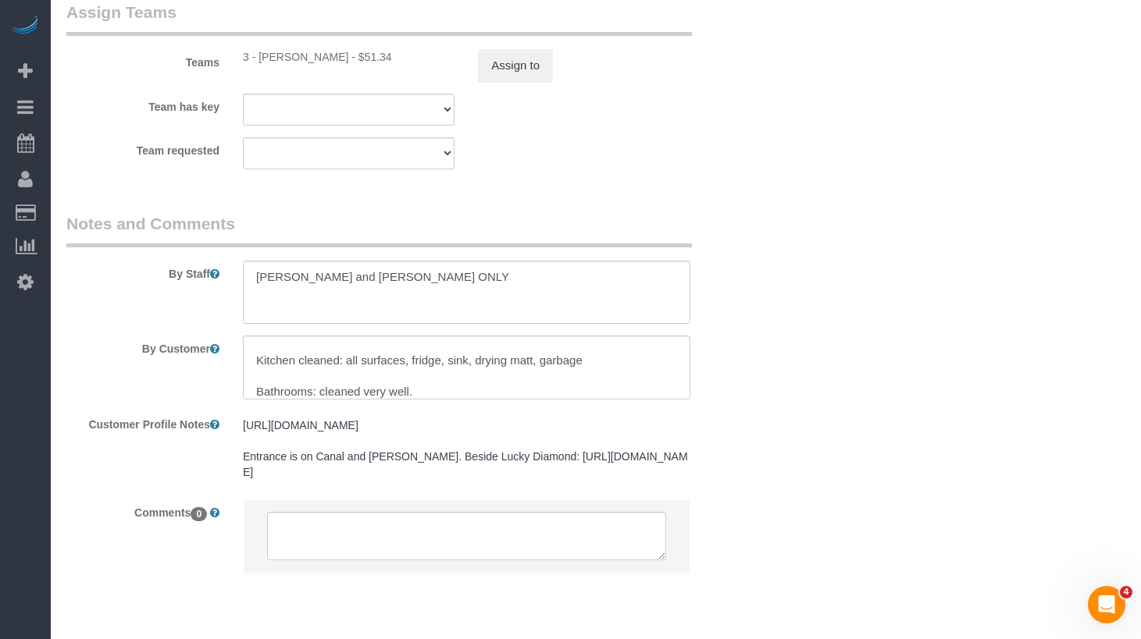
scroll to position [249, 0]
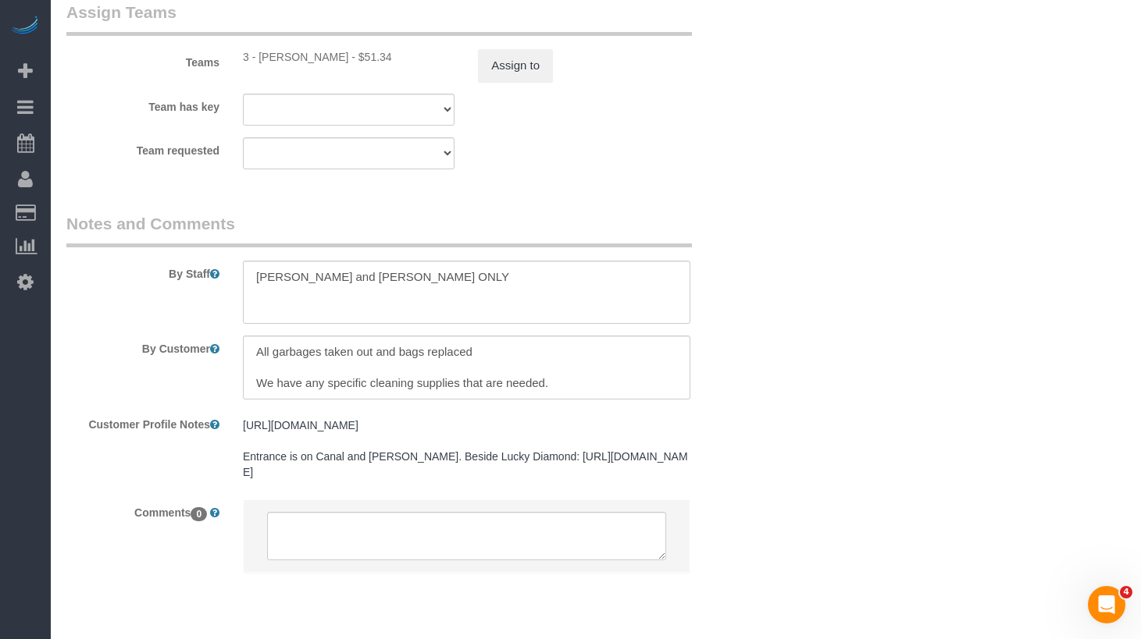
click at [750, 336] on div "By Customer" at bounding box center [408, 368] width 706 height 64
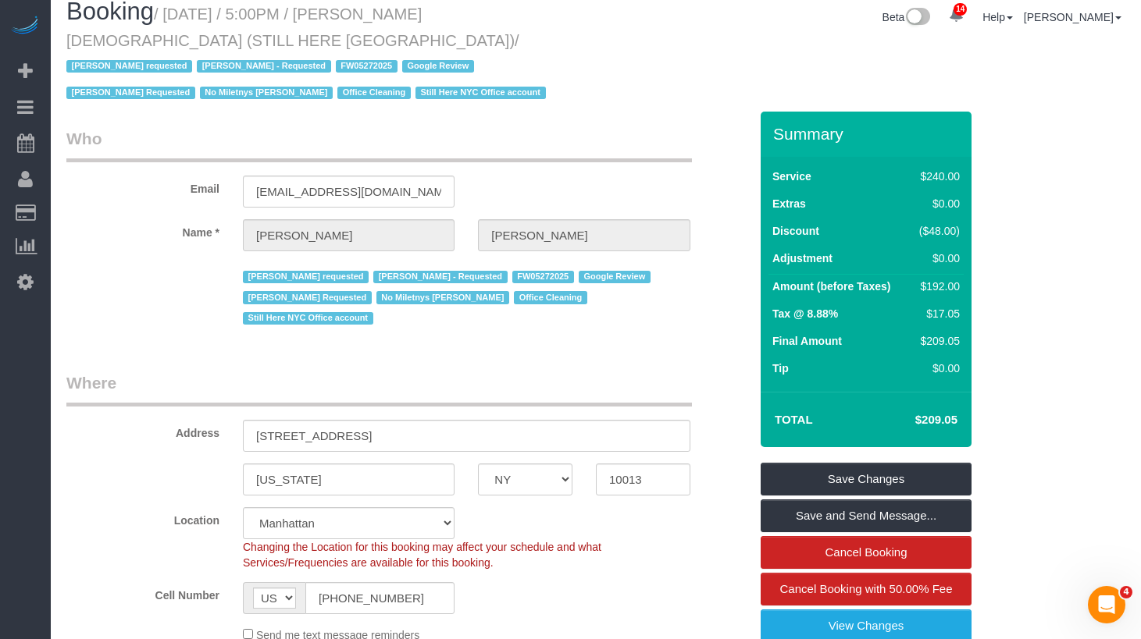
scroll to position [0, 0]
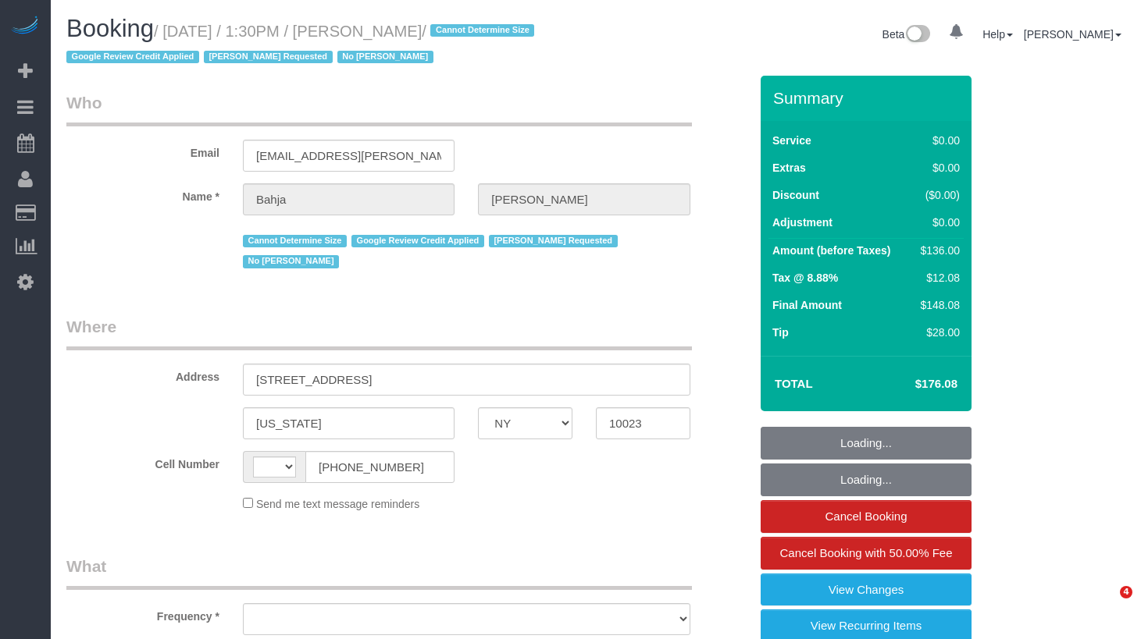
select select "NY"
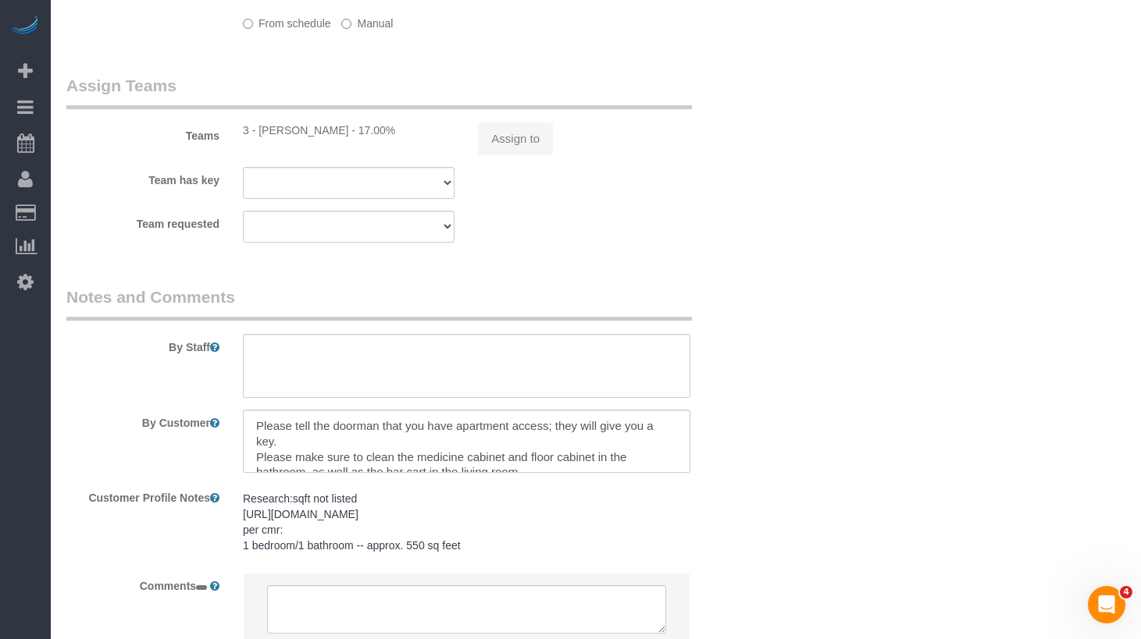
select select "string:[GEOGRAPHIC_DATA]"
select select "object:622"
select select "1"
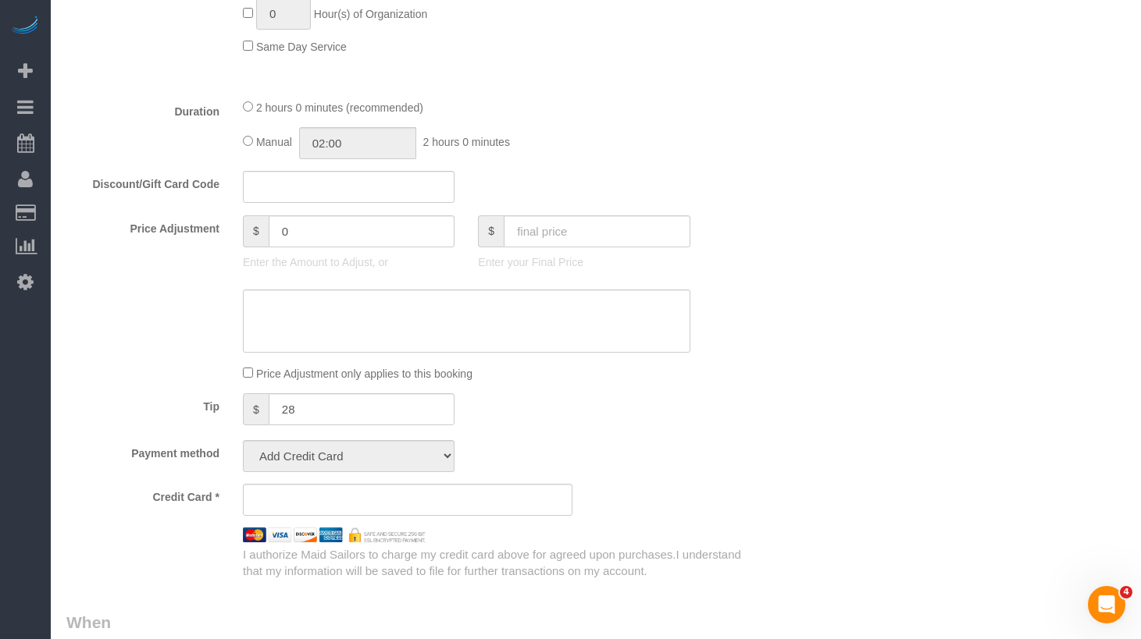
select select "string:stripe-pm_1QCQ6R4VGloSiKo7hCjl4DkS"
select select "number:59"
select select "number:73"
select select "number:15"
select select "number:6"
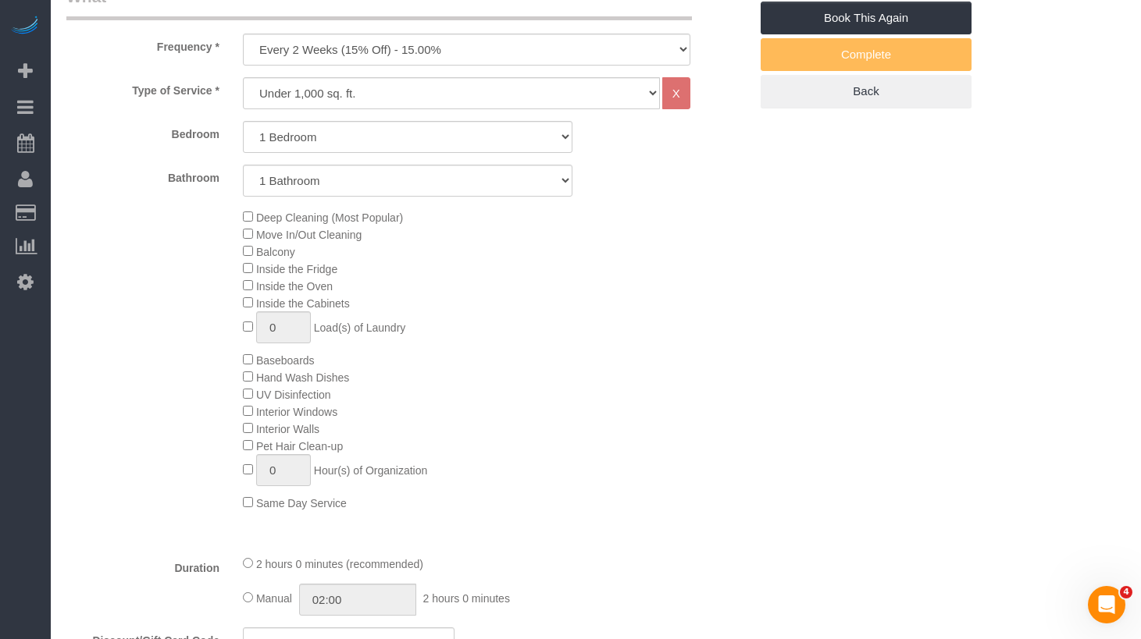
select select "object:1458"
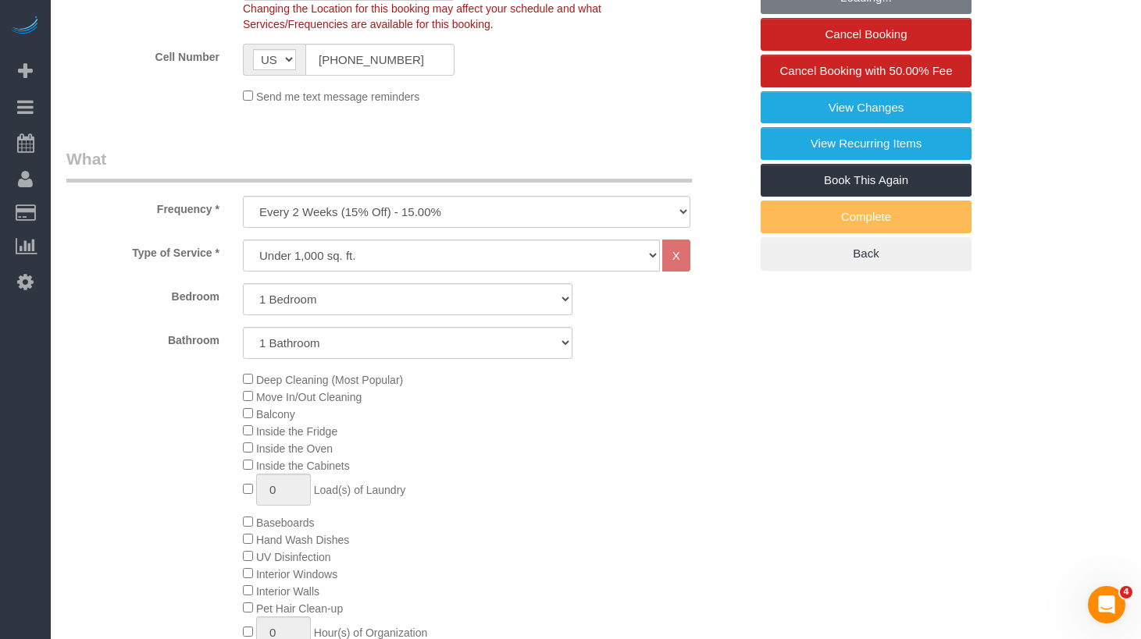
scroll to position [425, 0]
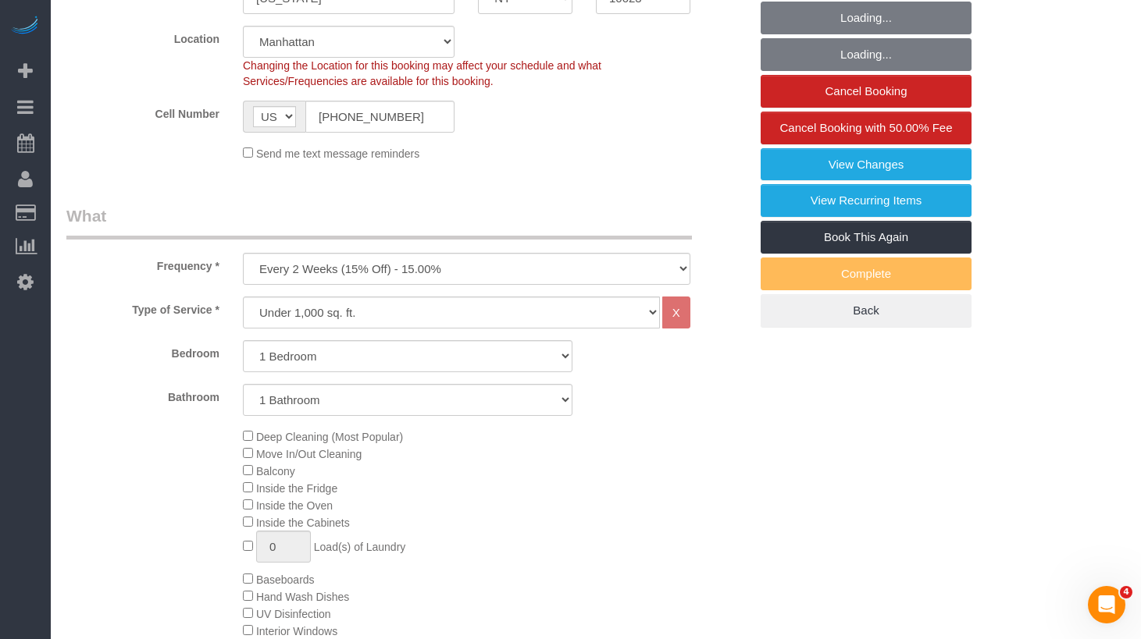
select select "1"
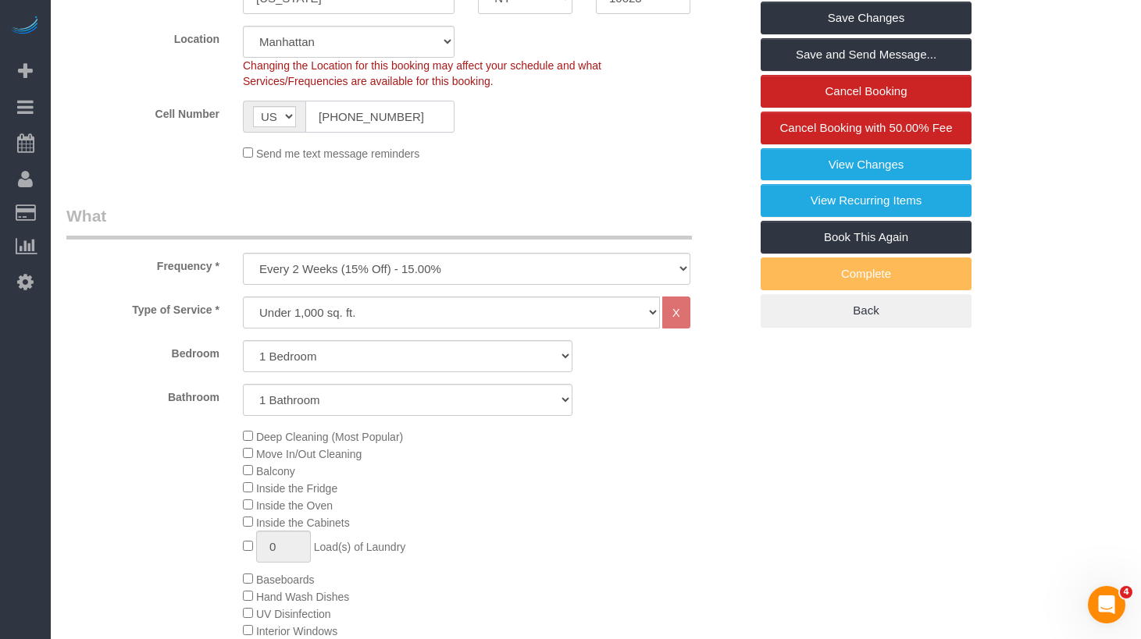
click at [353, 119] on input "[PHONE_NUMBER]" at bounding box center [379, 117] width 149 height 32
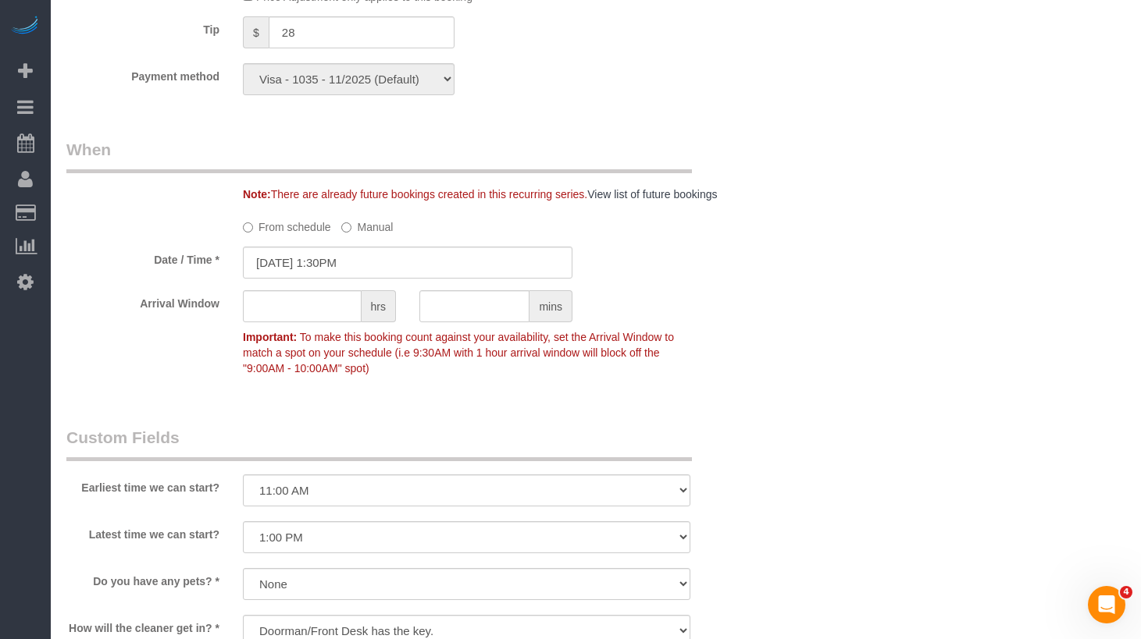
scroll to position [1477, 0]
click at [500, 393] on fieldset "When Note: There are already future bookings created in this recurring series. …" at bounding box center [407, 268] width 682 height 257
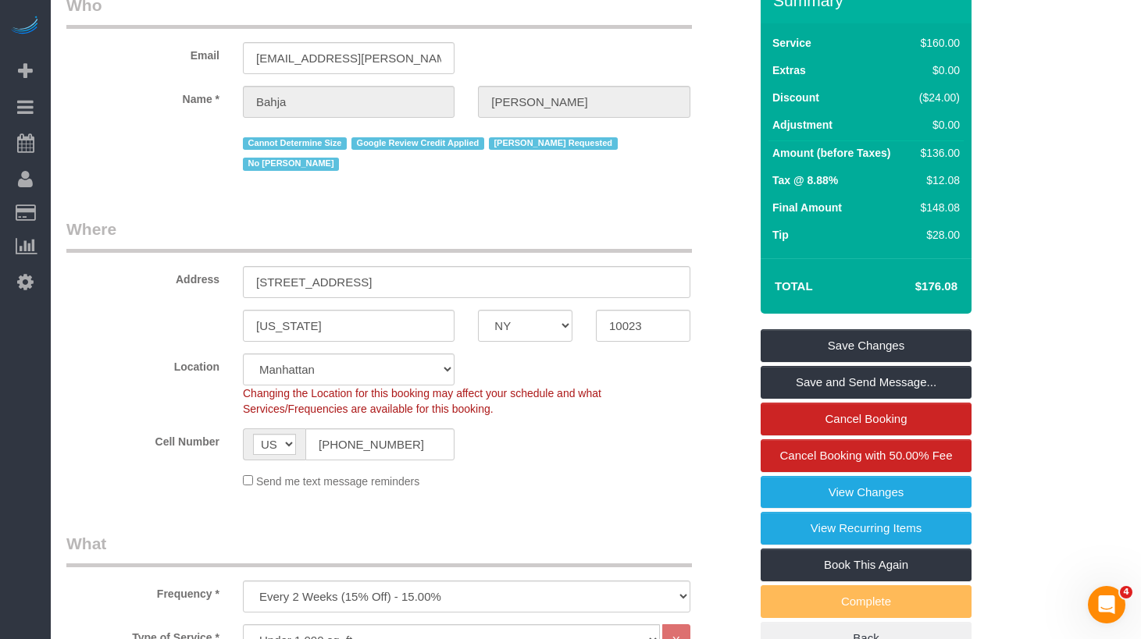
scroll to position [0, 0]
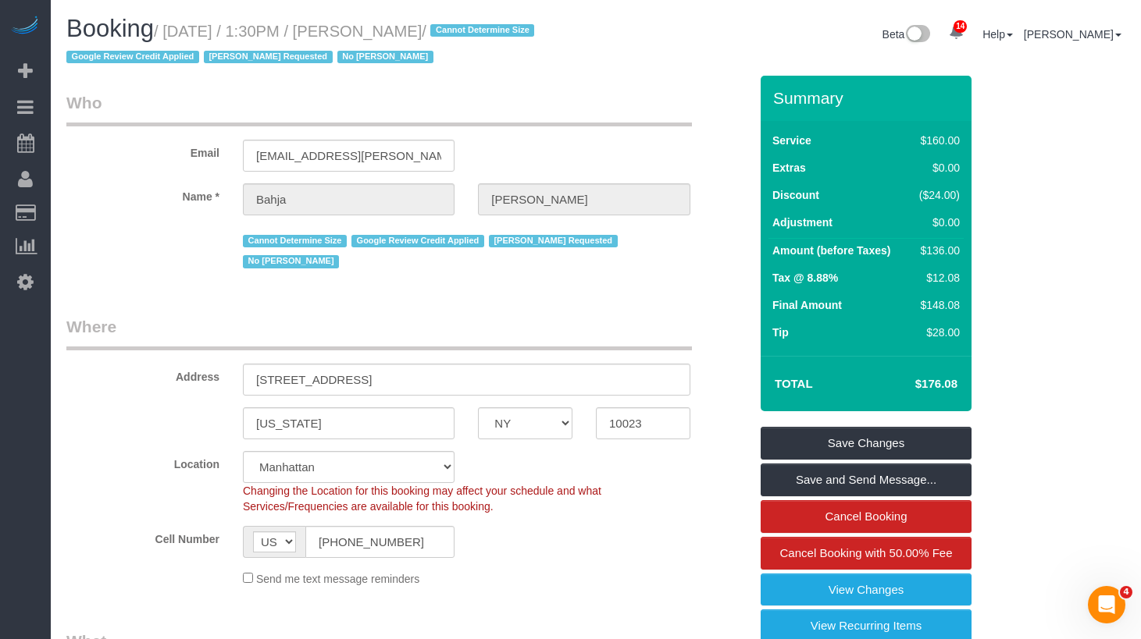
click at [588, 110] on legend "Who" at bounding box center [378, 108] width 625 height 35
drag, startPoint x: 328, startPoint y: 96, endPoint x: 290, endPoint y: 65, distance: 48.8
click at [328, 96] on legend "Who" at bounding box center [378, 108] width 625 height 35
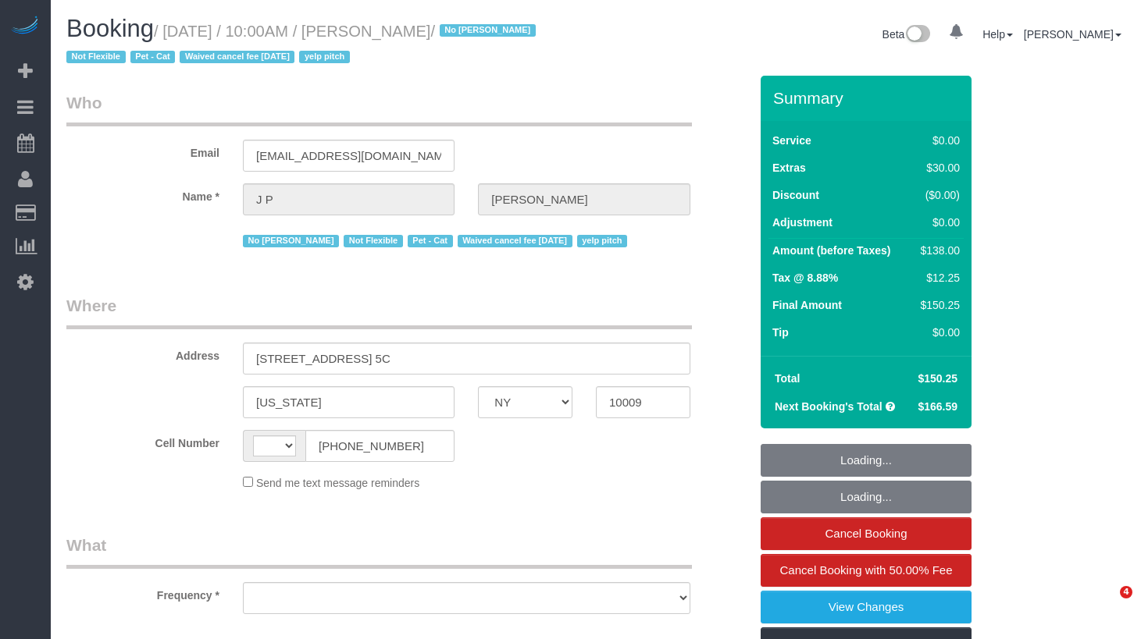
select select "NY"
select select "string:US"
select select "number:89"
select select "number:72"
select select "number:14"
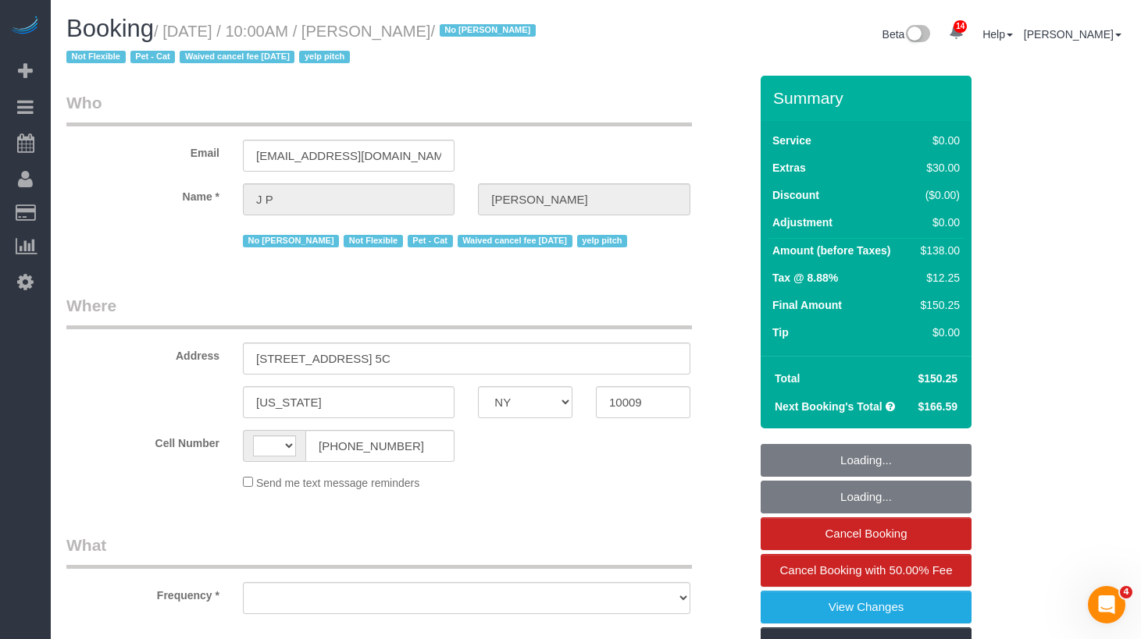
select select "number:5"
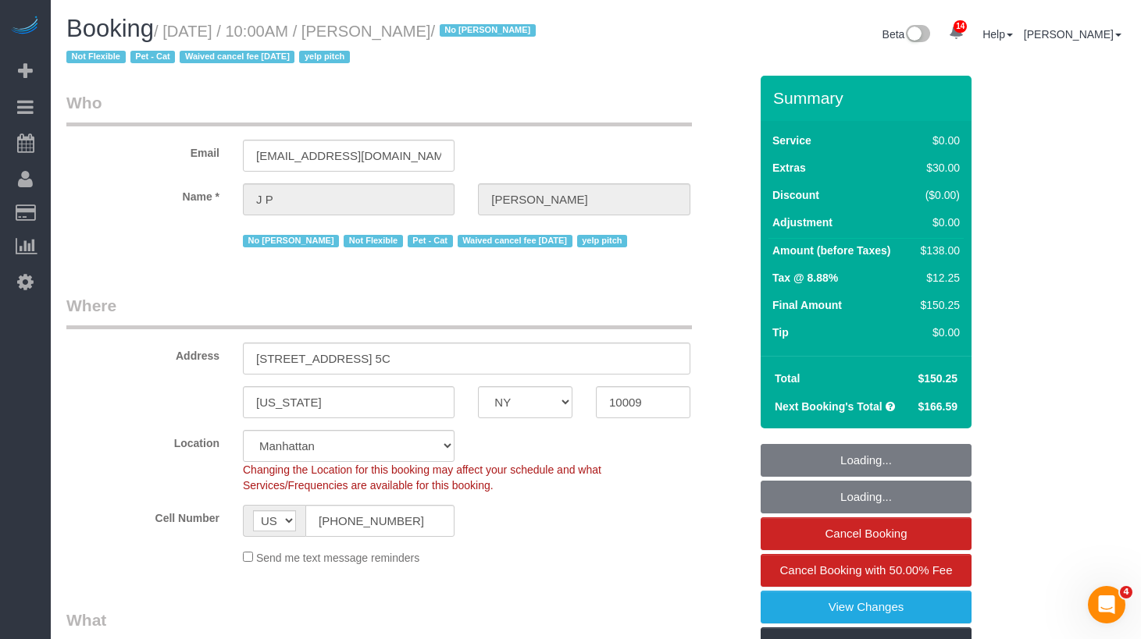
select select "object:916"
select select "string:stripe-pm_1KRdsz4VGloSiKo7AE9cnOSx"
select select "1"
select select "object:1058"
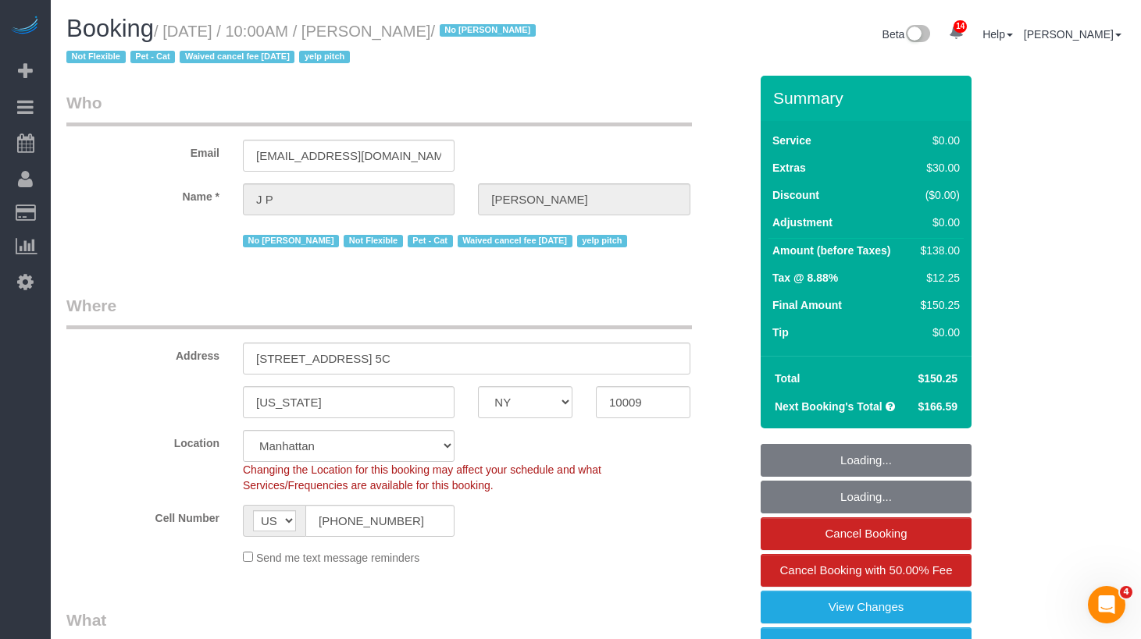
select select "spot1"
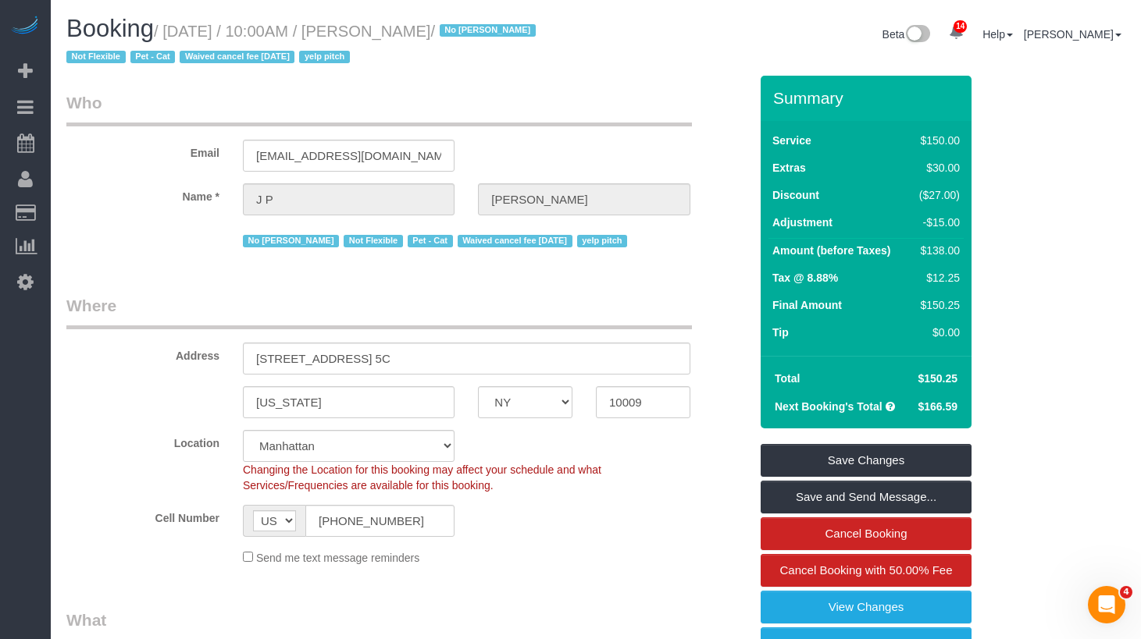
scroll to position [2, 0]
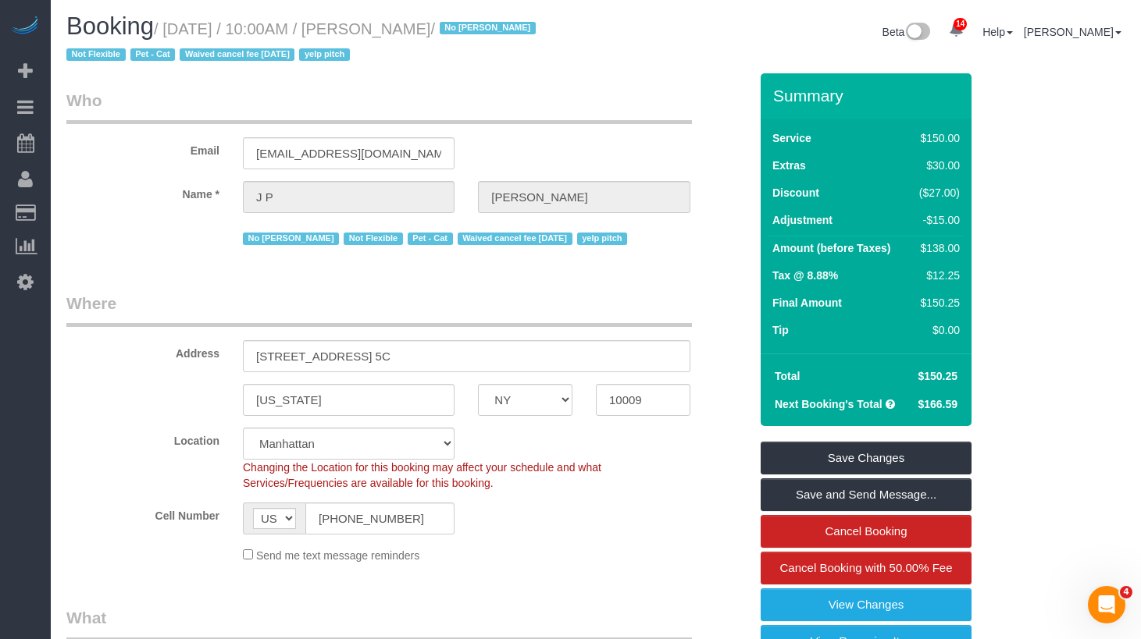
drag, startPoint x: 492, startPoint y: 33, endPoint x: 178, endPoint y: 36, distance: 313.8
click at [178, 36] on small "/ September 09, 2025 / 10:00AM / J P DILLER / No Itik Phillips Not Flexible Pet…" at bounding box center [303, 42] width 474 height 44
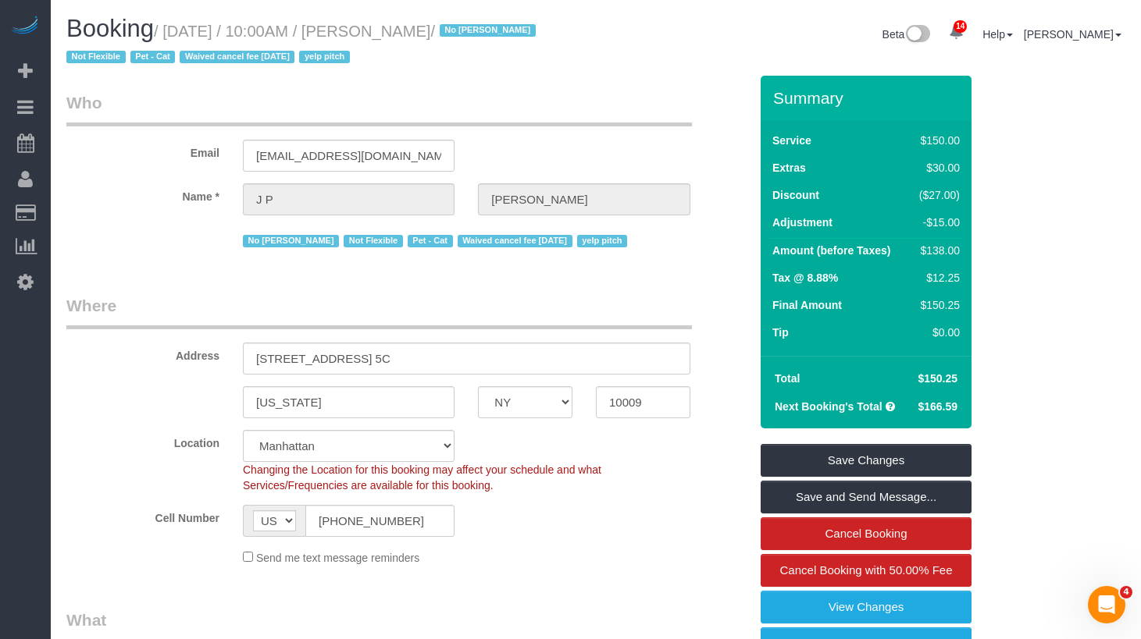
copy small "September 09, 2025 / 10:00AM / J P DILLER"
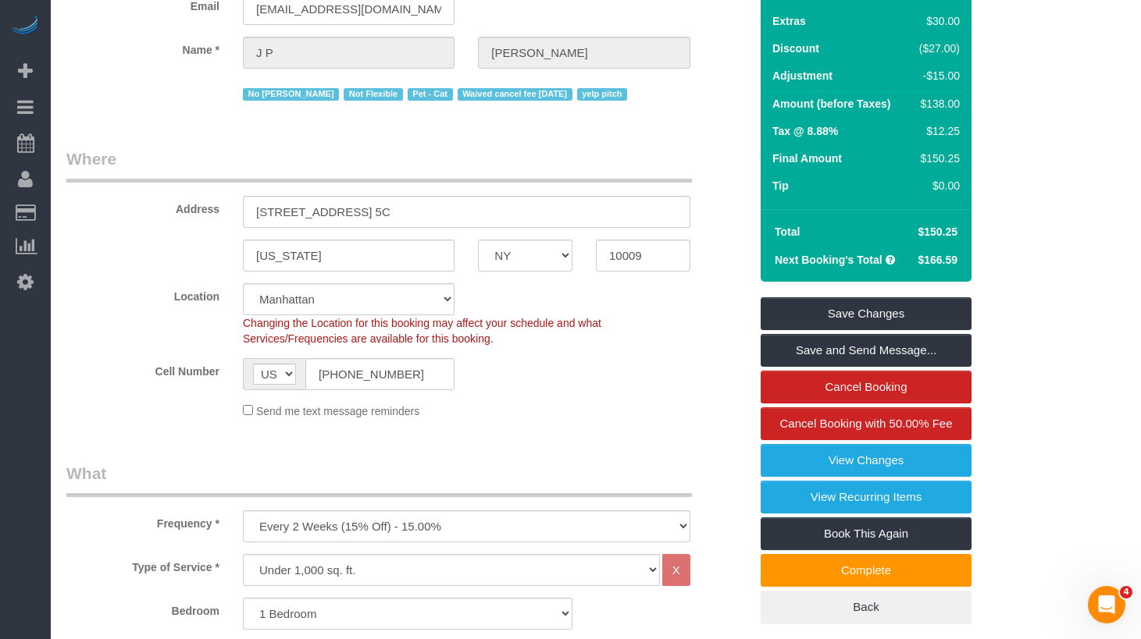
scroll to position [178, 0]
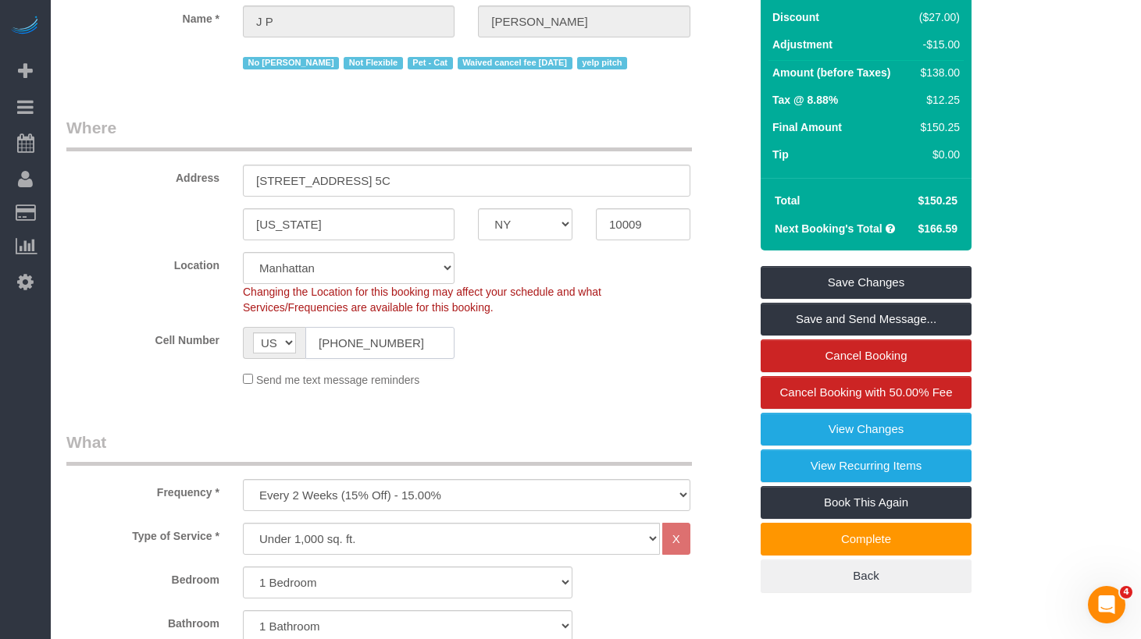
click at [397, 347] on input "(718) 974-6300" at bounding box center [379, 343] width 149 height 32
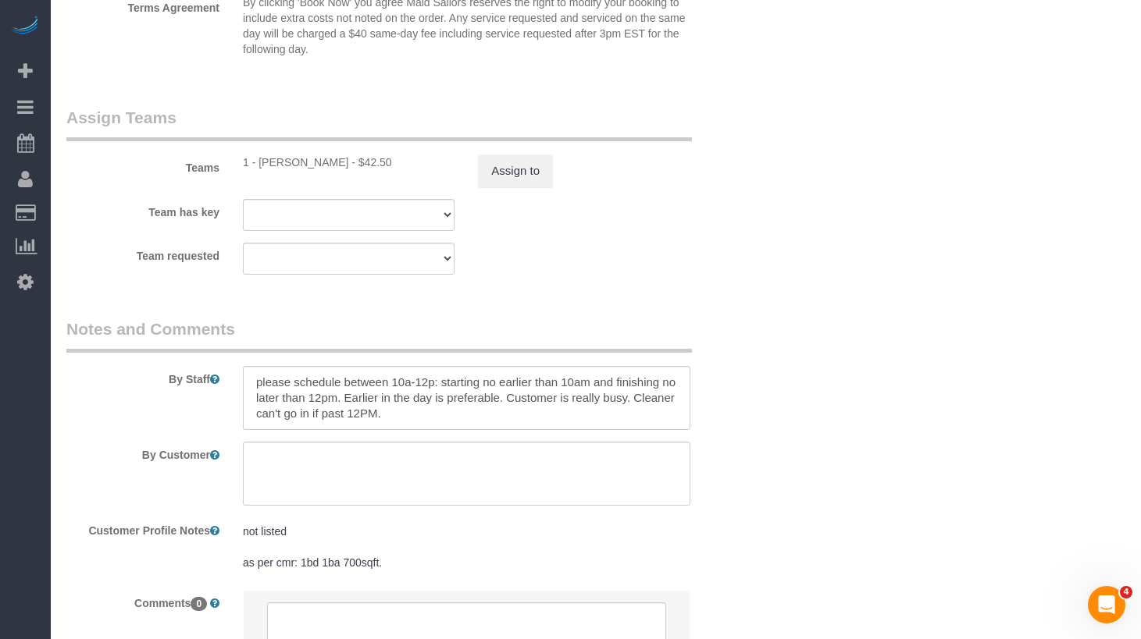
scroll to position [2110, 0]
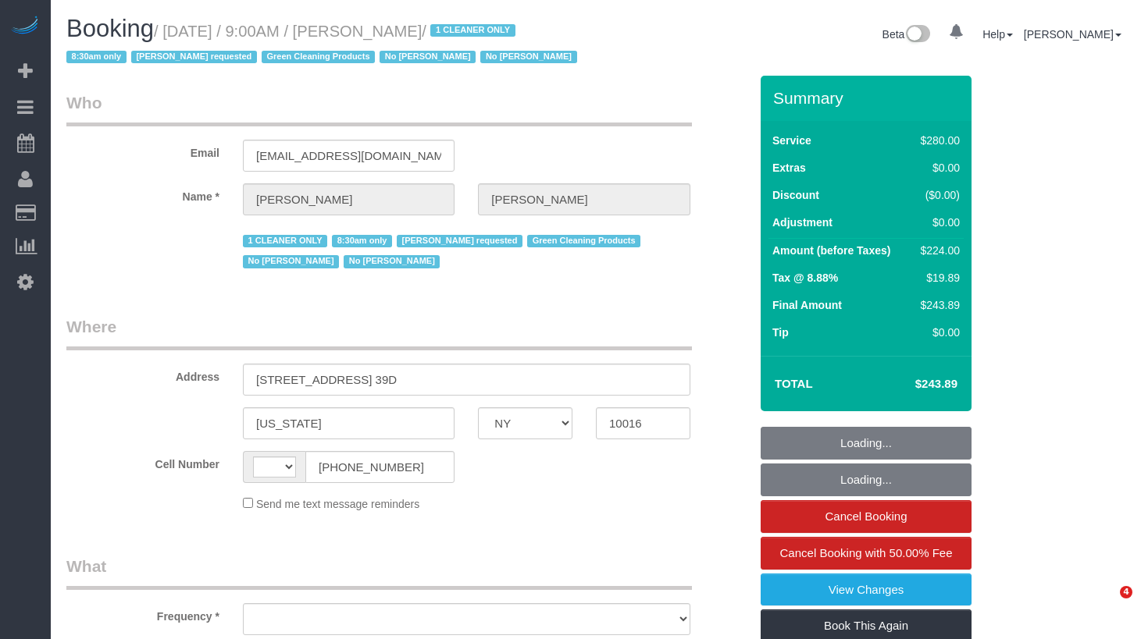
select select "NY"
select select "object:523"
select select "string:US"
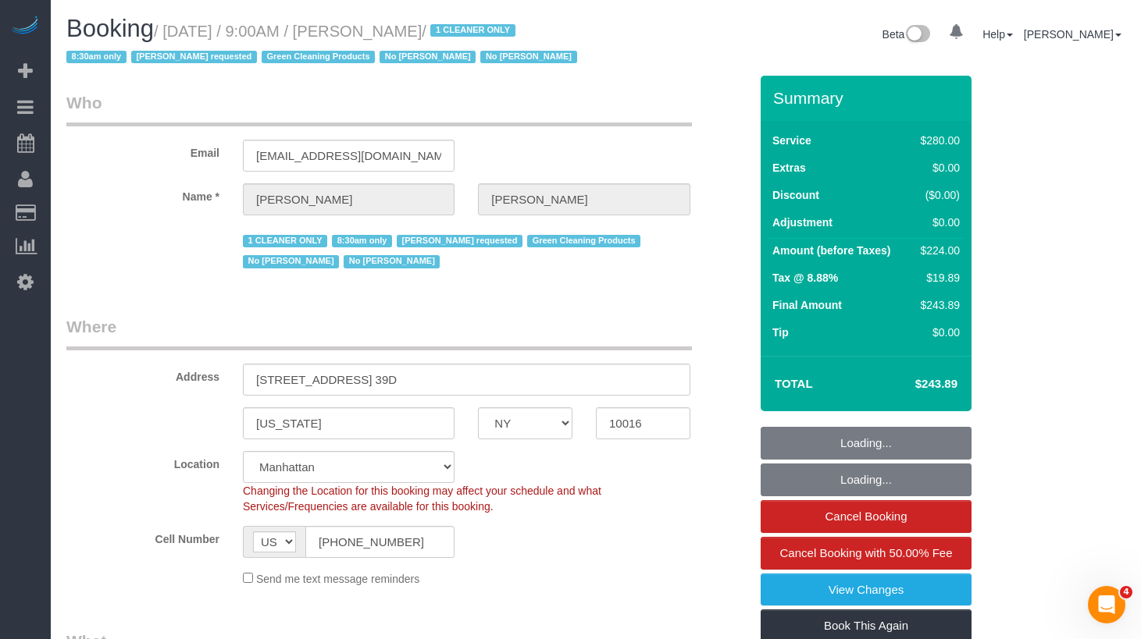
select select "string:stripe-pm_1Pz1Rj4VGloSiKo7Opl5Xfd6"
select select "number:89"
select select "number:90"
select select "number:15"
select select "number:5"
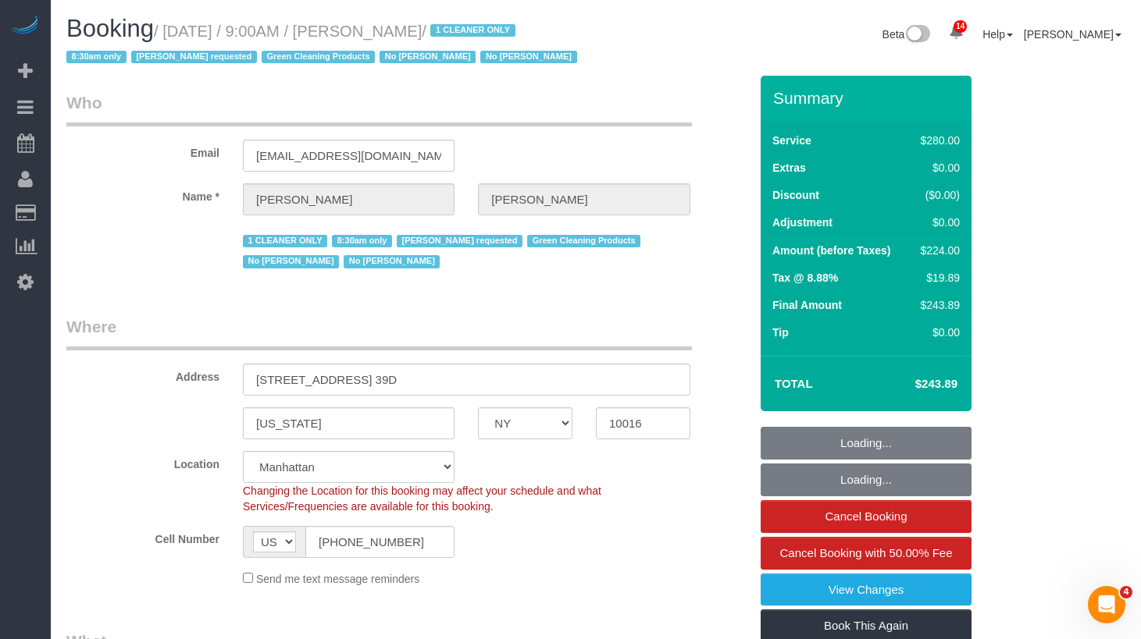
select select "object:1002"
select select "210"
select select "spot1"
drag, startPoint x: 500, startPoint y: 25, endPoint x: 404, endPoint y: 35, distance: 95.8
click at [404, 35] on small "/ September 09, 2025 / 9:00AM / Sheila Murthy / 1 CLEANER ONLY 8:30am only Ana …" at bounding box center [323, 45] width 515 height 44
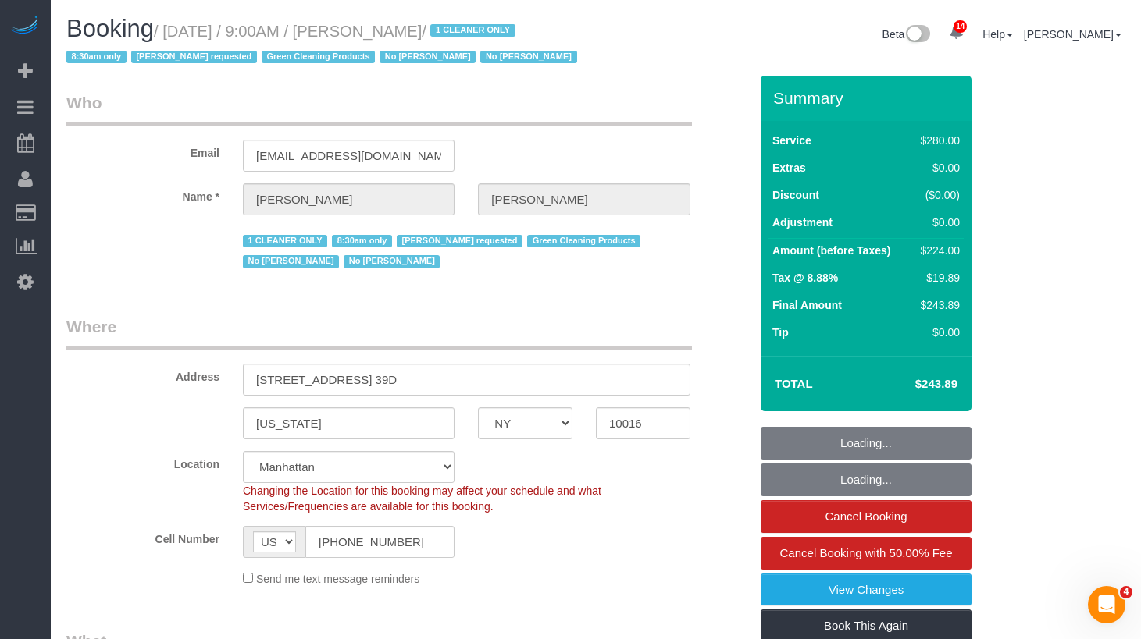
copy small "Sheila Murthy"
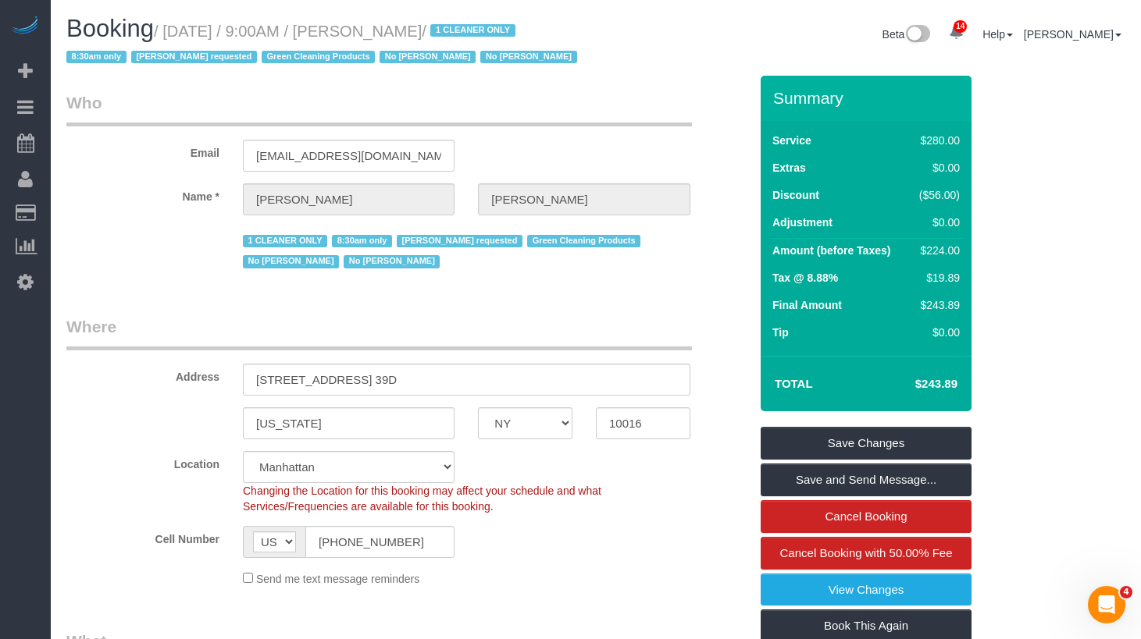
click at [478, 33] on small "/ September 09, 2025 / 9:00AM / Sheila Murthy / 1 CLEANER ONLY 8:30am only Ana …" at bounding box center [323, 45] width 515 height 44
drag, startPoint x: 497, startPoint y: 27, endPoint x: 176, endPoint y: 30, distance: 320.9
click at [176, 30] on small "/ September 09, 2025 / 9:00AM / Sheila Murthy / 1 CLEANER ONLY 8:30am only Ana …" at bounding box center [323, 45] width 515 height 44
copy small "September 09, 2025 / 9:00AM / Sheila Murthy"
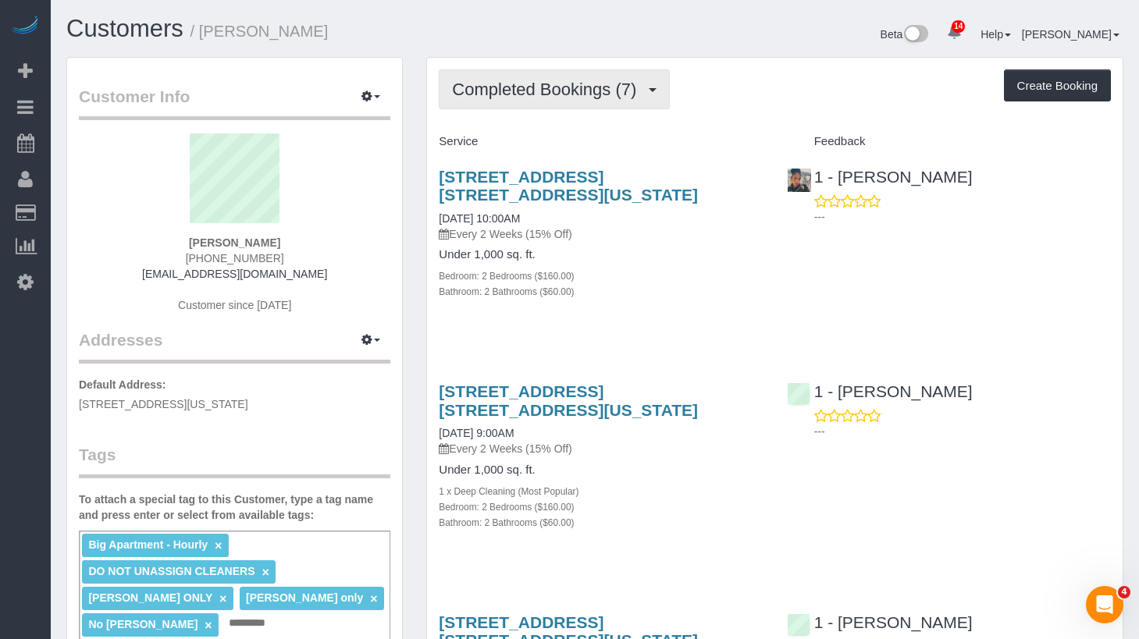
click at [576, 106] on button "Completed Bookings (7)" at bounding box center [554, 89] width 231 height 40
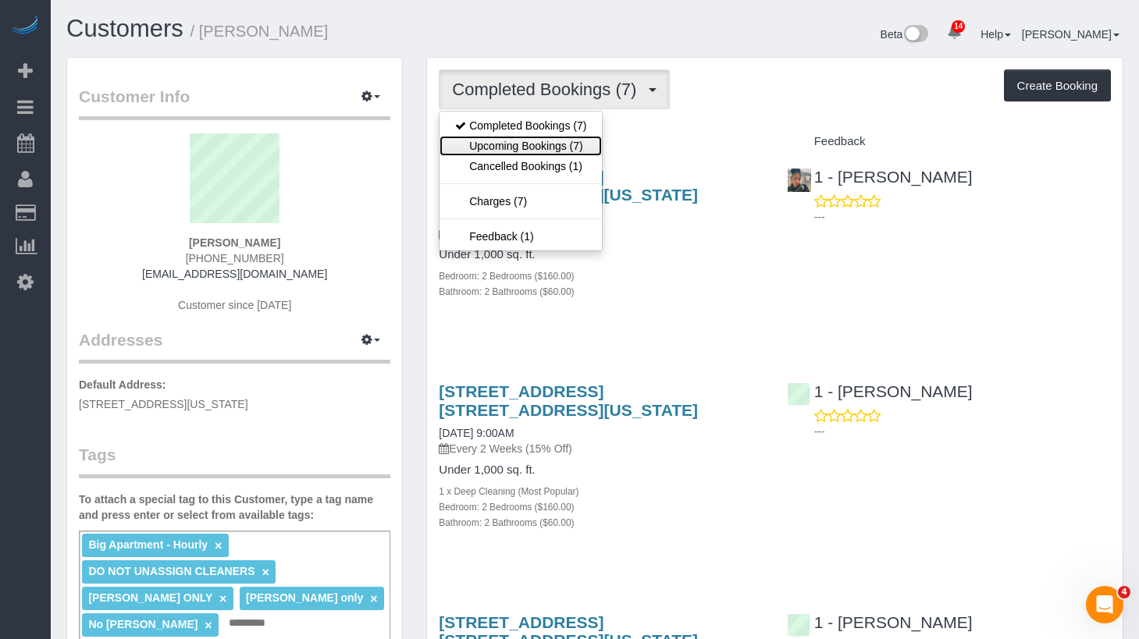
click at [565, 149] on link "Upcoming Bookings (7)" at bounding box center [521, 146] width 162 height 20
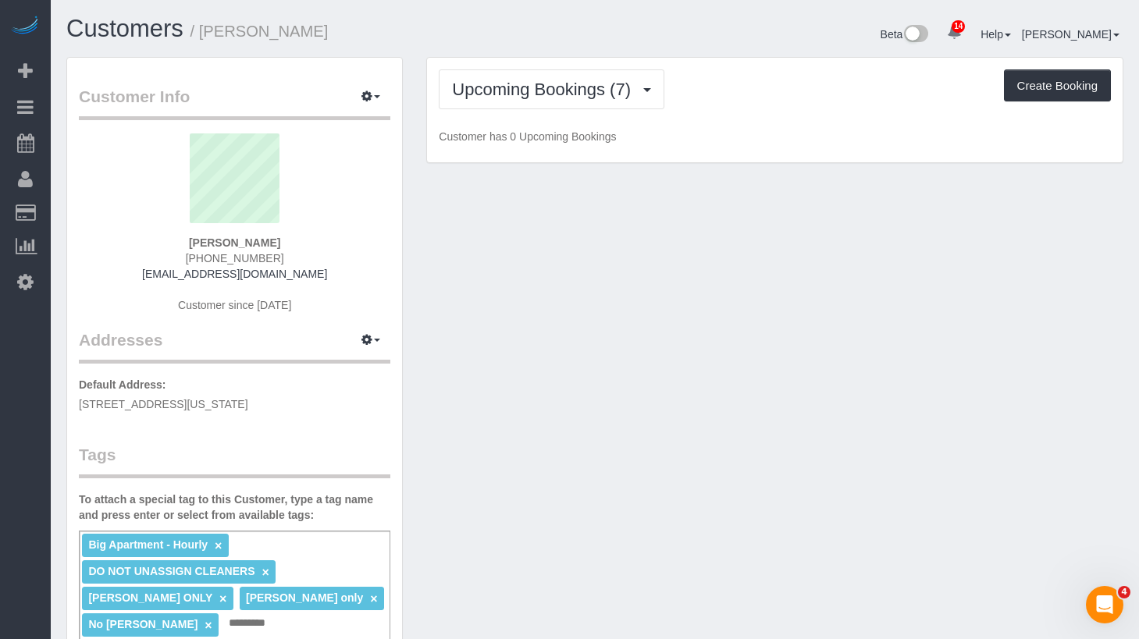
click at [757, 91] on div "Upcoming Bookings (7) Completed Bookings (7) Upcoming Bookings (7) Cancelled Bo…" at bounding box center [775, 89] width 672 height 40
